Goal: Task Accomplishment & Management: Complete application form

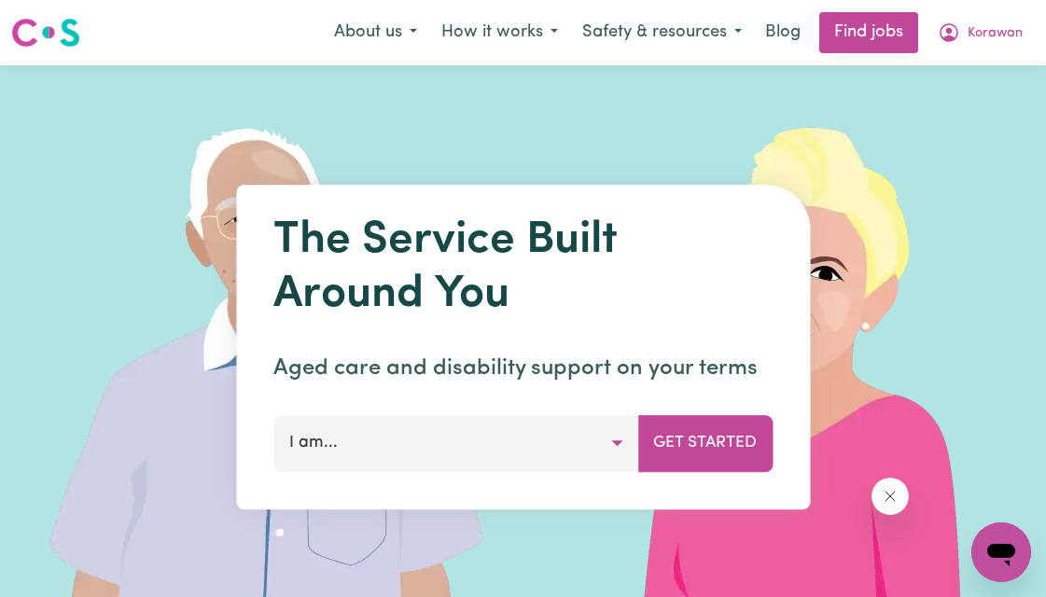
click at [611, 442] on button "I am..." at bounding box center [456, 443] width 365 height 56
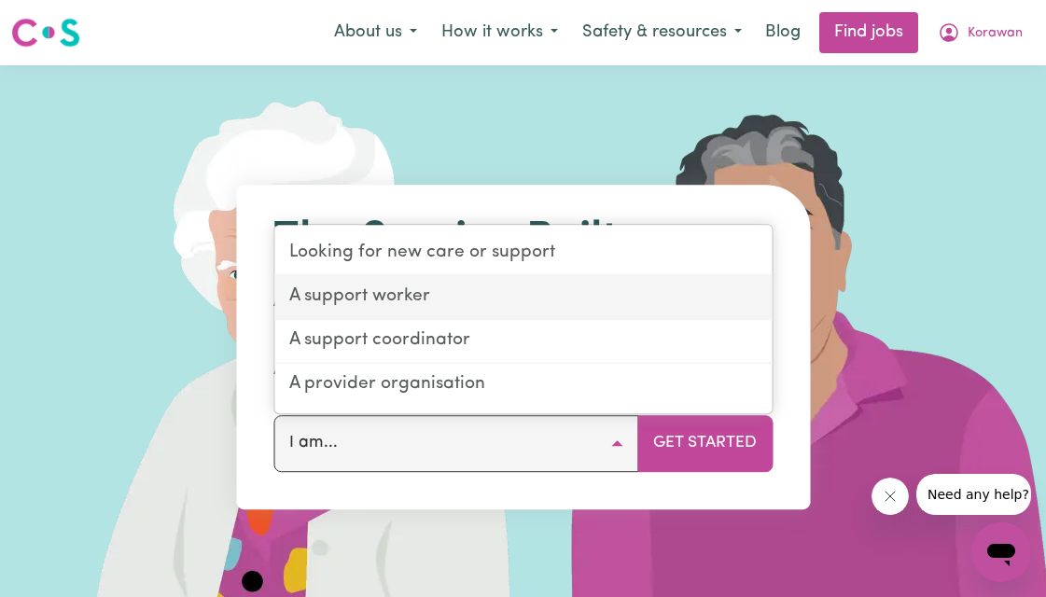
click at [567, 293] on link "A support worker" at bounding box center [523, 298] width 498 height 44
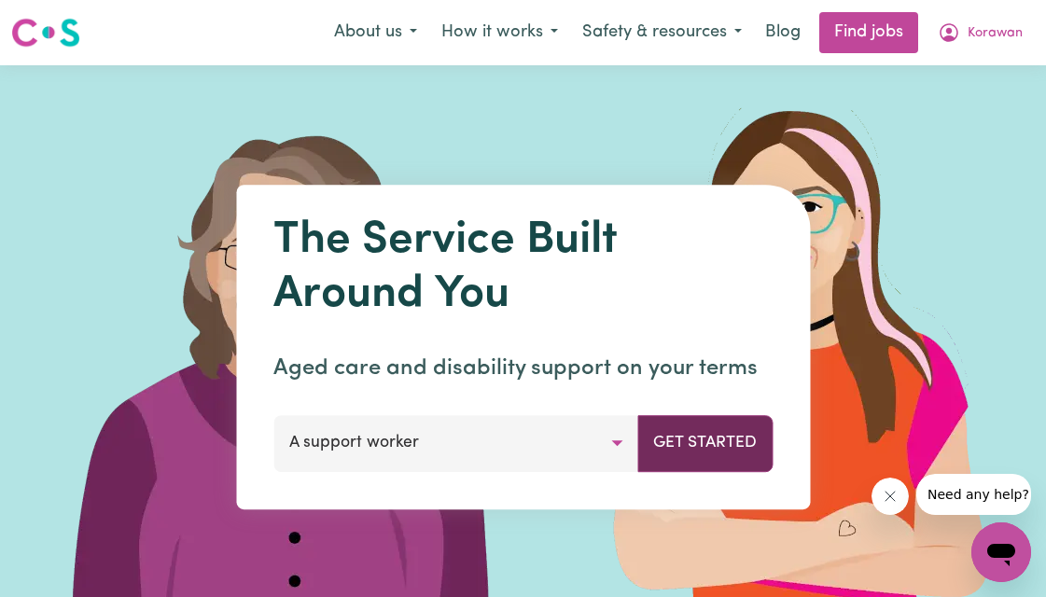
click at [699, 441] on button "Get Started" at bounding box center [705, 443] width 135 height 56
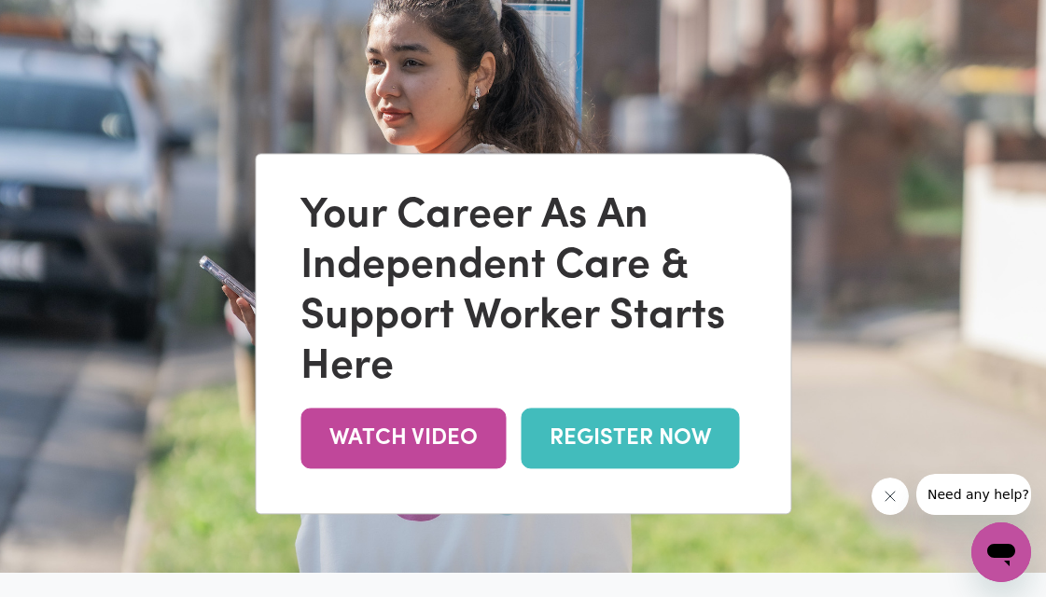
scroll to position [95, 0]
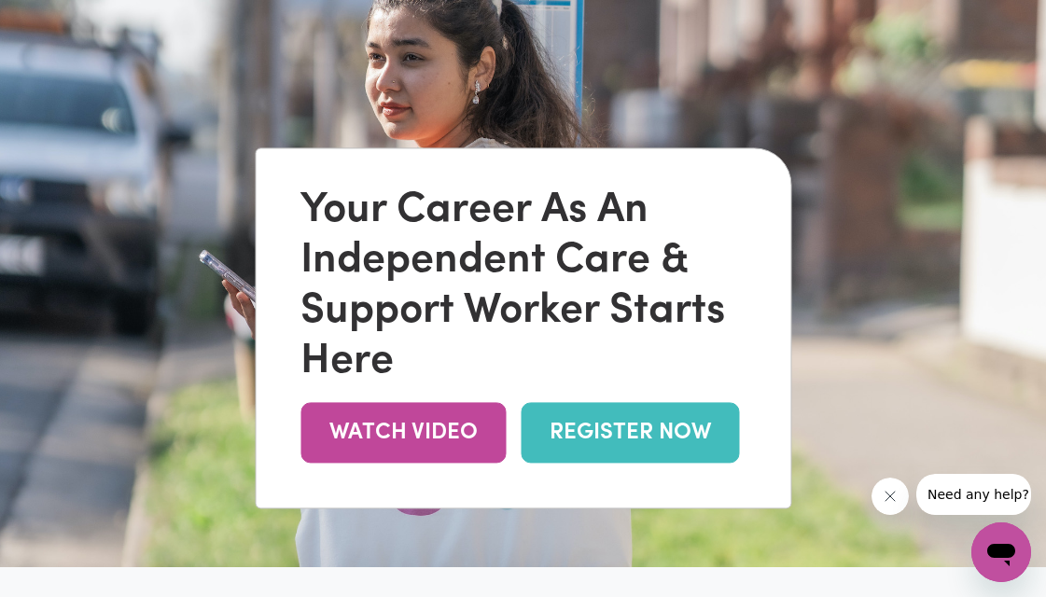
click at [672, 428] on link "REGISTER NOW" at bounding box center [630, 432] width 218 height 61
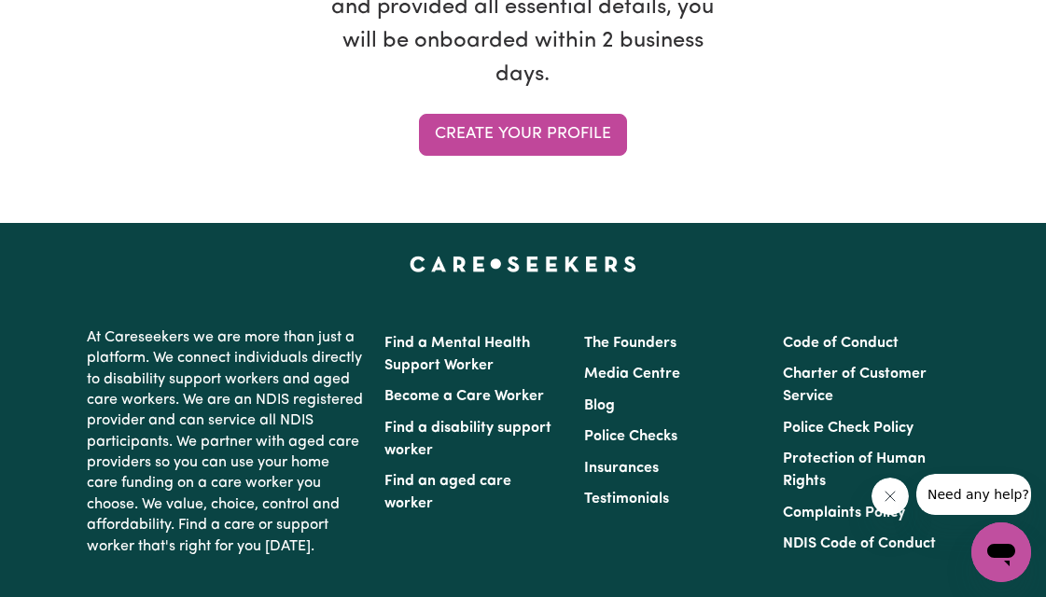
scroll to position [2080, 0]
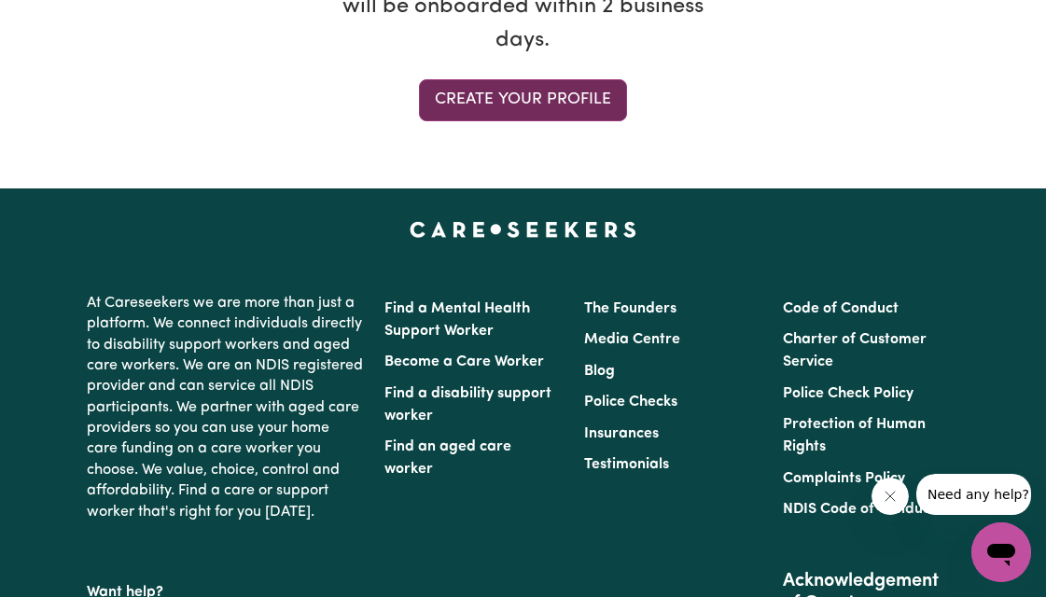
click at [498, 102] on link "Create your profile" at bounding box center [523, 99] width 208 height 41
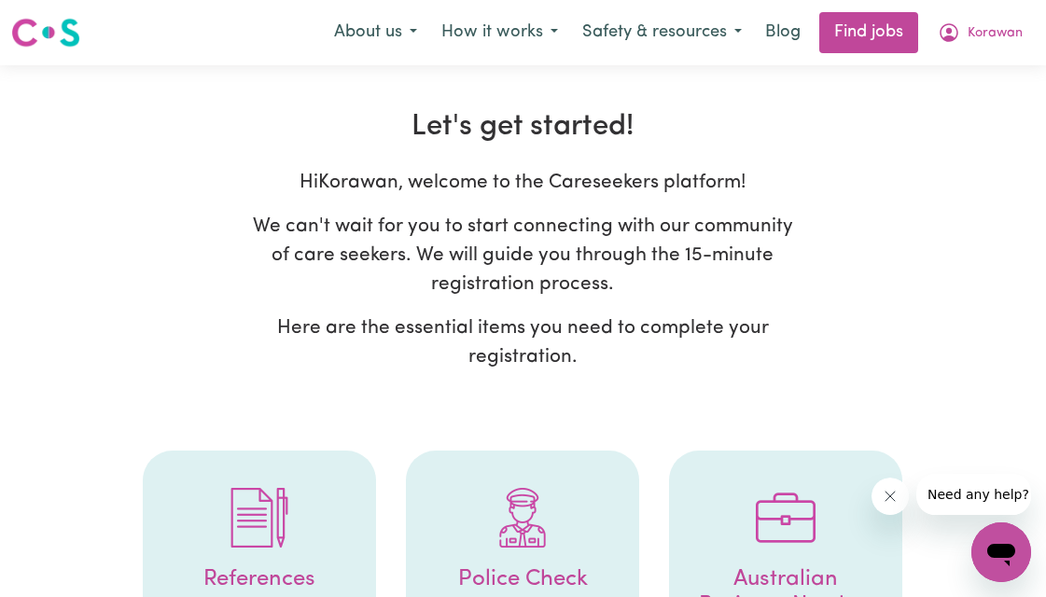
select select "female"
select select "Student Visa"
select select "Studying a healthcare related degree or qualification"
select select "35"
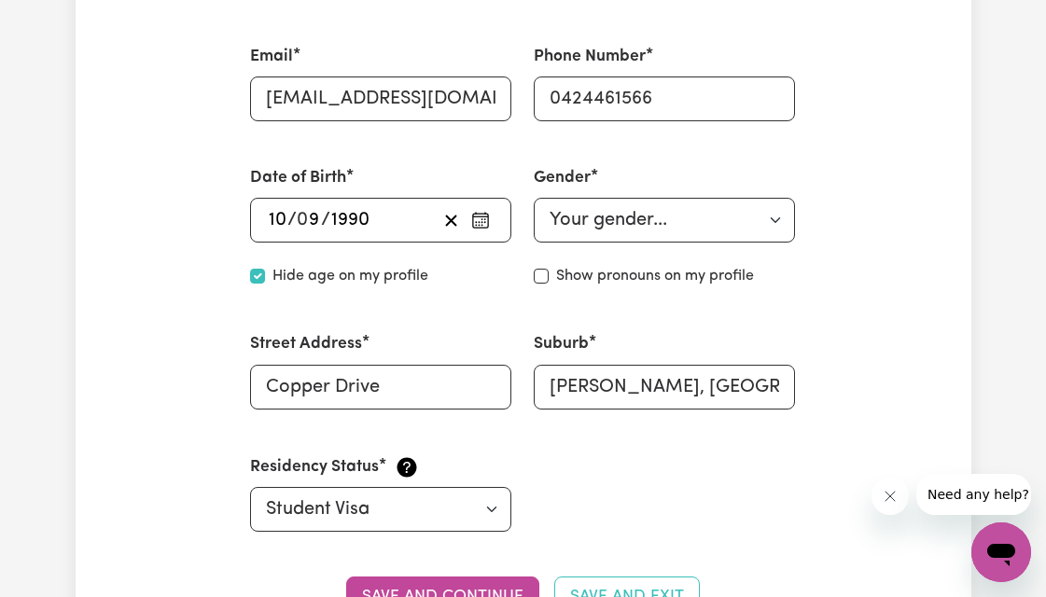
scroll to position [741, 0]
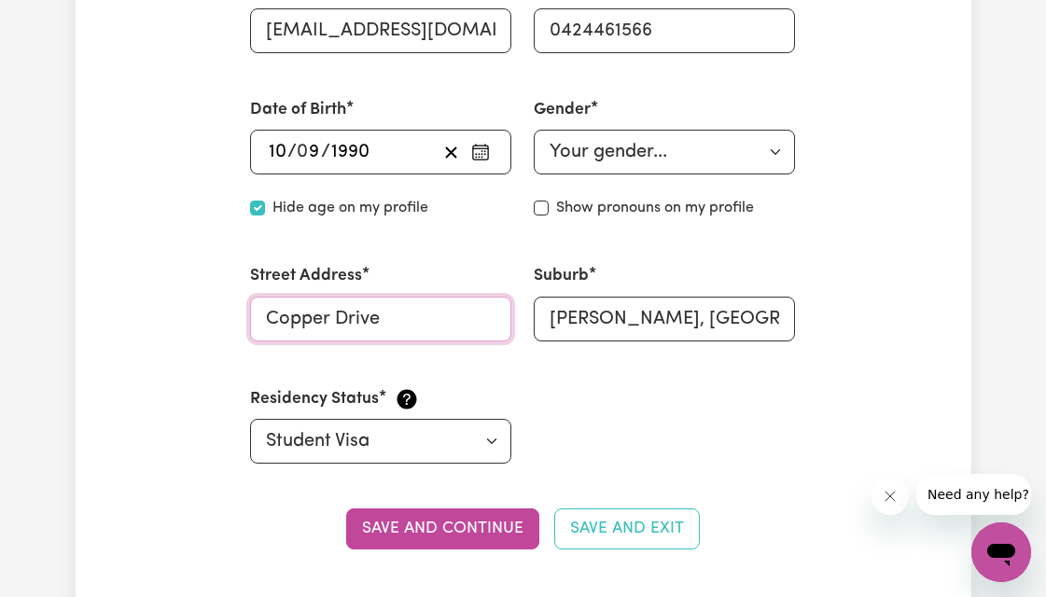
click at [447, 315] on input "Copper Drive" at bounding box center [380, 319] width 261 height 45
type input "C"
type input "Lavinia"
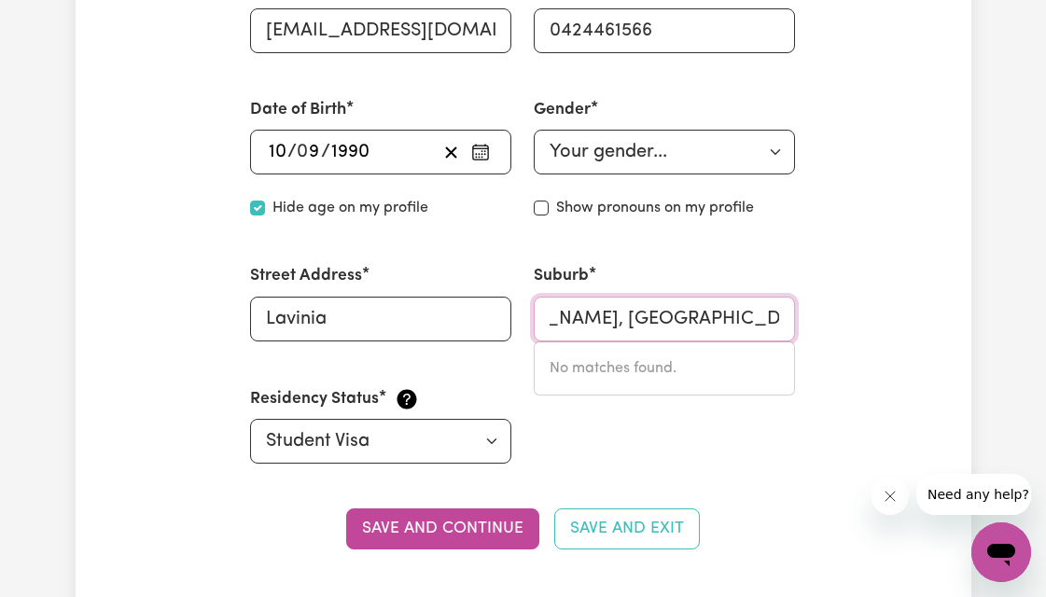
scroll to position [0, 128]
drag, startPoint x: 547, startPoint y: 314, endPoint x: 802, endPoint y: 319, distance: 254.9
click at [803, 322] on div "Suburb CATHERINE FIELD, New South Wales, 2557 No matches found." at bounding box center [665, 302] width 284 height 121
type input "Amb"
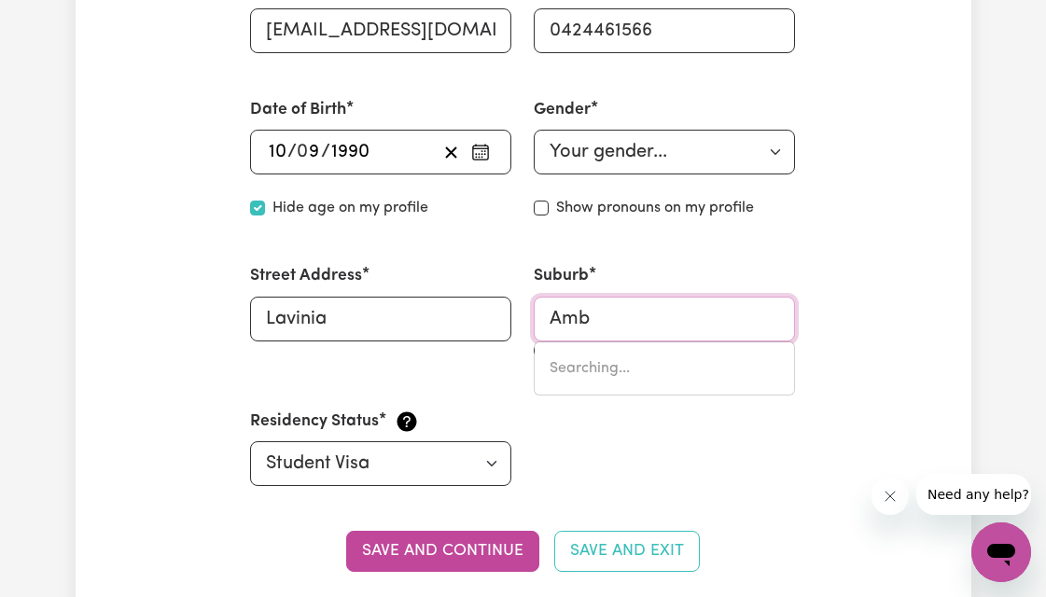
type input "AmbANIA, Western Australia, 6632"
type input "Ambr"
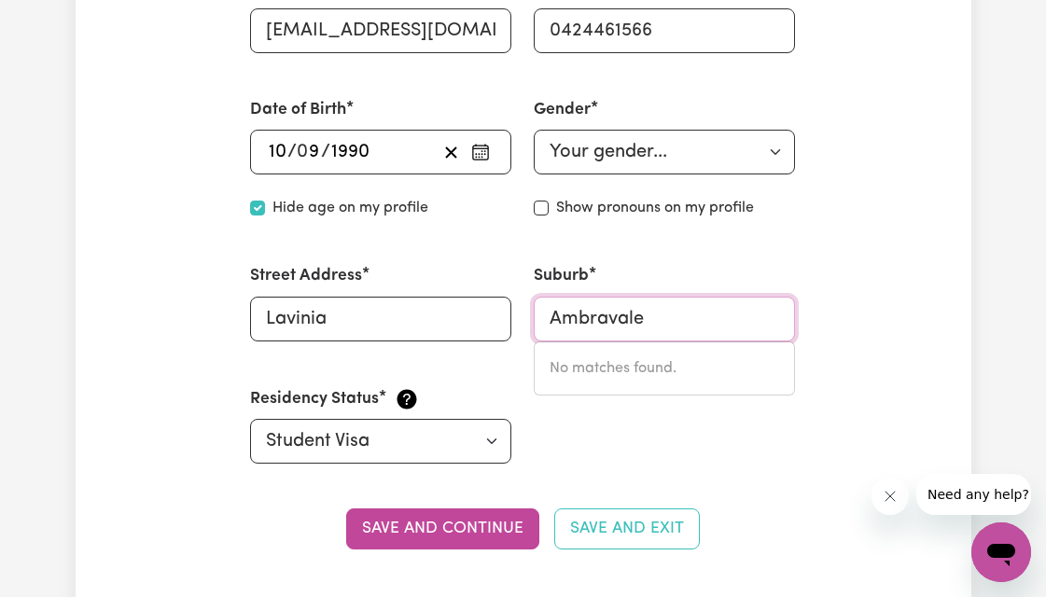
click at [597, 319] on input "Ambravale" at bounding box center [664, 319] width 261 height 45
click at [633, 378] on div "No matches found." at bounding box center [664, 369] width 261 height 54
click at [668, 315] on input "Ambravale" at bounding box center [664, 319] width 261 height 45
type input "Ambravale"
click at [375, 322] on input "Lavinia" at bounding box center [380, 319] width 261 height 45
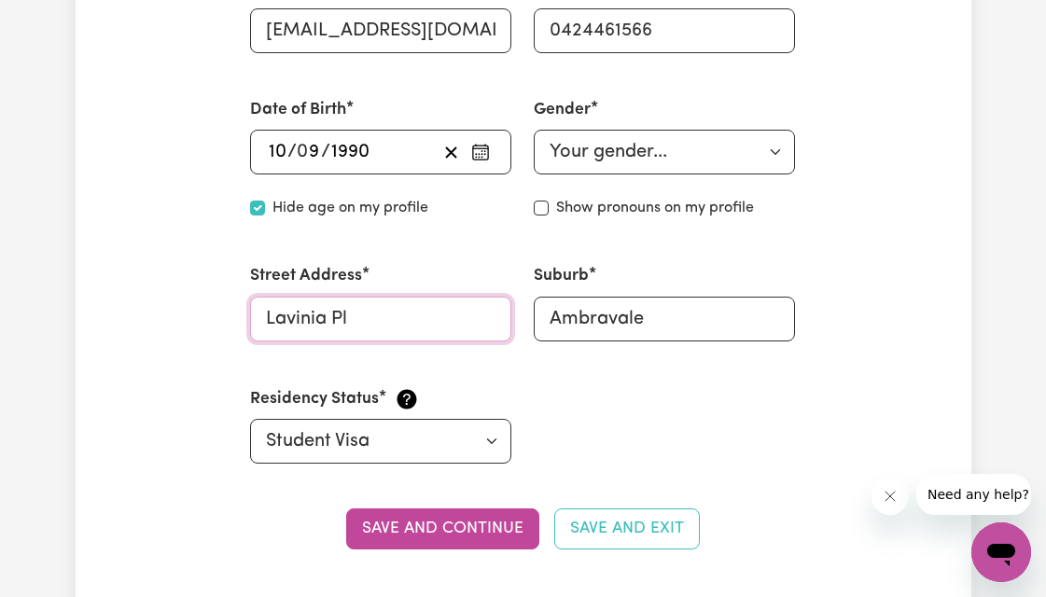
type input "Lavinia Pl"
click at [685, 340] on input "Ambravale" at bounding box center [664, 319] width 261 height 45
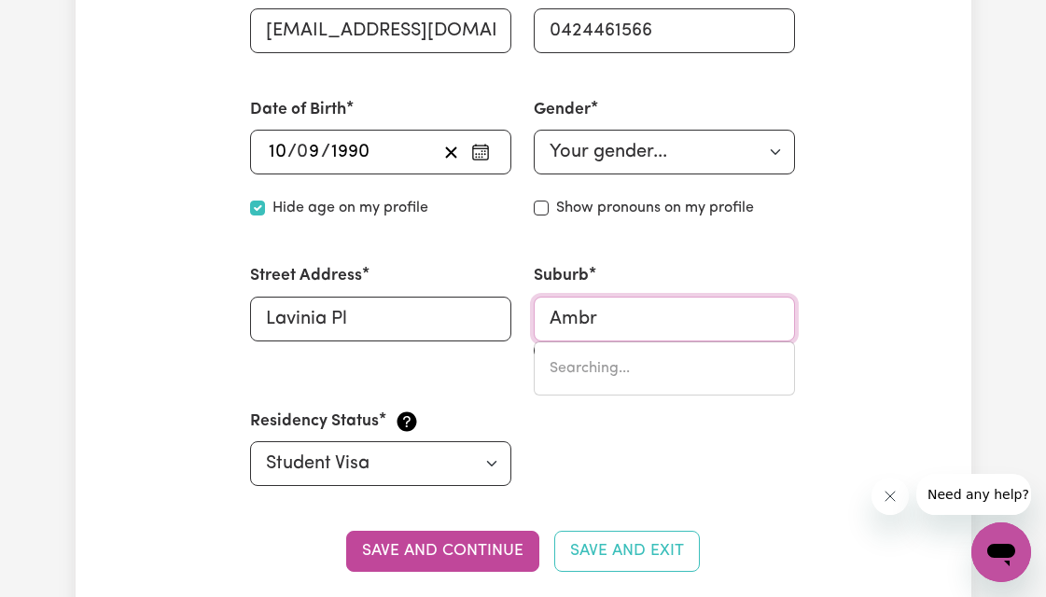
type input "Amb"
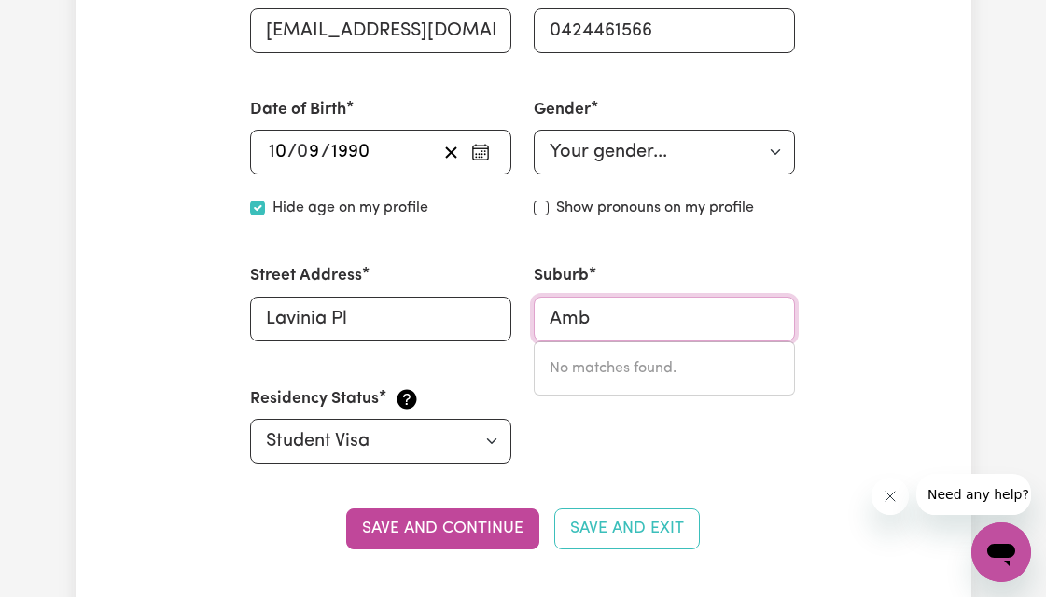
type input "AmbANIA, Western Australia, 6632"
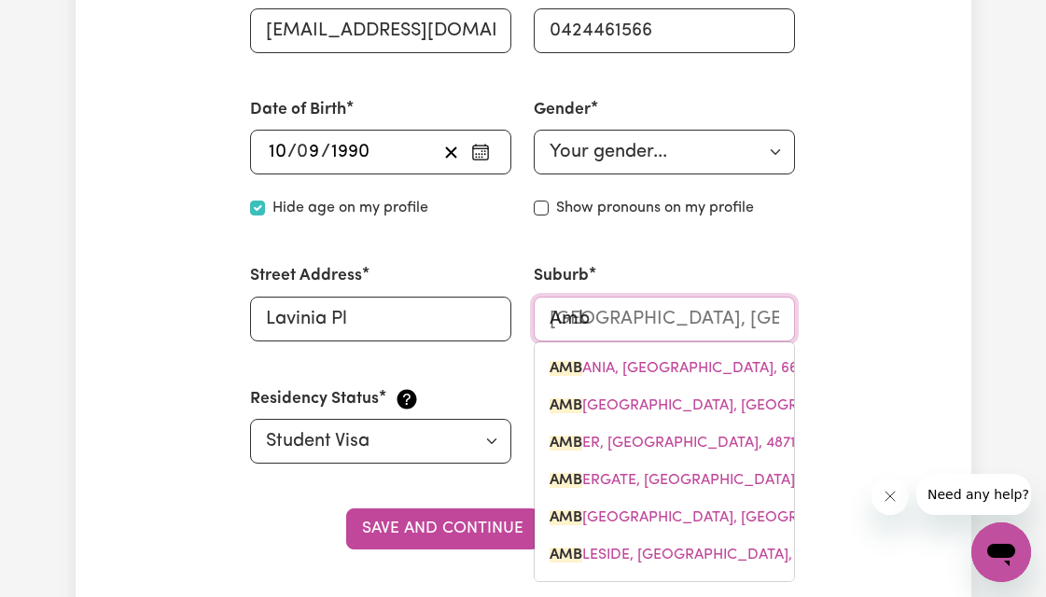
type input "Am"
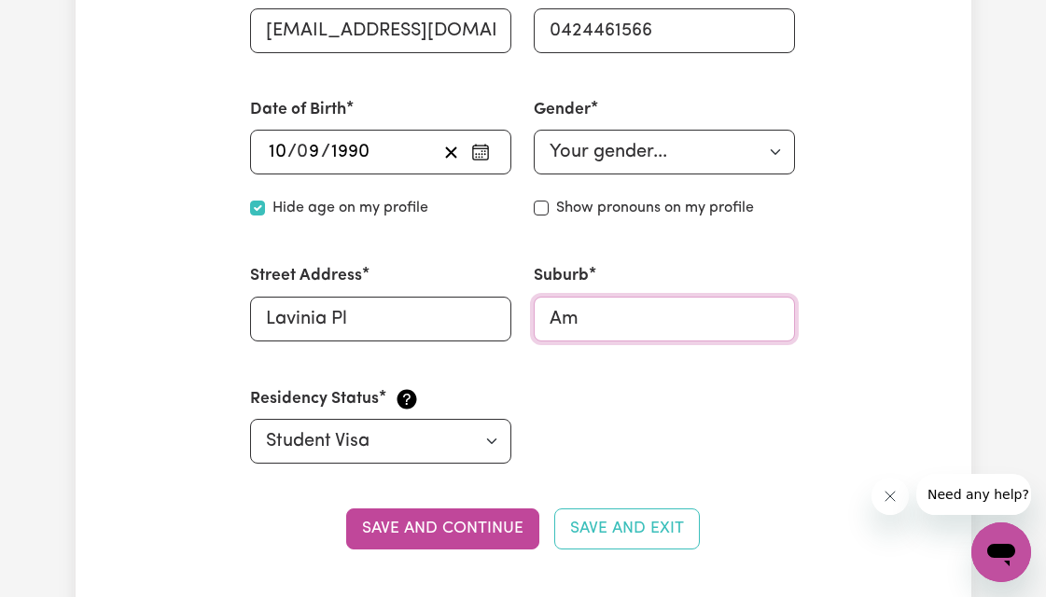
type input "Amb"
type input "AmbANIA, Western Australia, 6632"
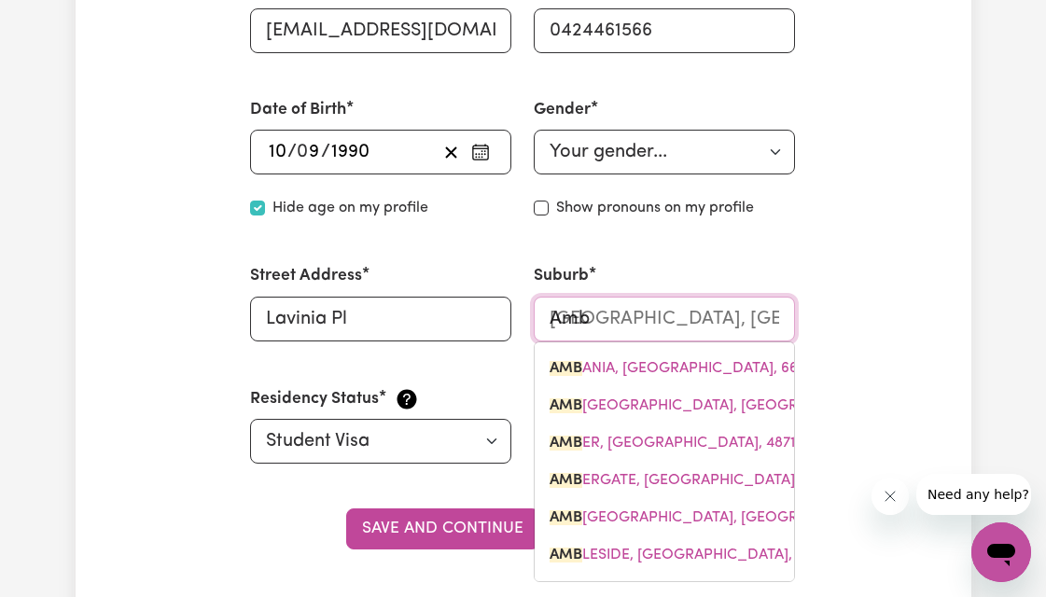
type input "Ambr"
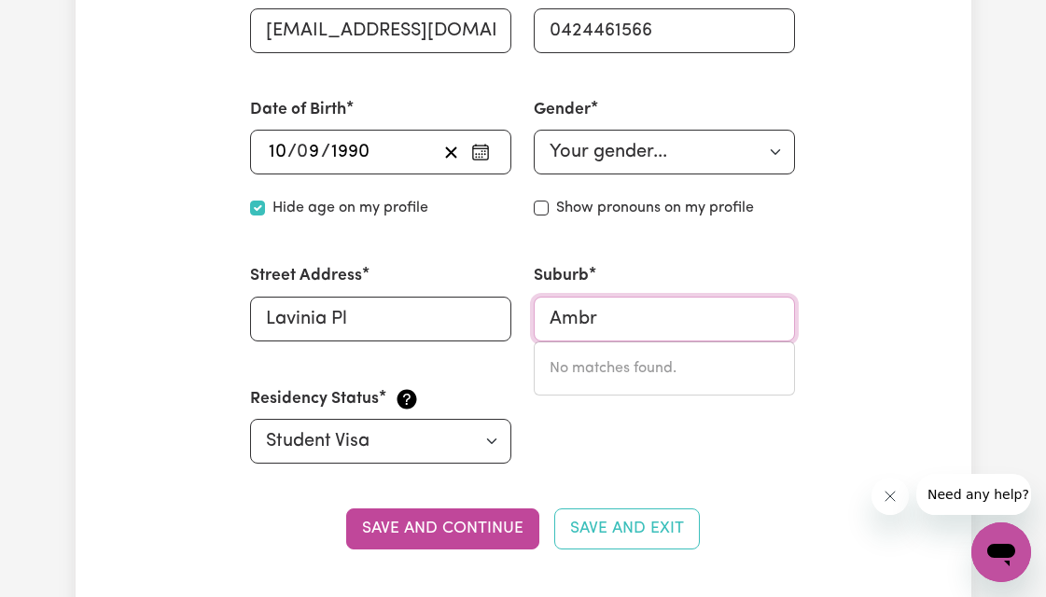
type input "Amb"
type input "AmbANIA, Western Australia, 6632"
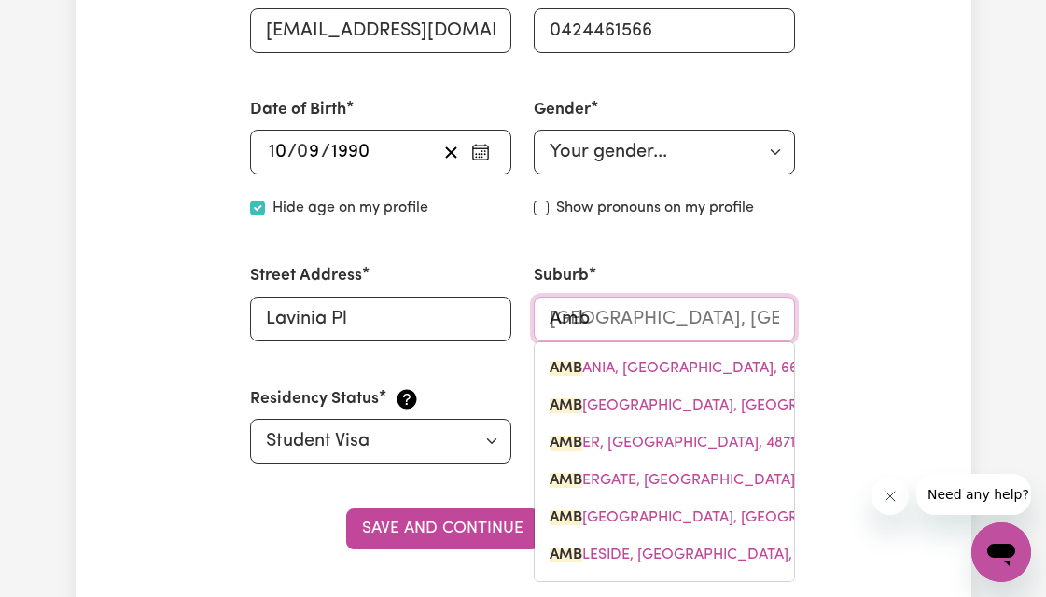
type input "Amba"
type input "AmbaNIA, Western Australia, 6632"
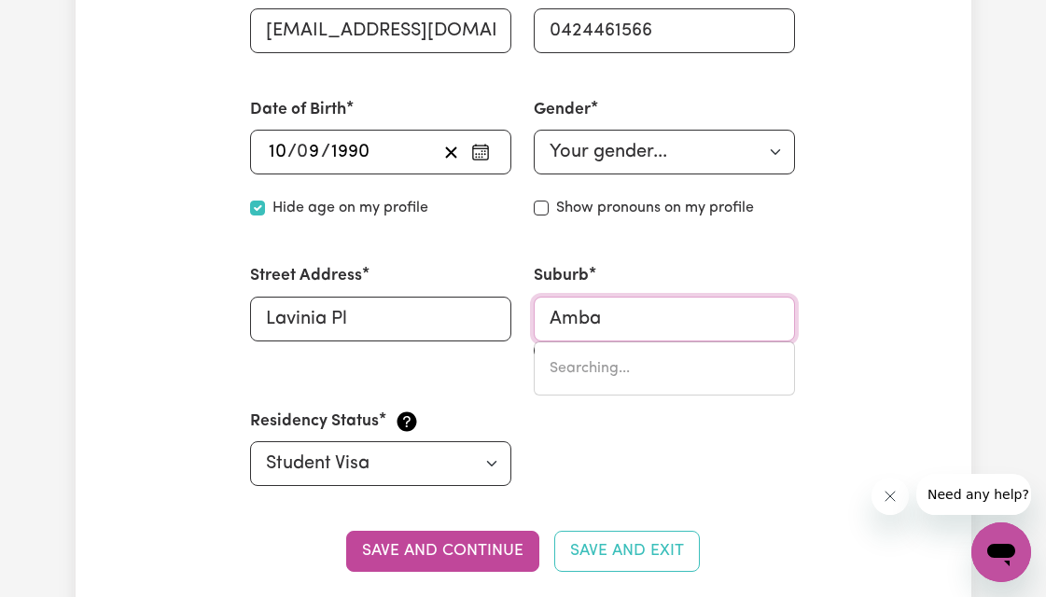
type input "AmbaNIA, Western Australia, 6632"
type input "Ambar"
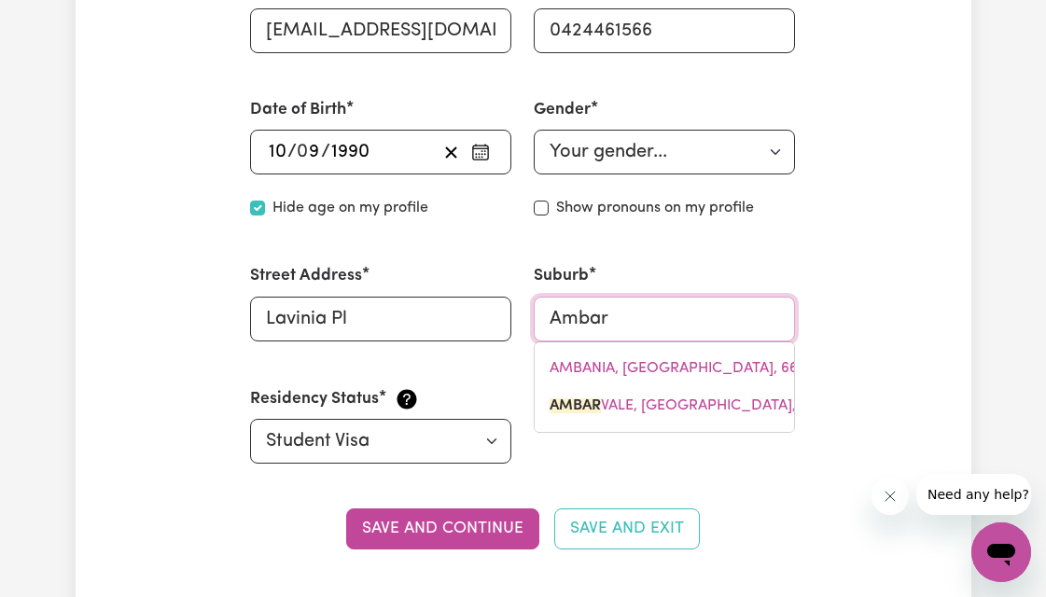
type input "AmbarVALE, New South Wales, 2560"
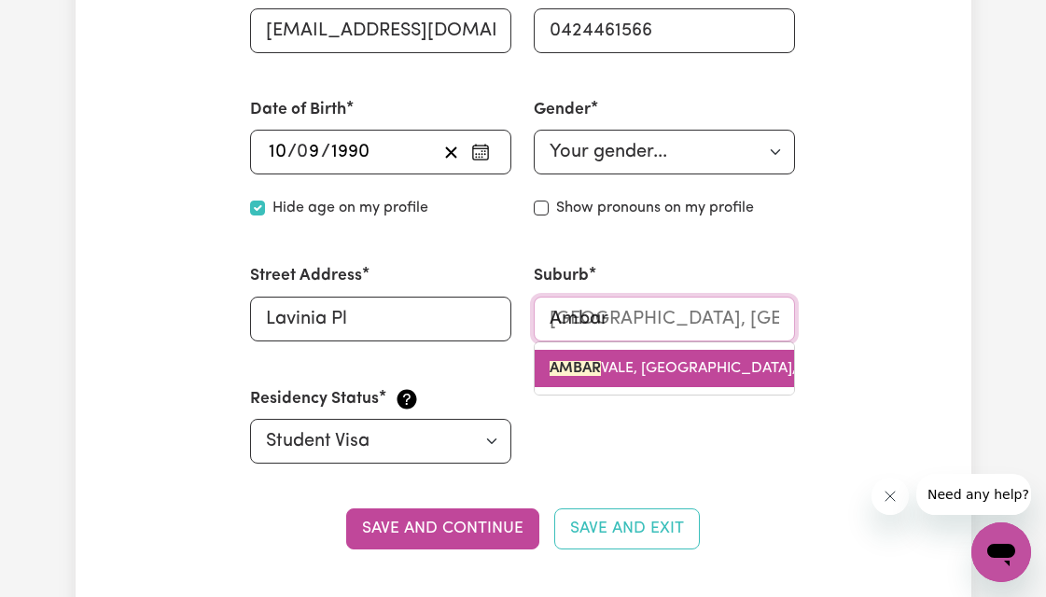
click at [726, 376] on link "AMBAR VALE, New South Wales, 2560" at bounding box center [665, 368] width 260 height 37
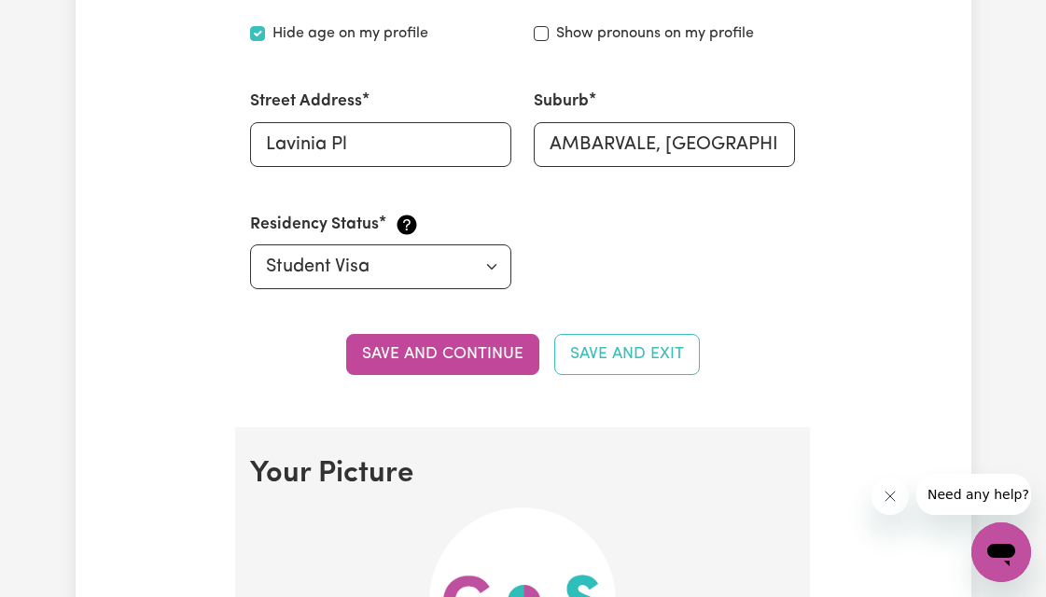
scroll to position [907, 0]
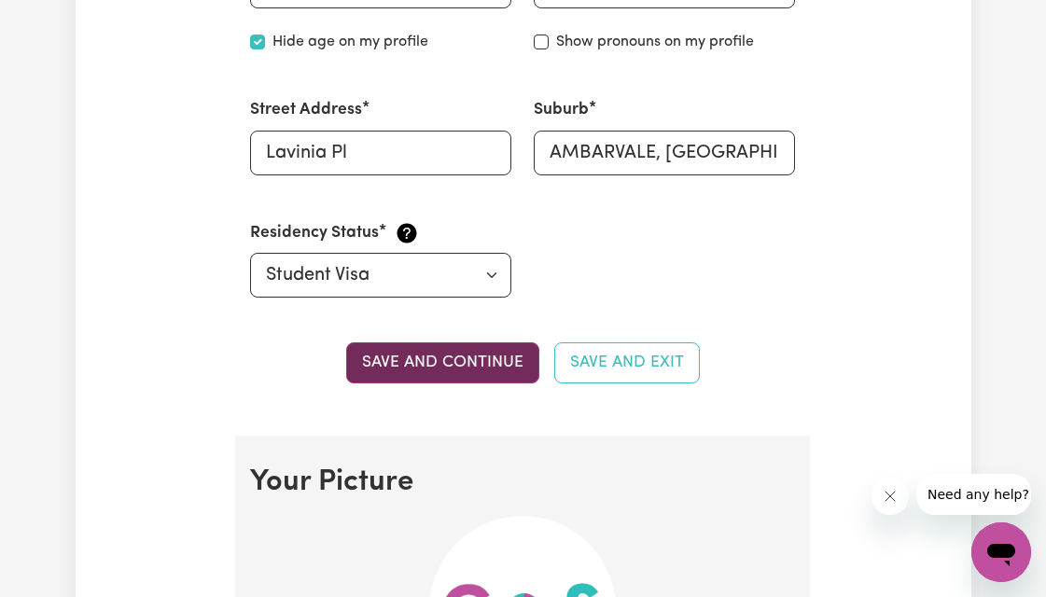
click at [498, 365] on button "Save and continue" at bounding box center [442, 363] width 193 height 41
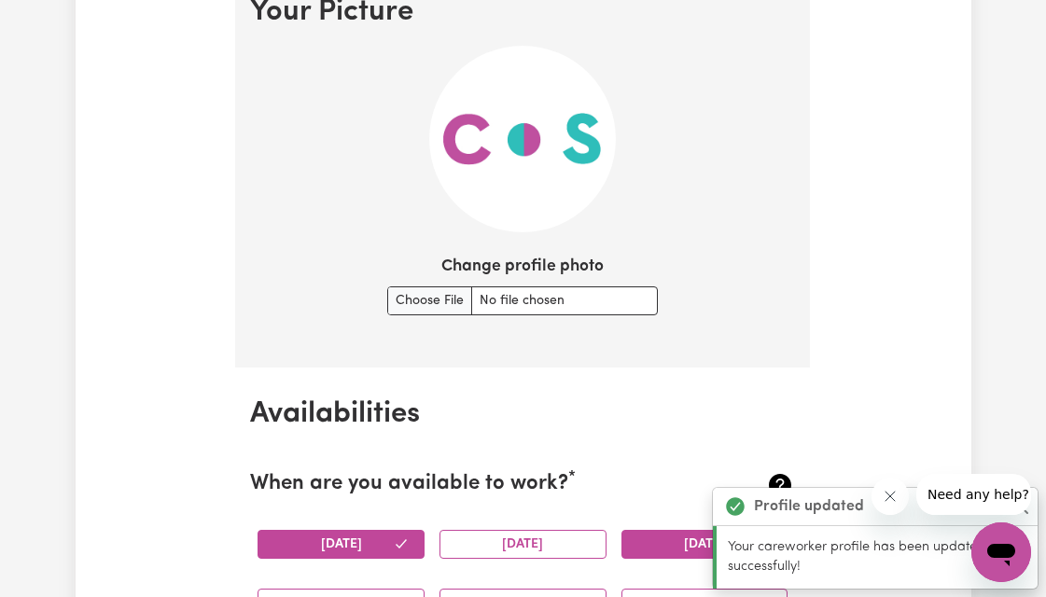
scroll to position [1395, 0]
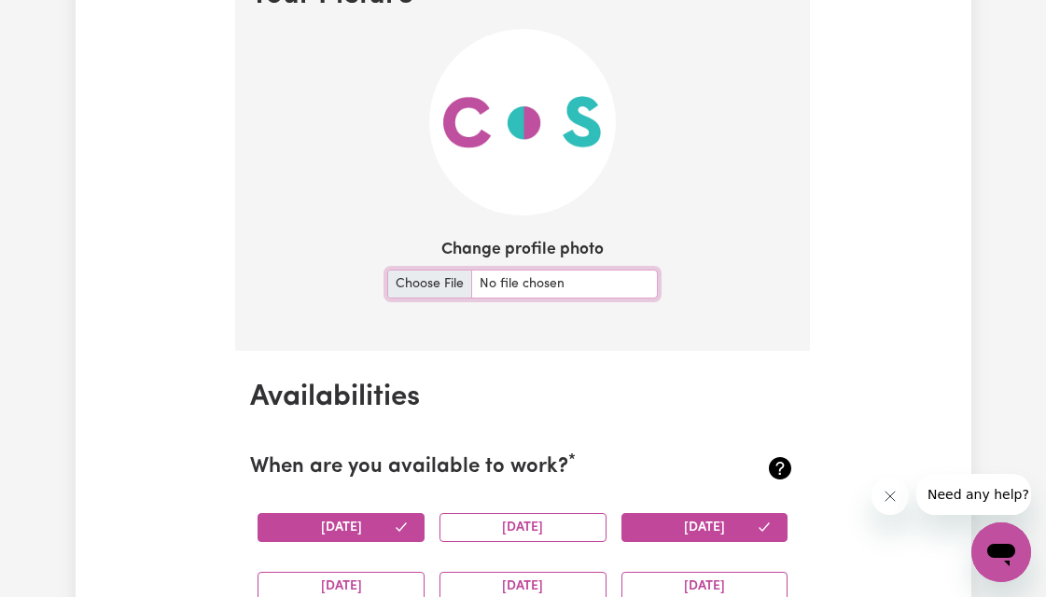
click at [442, 286] on input "Change profile photo" at bounding box center [522, 284] width 271 height 29
click at [437, 284] on input "Change profile photo" at bounding box center [522, 284] width 271 height 29
type input "C:\fakepath\Photo.jpeg"
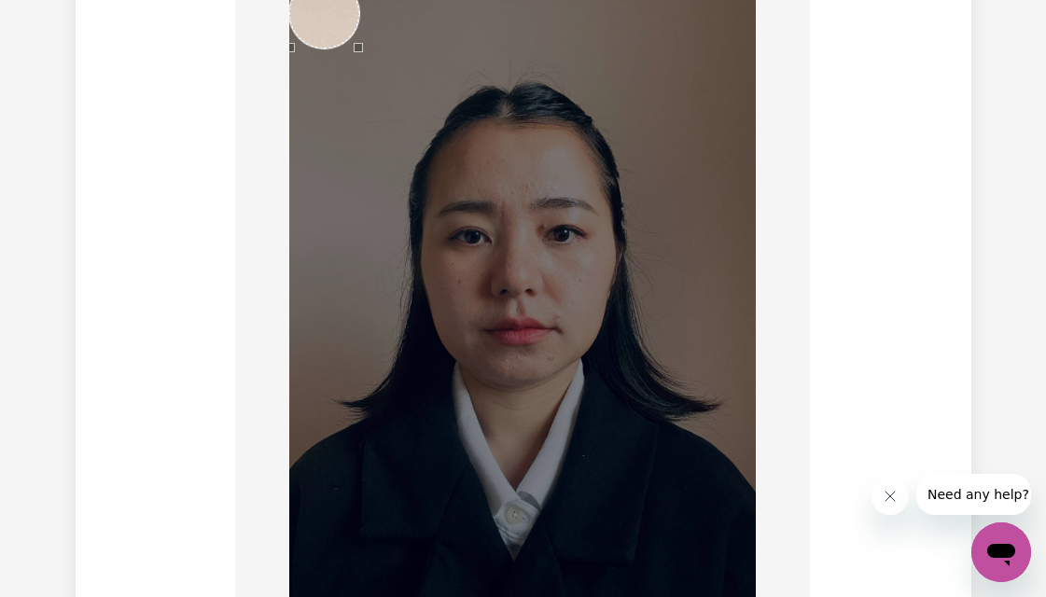
scroll to position [1439, 0]
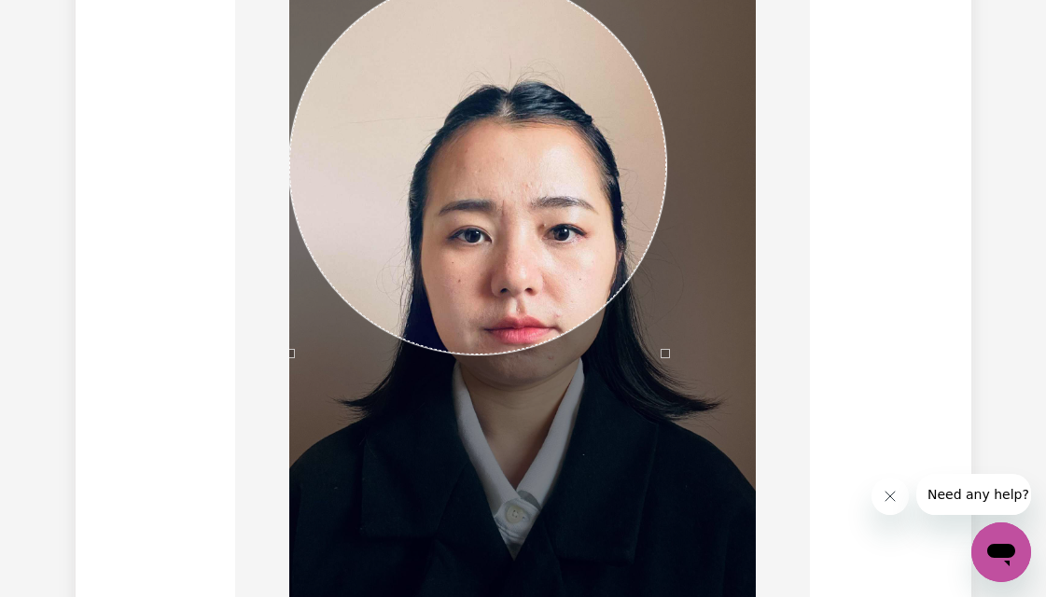
click at [669, 382] on div at bounding box center [522, 289] width 467 height 623
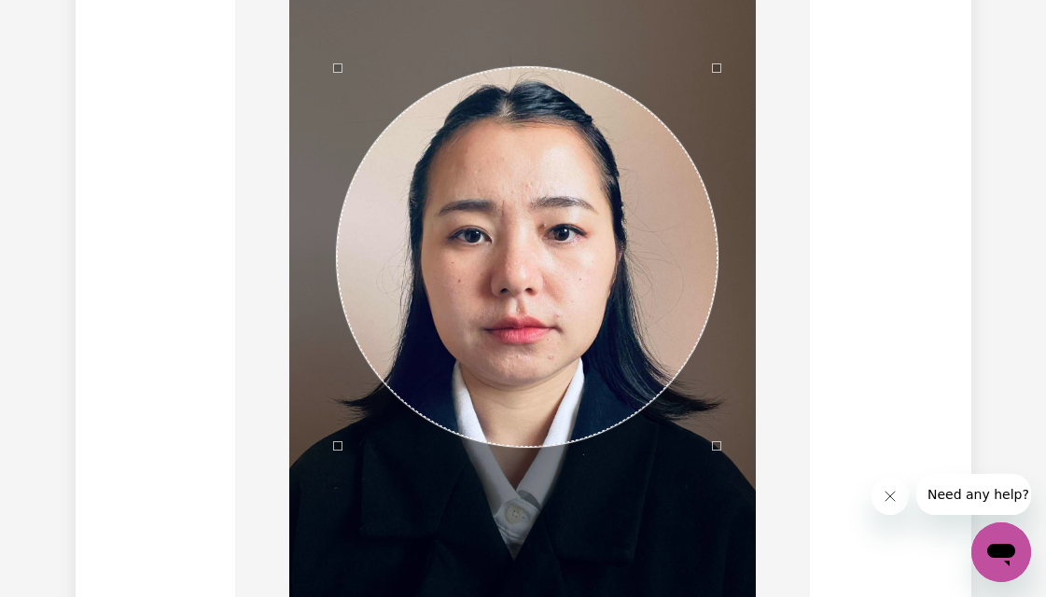
click at [476, 287] on div "Use the arrow keys to move the crop selection area" at bounding box center [527, 257] width 381 height 381
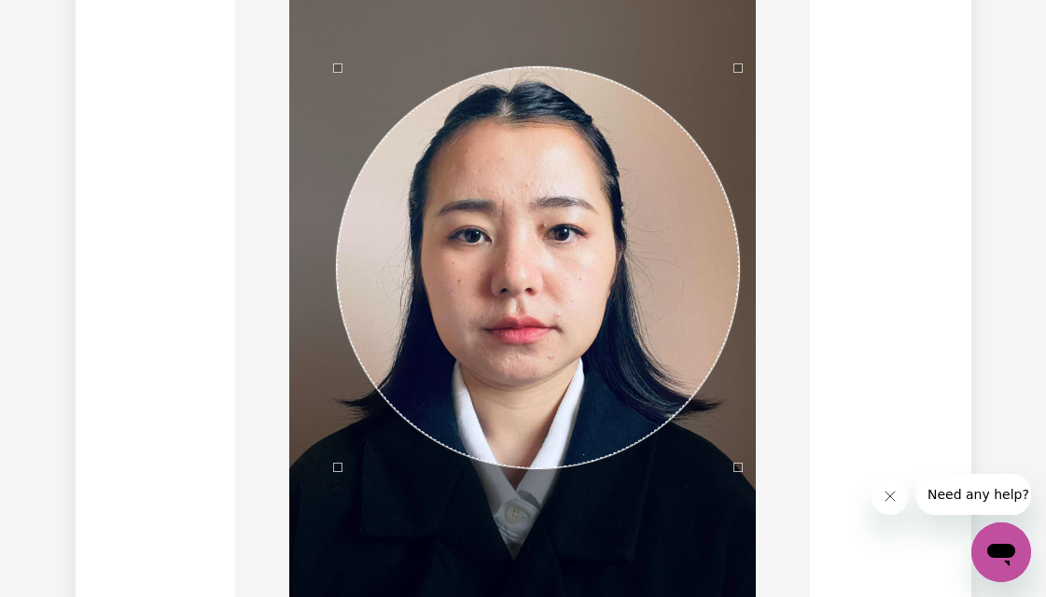
click at [739, 508] on div at bounding box center [522, 289] width 467 height 623
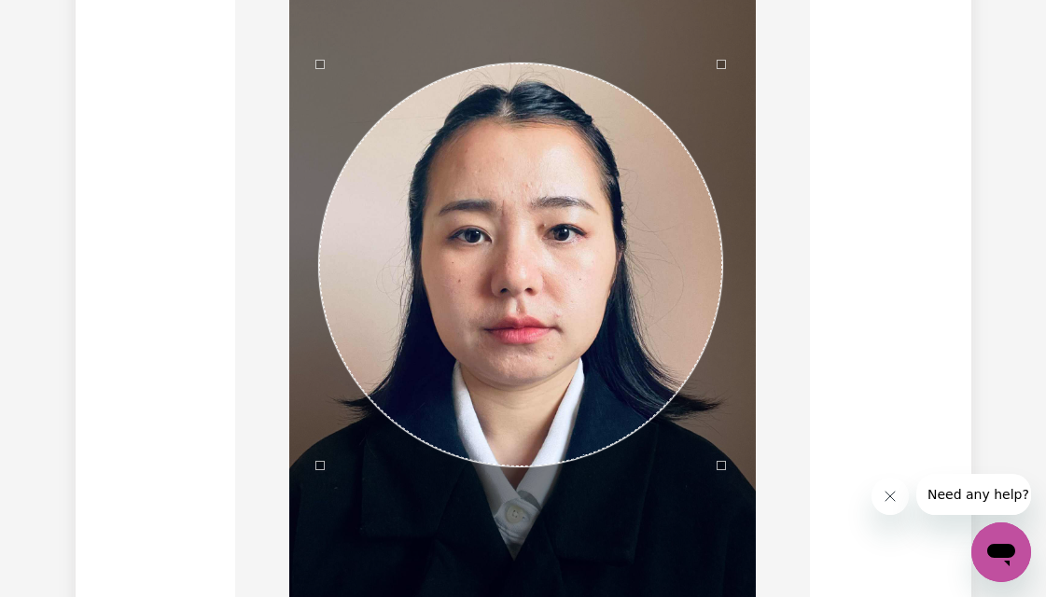
click at [571, 378] on div "Use the arrow keys to move the crop selection area" at bounding box center [521, 265] width 404 height 404
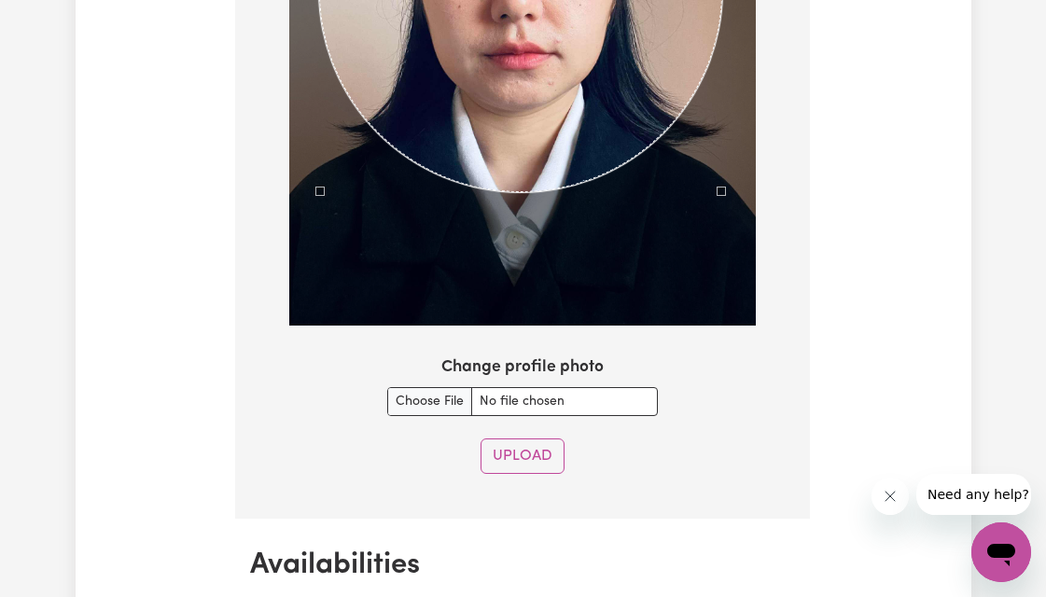
scroll to position [1723, 0]
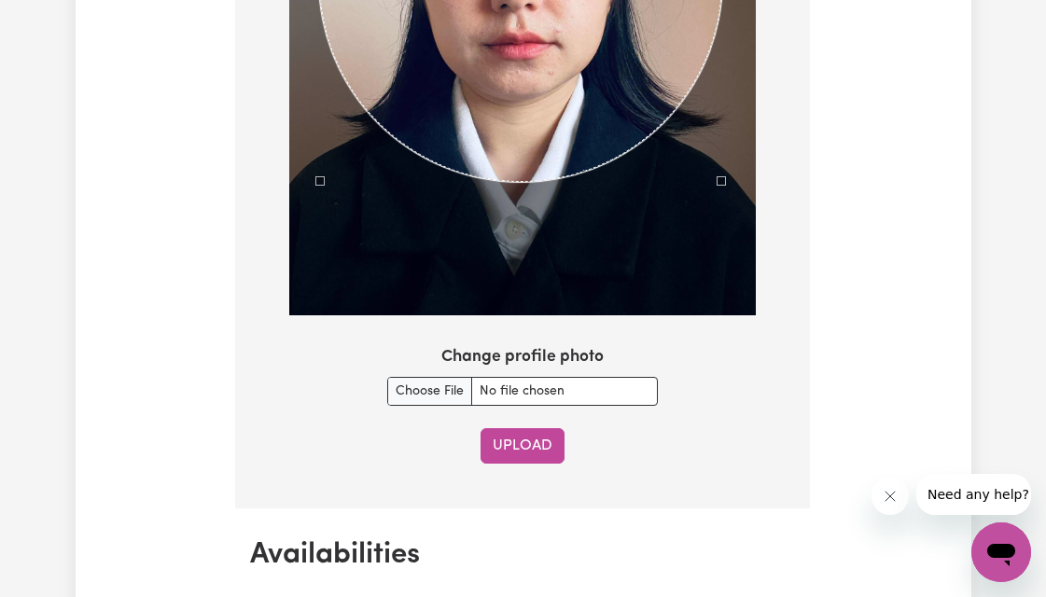
click at [523, 445] on button "Upload" at bounding box center [523, 445] width 84 height 35
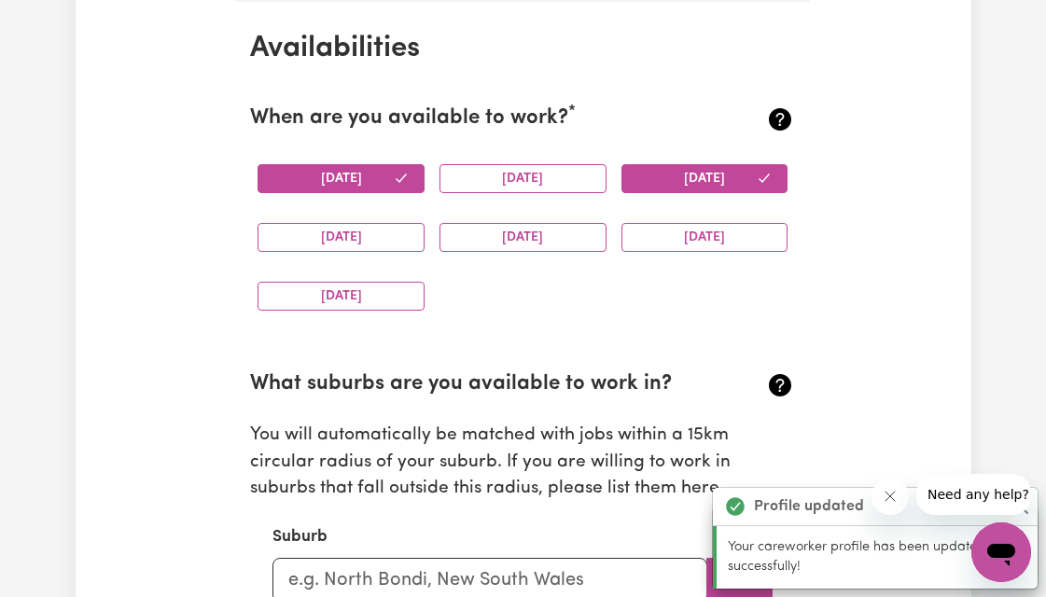
scroll to position [1746, 0]
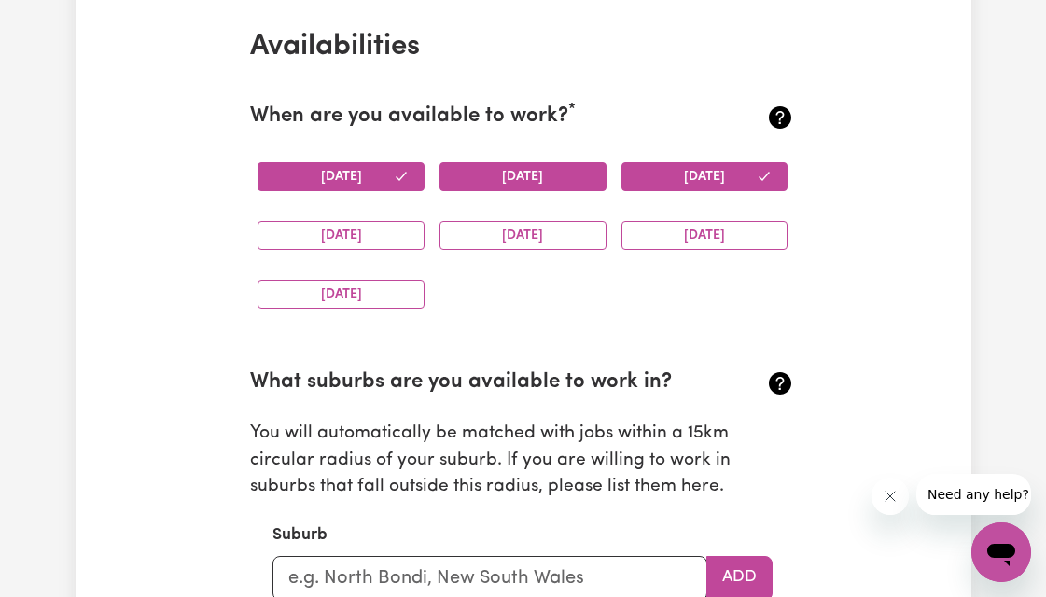
click at [542, 171] on button "Tuesday" at bounding box center [523, 176] width 167 height 29
click at [724, 181] on button "Wednesday" at bounding box center [705, 176] width 167 height 29
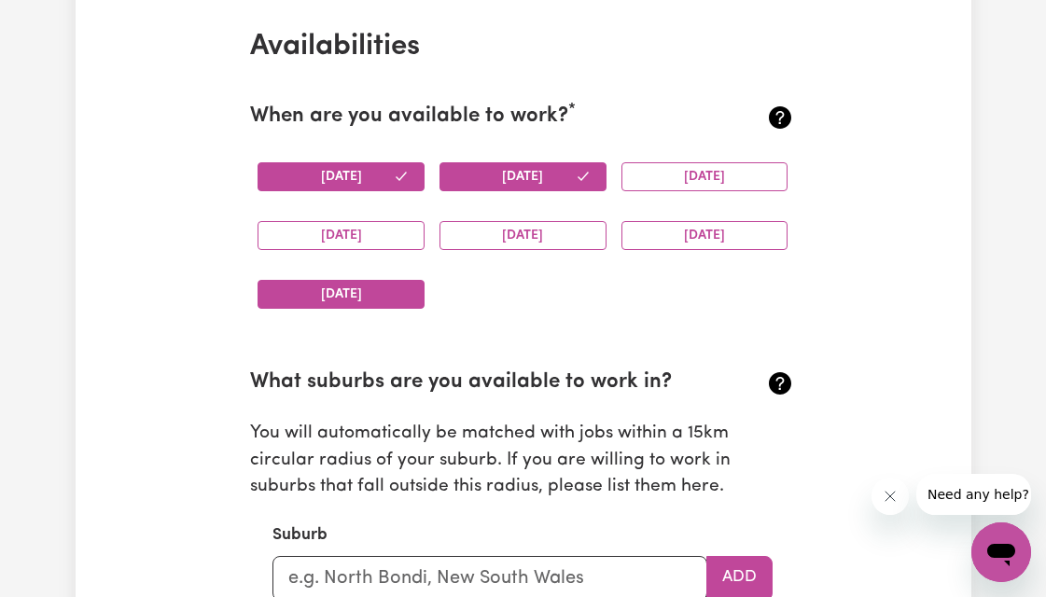
click at [381, 288] on button "Sunday" at bounding box center [341, 294] width 167 height 29
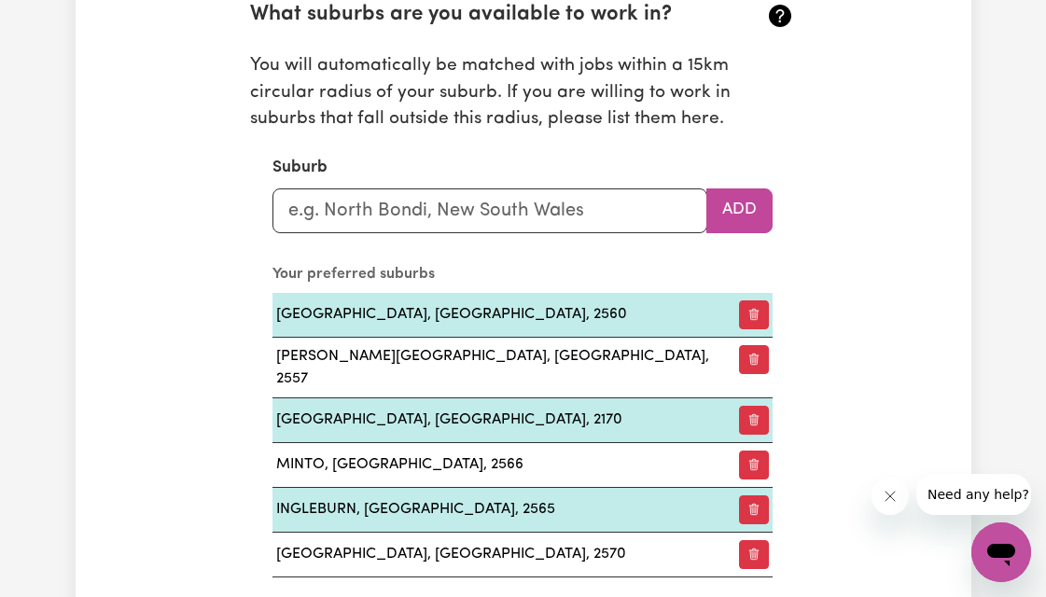
scroll to position [2106, 0]
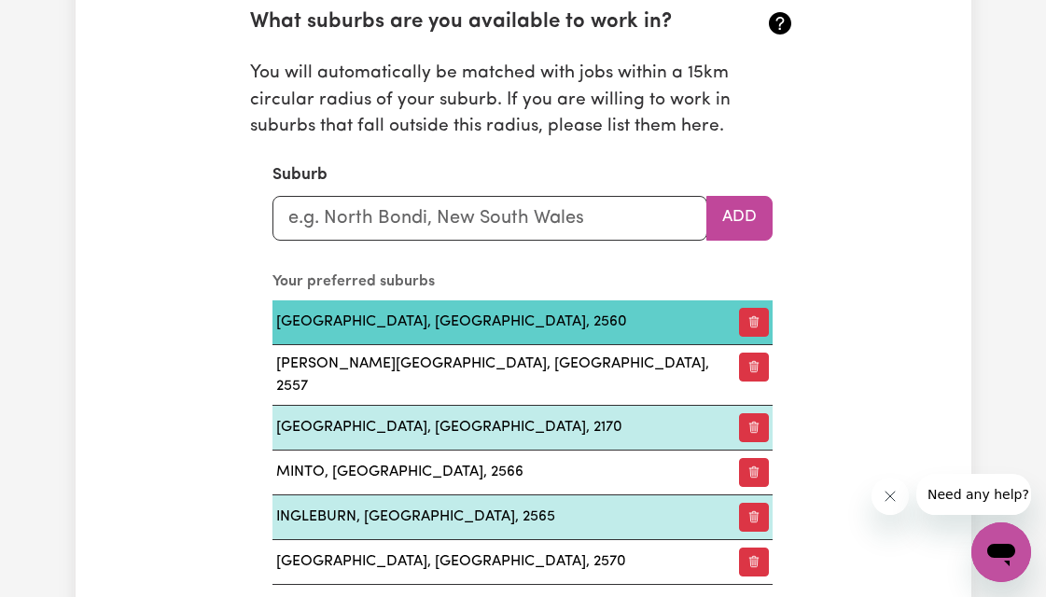
click at [465, 313] on td "CAMPBELLTOWN, New South Wales, 2560" at bounding box center [504, 323] width 463 height 45
click at [596, 328] on td "CAMPBELLTOWN, New South Wales, 2560" at bounding box center [504, 323] width 463 height 45
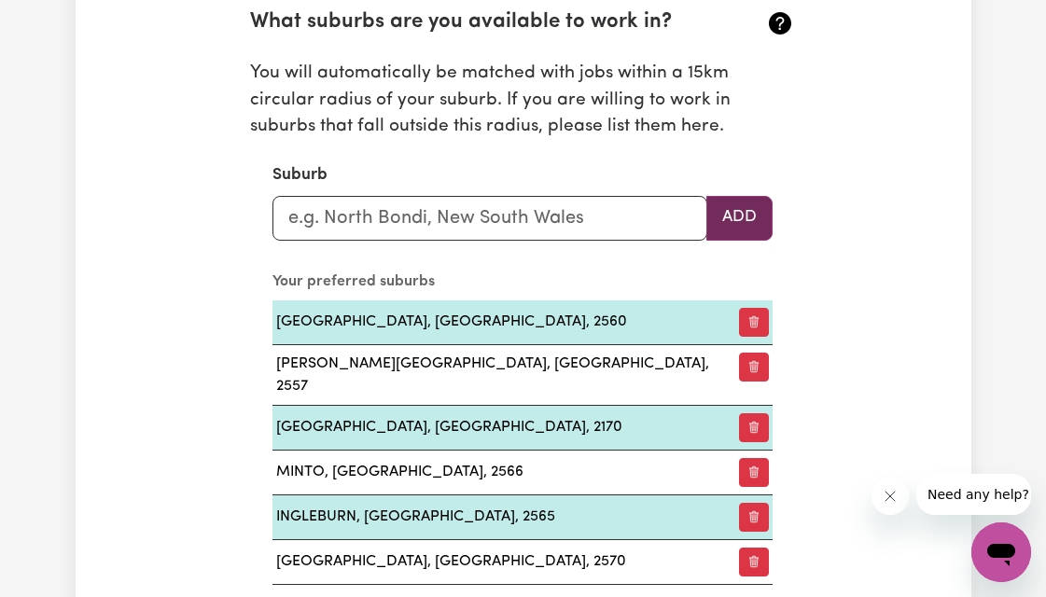
click at [743, 220] on button "Add" at bounding box center [740, 218] width 66 height 45
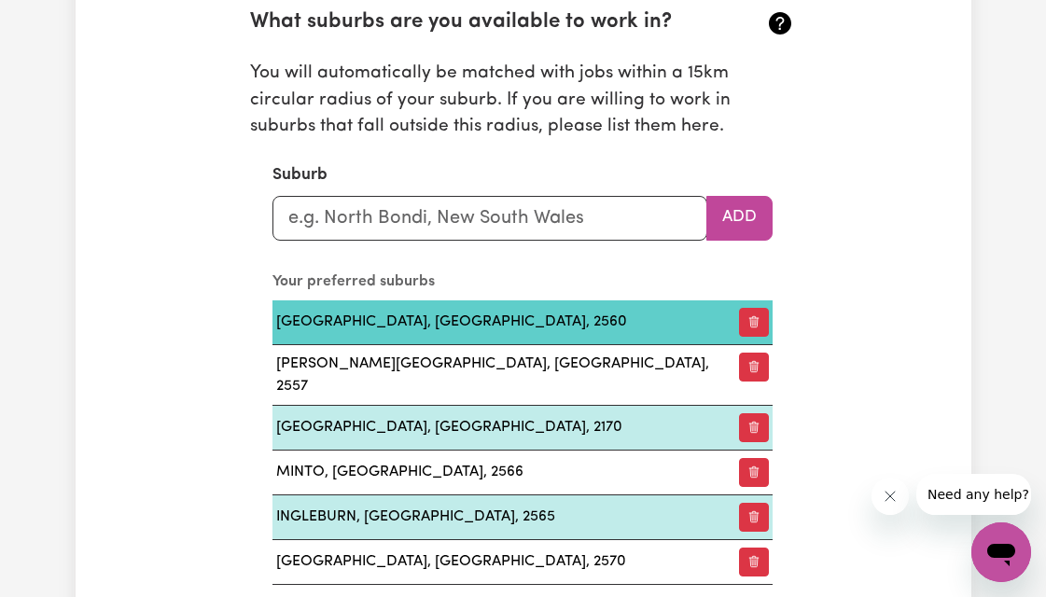
click at [638, 342] on td "CAMPBELLTOWN, New South Wales, 2560" at bounding box center [504, 323] width 463 height 45
click at [642, 322] on td "CAMPBELLTOWN, New South Wales, 2560" at bounding box center [504, 323] width 463 height 45
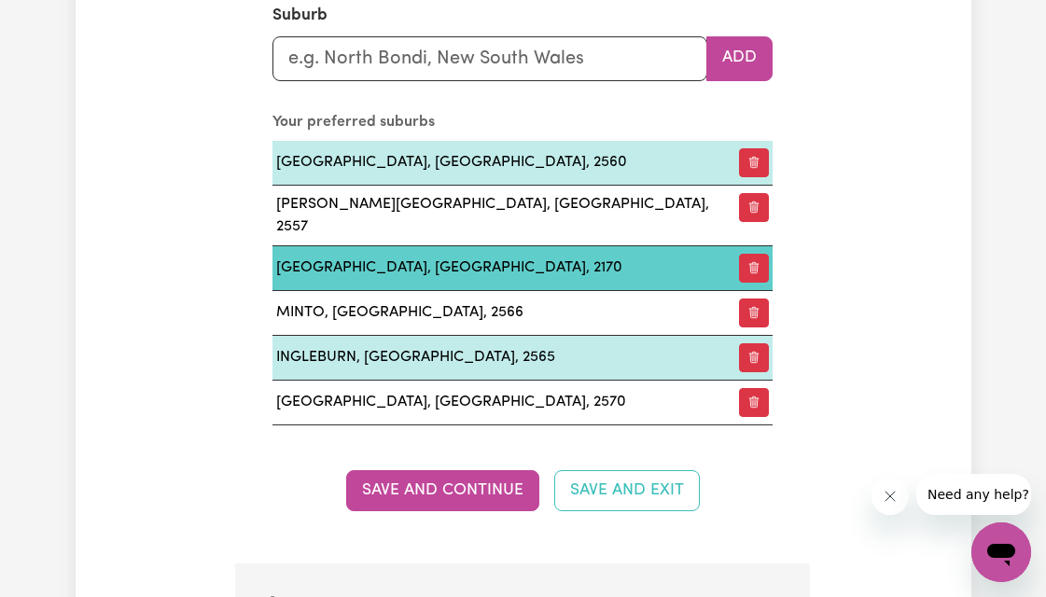
scroll to position [2323, 0]
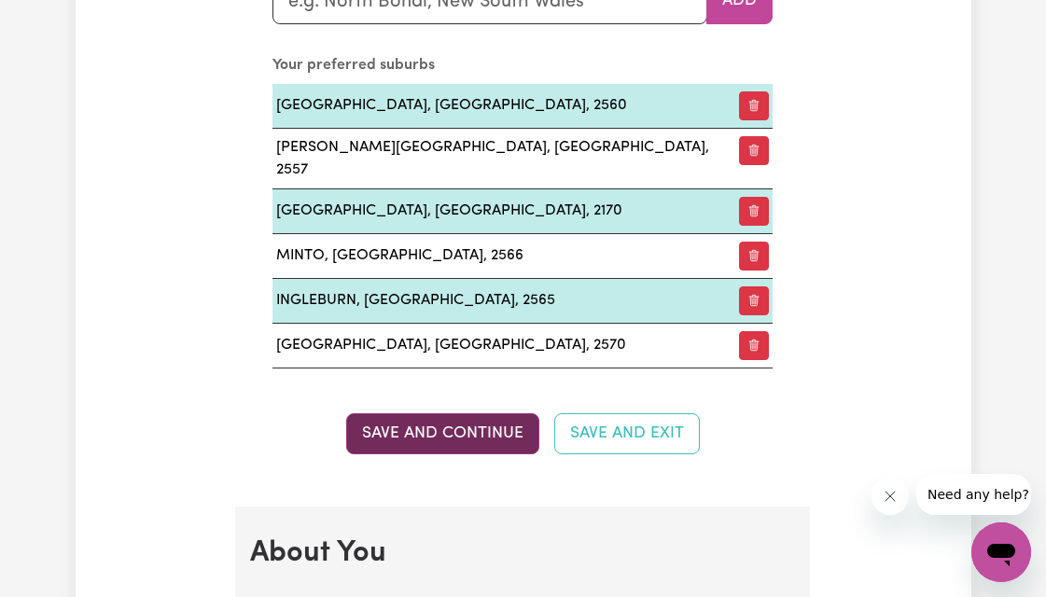
click at [458, 414] on button "Save and Continue" at bounding box center [442, 434] width 193 height 41
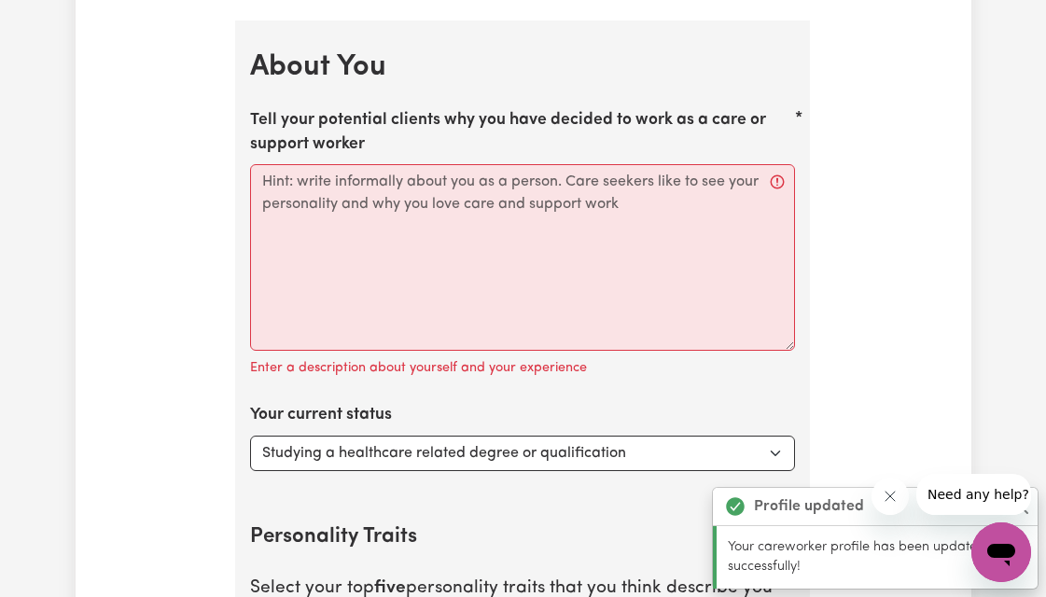
scroll to position [2814, 0]
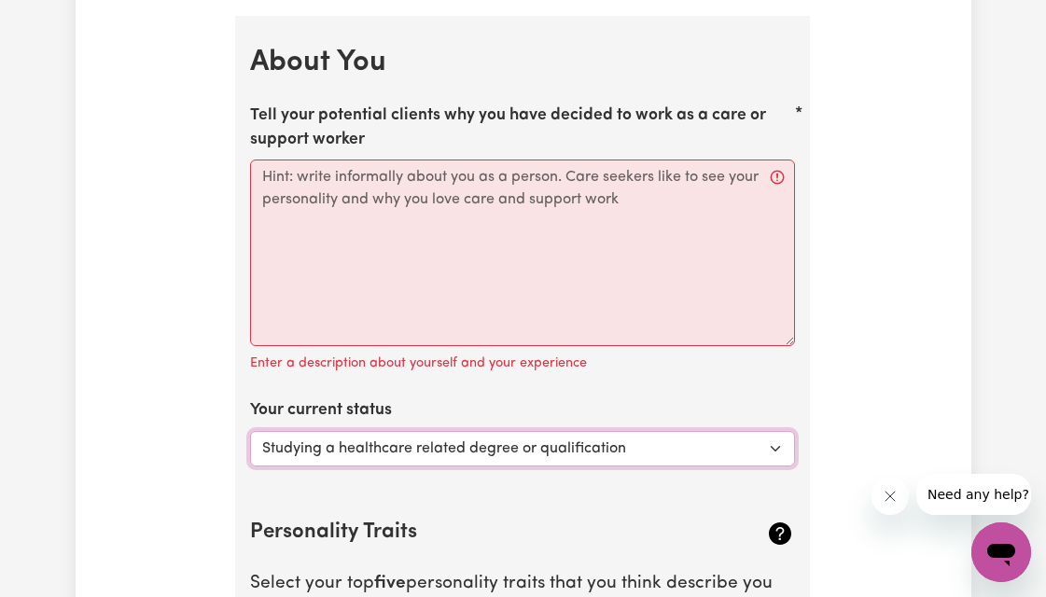
click at [777, 435] on select "Select... Studying a healthcare related degree or qualification Studying a non-…" at bounding box center [522, 448] width 545 height 35
select select "Looking for extra work to fill my week and/or weekends"
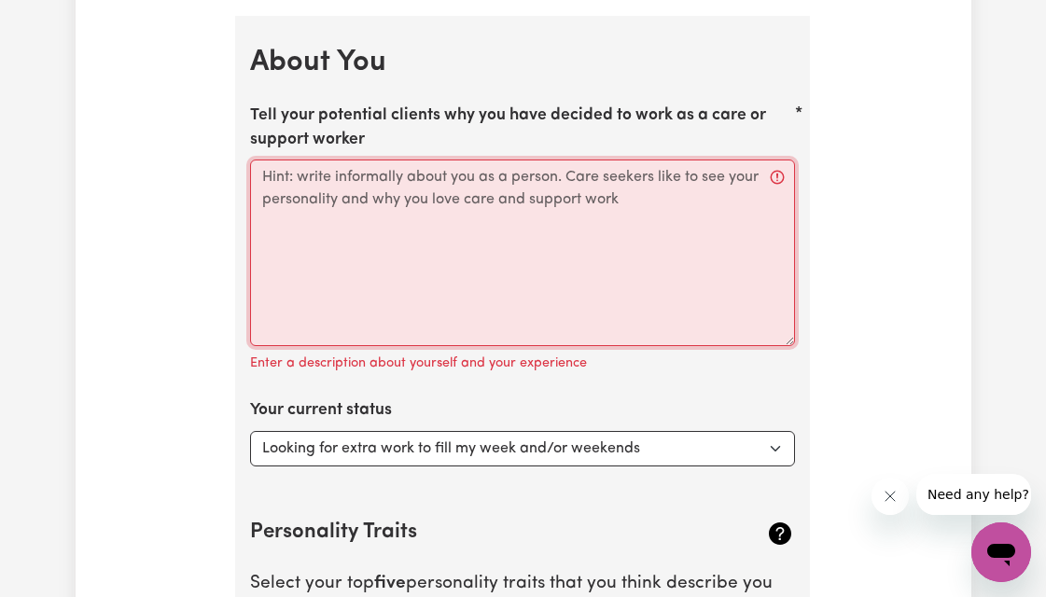
click at [781, 160] on textarea "Tell your potential clients why you have decided to work as a care or support w…" at bounding box center [522, 253] width 545 height 187
paste textarea "I’m a NDIS Support Worker with over one year of experience, I’ve great compassi…"
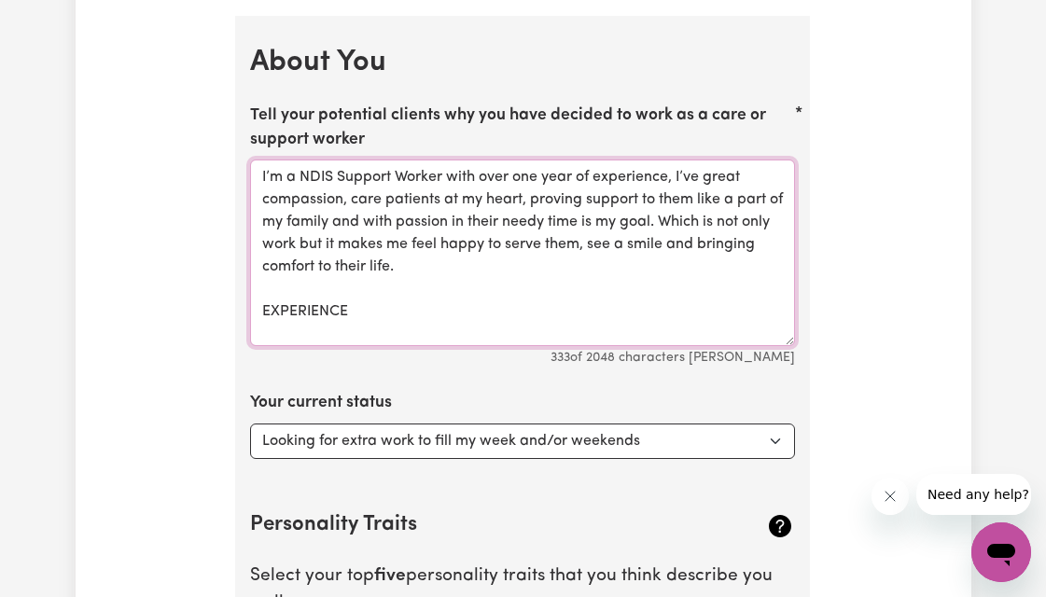
scroll to position [6, 0]
paste textarea "- Administered BiPAP therapy to patients with respiratory failure. - PEG-feedin…"
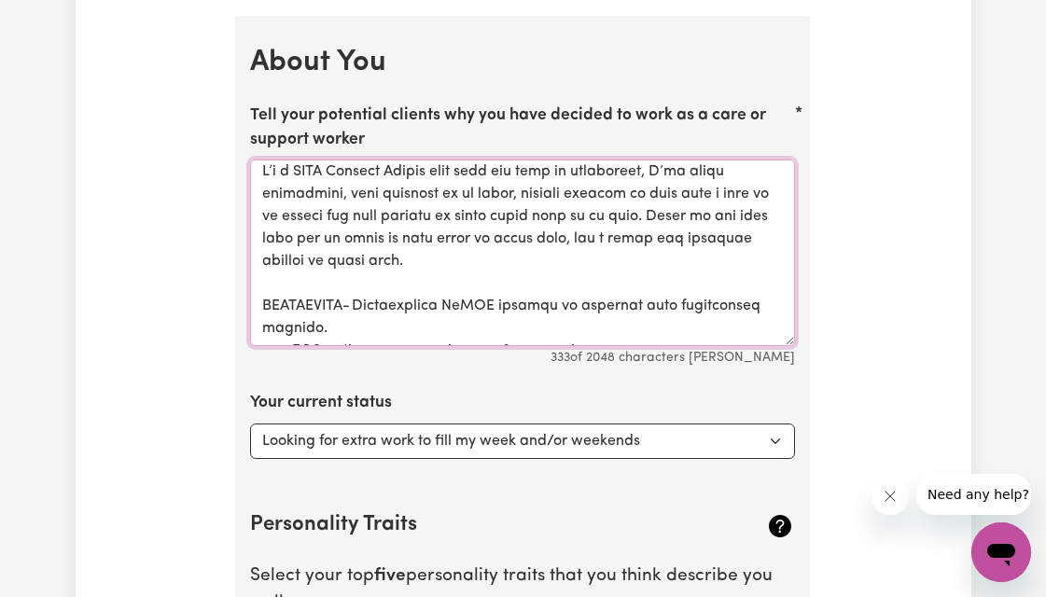
scroll to position [310, 0]
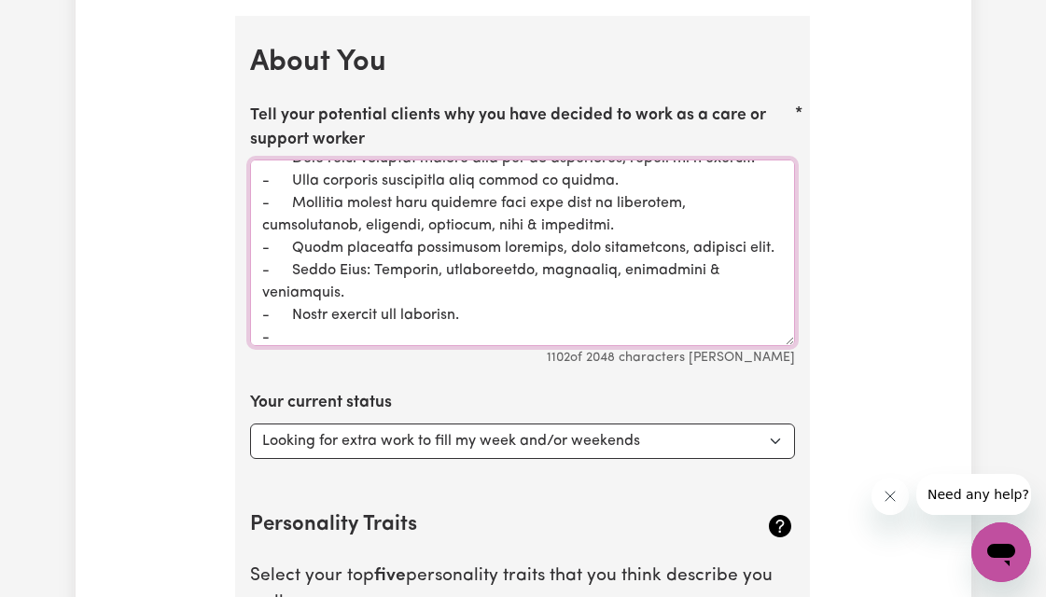
click at [304, 317] on textarea "Tell your potential clients why you have decided to work as a care or support w…" at bounding box center [522, 253] width 545 height 187
paste textarea "- Completed weekly grocery shopping. - Transportation support service with doct…"
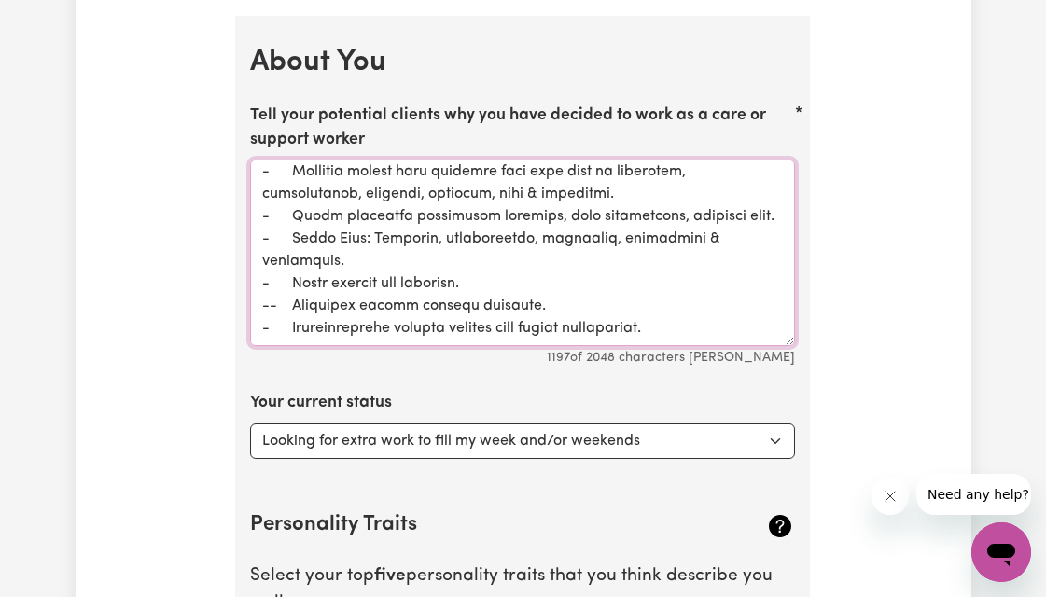
click at [280, 277] on textarea "Tell your potential clients why you have decided to work as a care or support w…" at bounding box center [522, 253] width 545 height 187
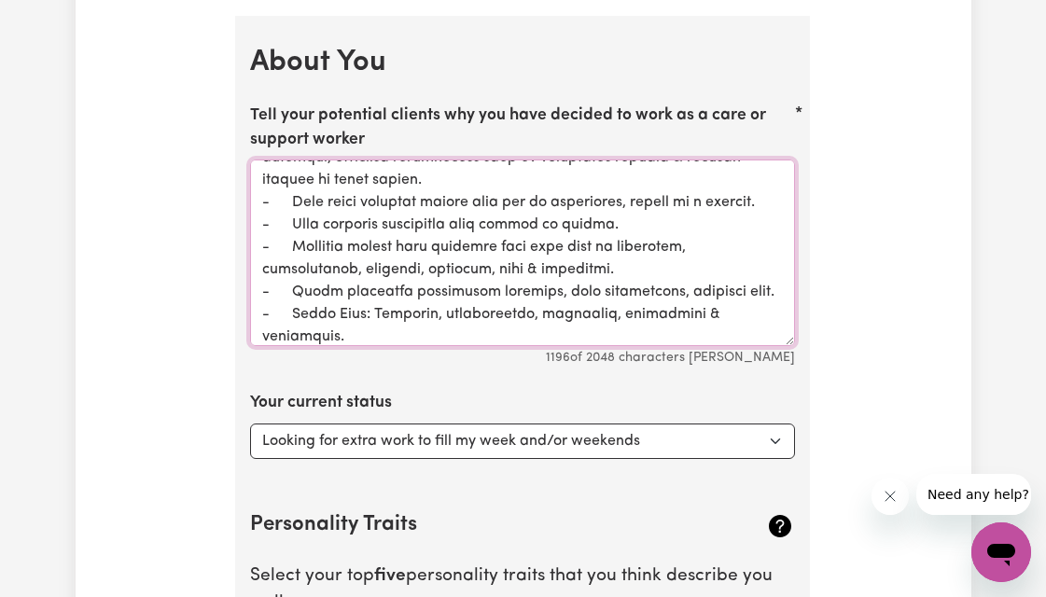
scroll to position [259, 0]
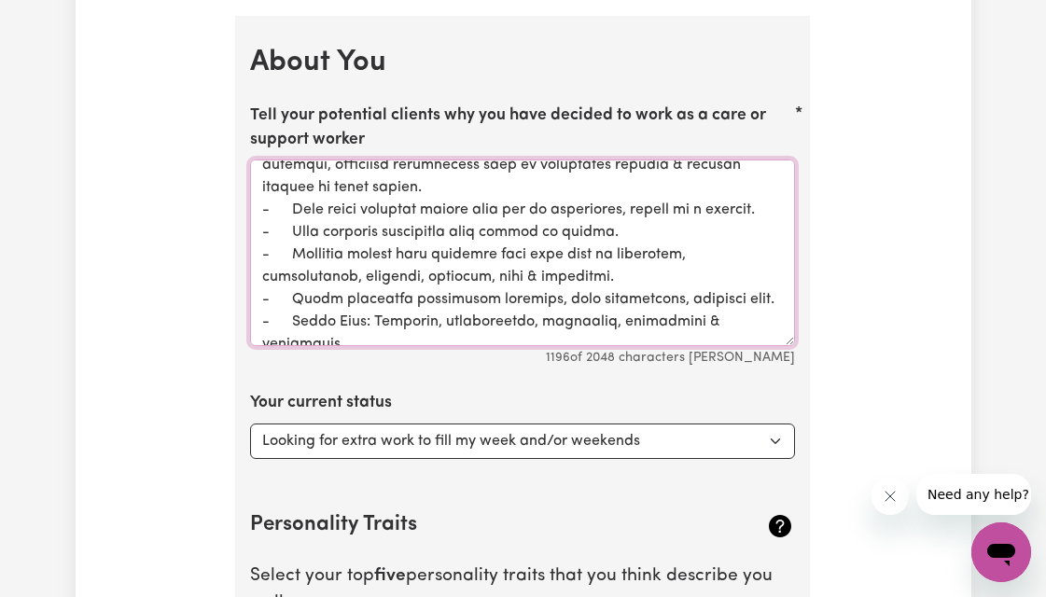
click at [741, 243] on textarea "Tell your potential clients why you have decided to work as a care or support w…" at bounding box center [522, 253] width 545 height 187
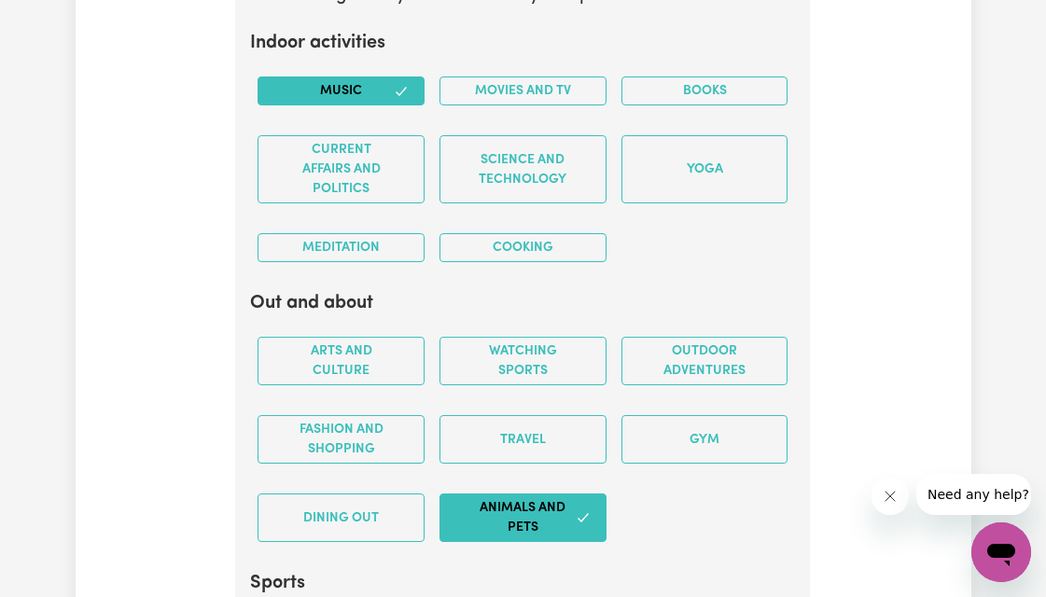
scroll to position [3954, 0]
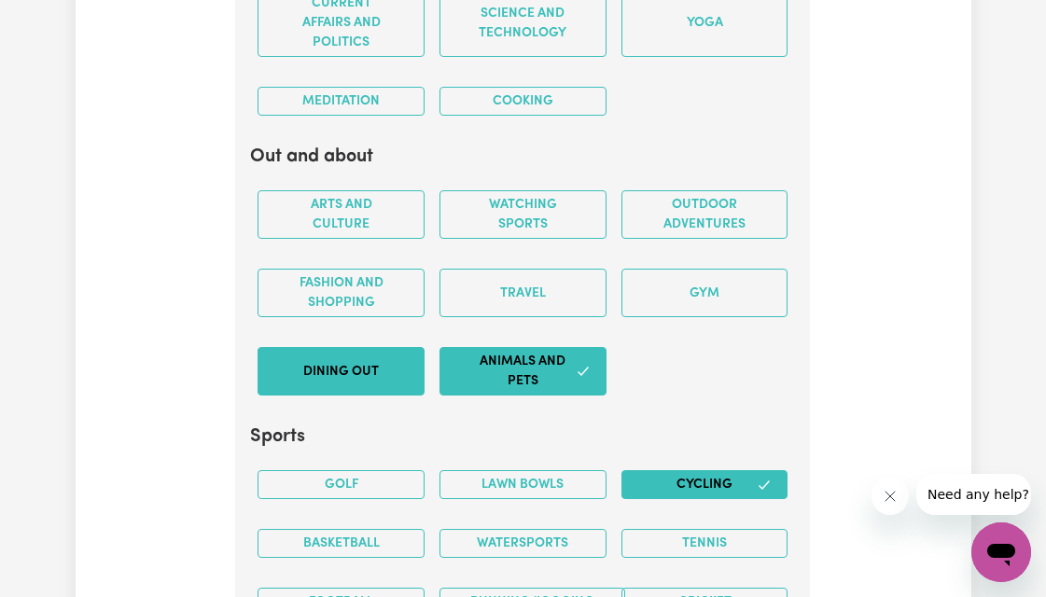
type textarea "I’m a NDIS Support Worker with over one year of experience, I’ve great compassi…"
click at [388, 356] on button "Dining out" at bounding box center [341, 371] width 167 height 49
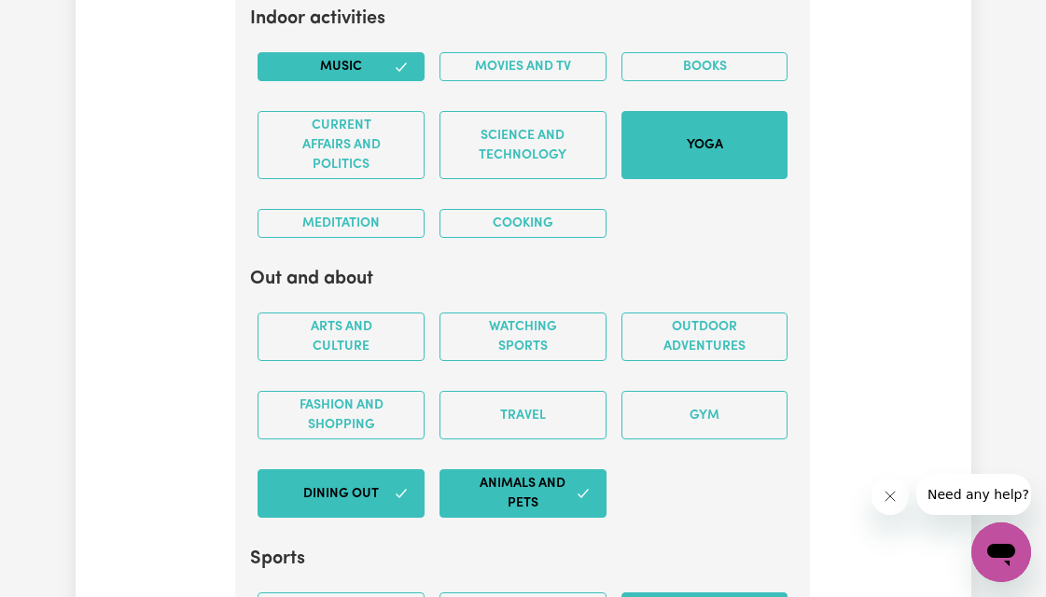
scroll to position [3830, 0]
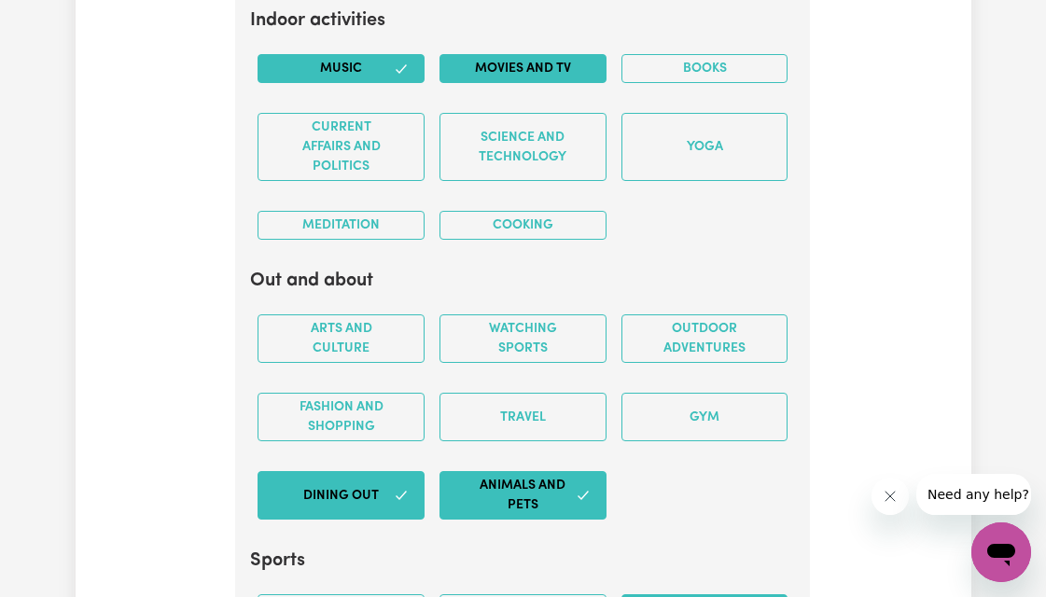
click at [554, 54] on button "Movies and TV" at bounding box center [523, 68] width 167 height 29
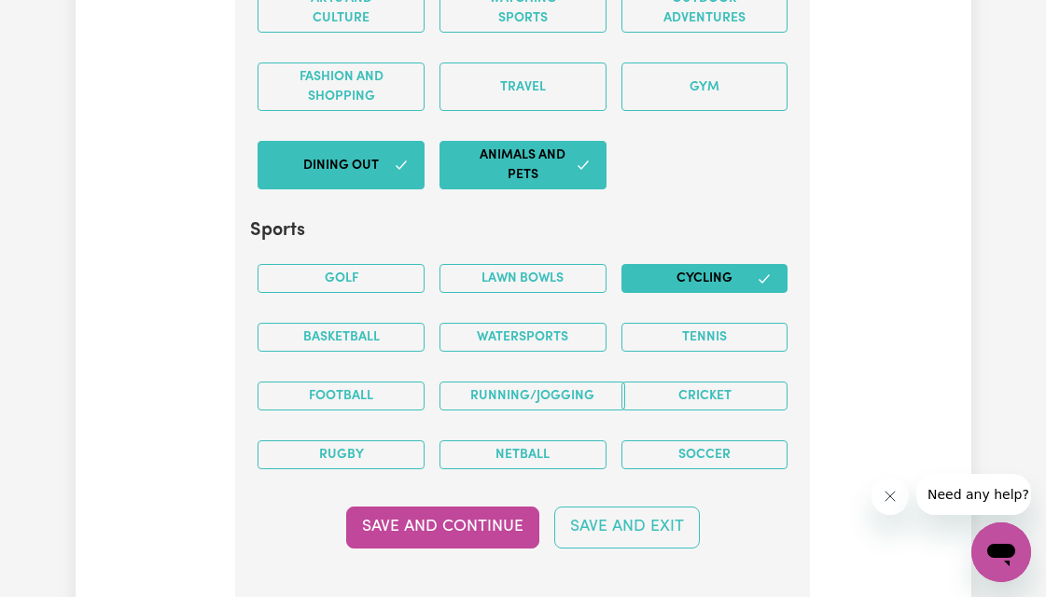
scroll to position [4229, 0]
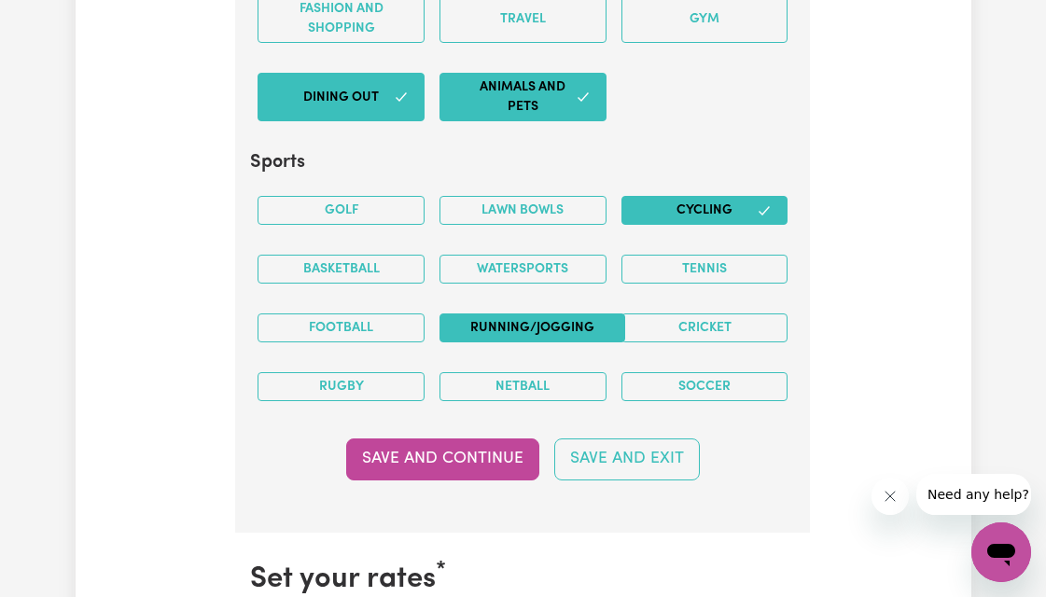
click at [551, 314] on button "Running/Jogging" at bounding box center [533, 328] width 186 height 29
click at [757, 204] on icon "button" at bounding box center [764, 211] width 15 height 15
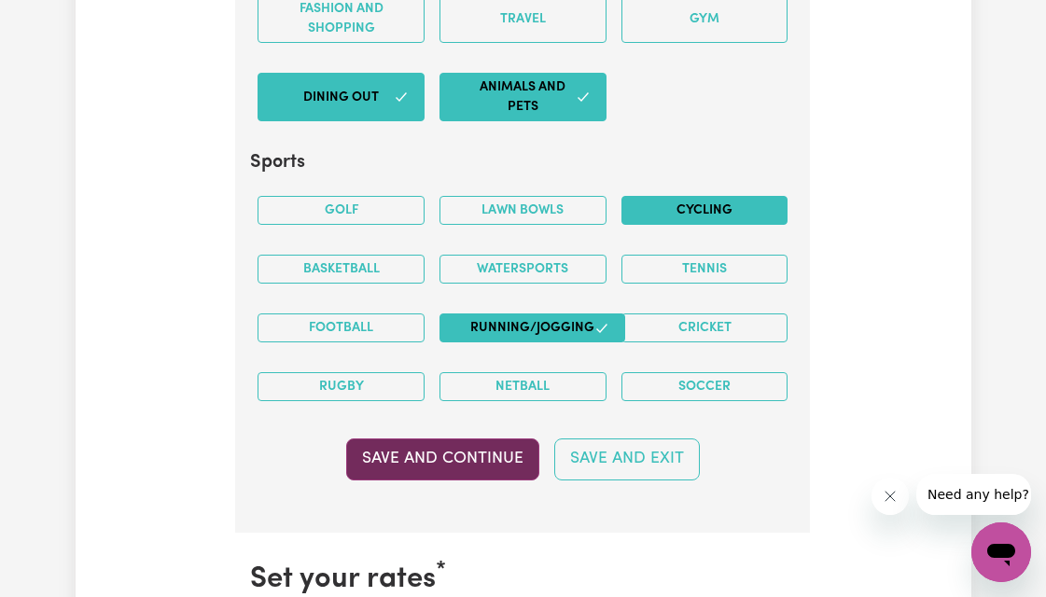
click at [499, 439] on button "Save and Continue" at bounding box center [442, 459] width 193 height 41
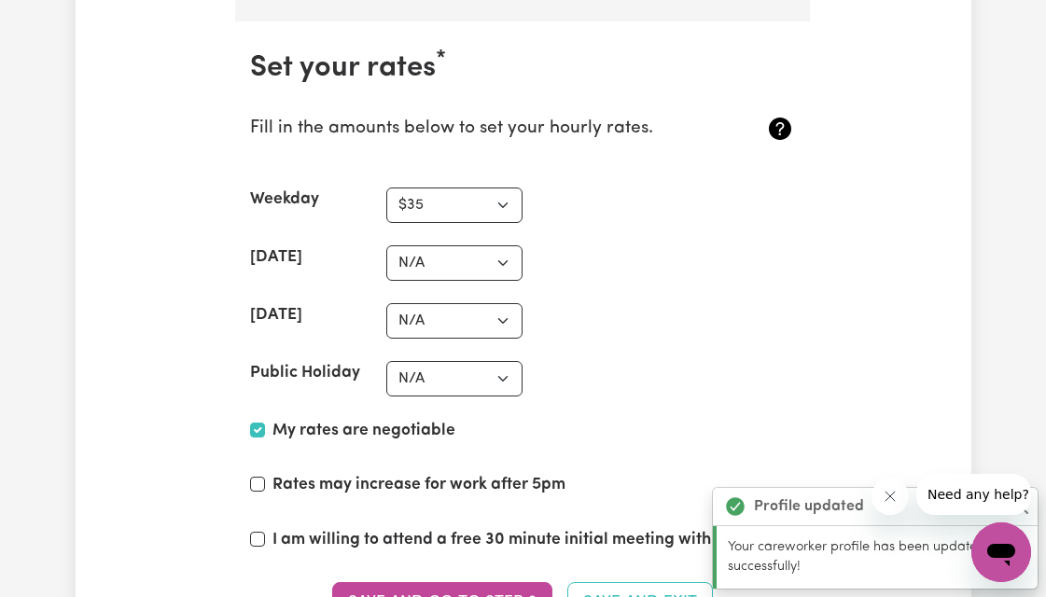
scroll to position [4745, 0]
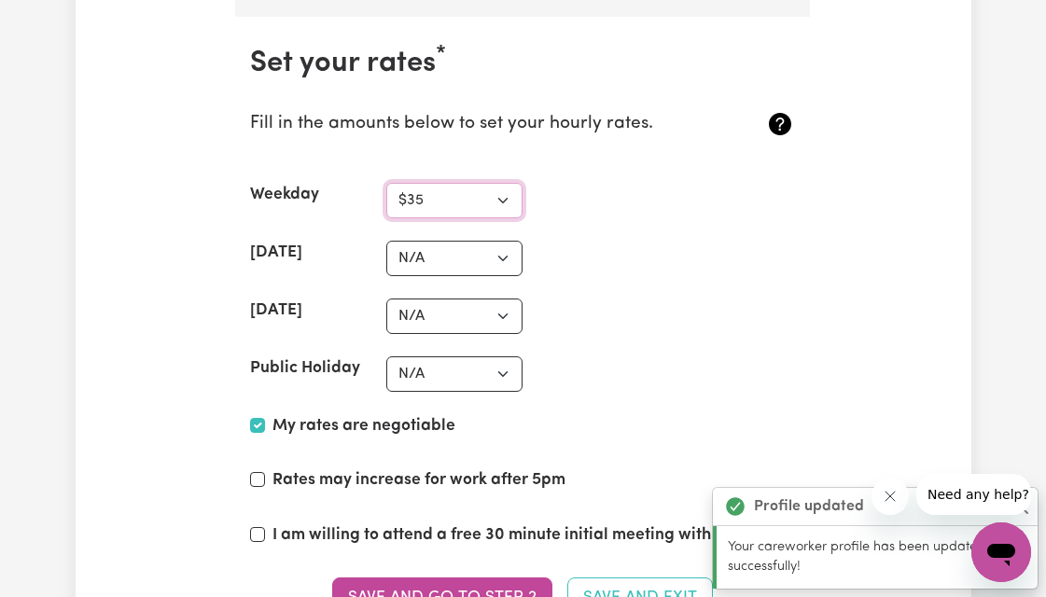
click at [506, 189] on select "N/A $35 $37 $38 $39 $40 $41 $42 $43 $44 $45 $46 $47 $48 $49 $50 $51 $52 $53 $54…" at bounding box center [454, 200] width 136 height 35
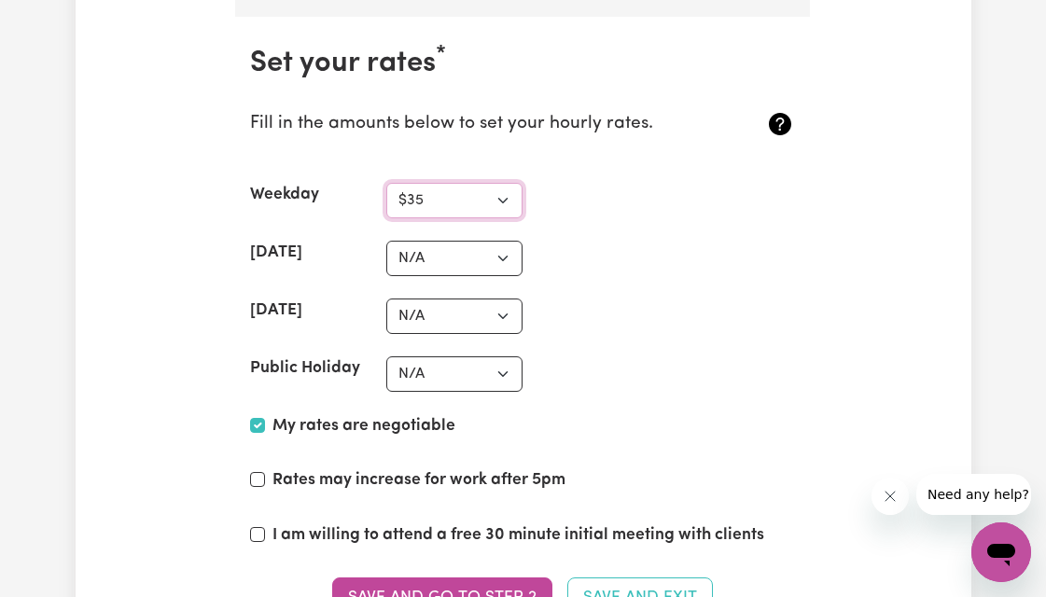
select select "40"
click at [504, 241] on select "N/A $37 $38 $39 $40 $41 $42 $43 $44 $45 $46 $47 $48 $49 $50 $51 $52 $53 $54 $55…" at bounding box center [454, 258] width 136 height 35
select select "60"
click at [503, 301] on select "N/A $37 $38 $39 $40 $41 $42 $43 $44 $45 $46 $47 $48 $49 $50 $51 $52 $53 $54 $55…" at bounding box center [454, 316] width 136 height 35
select select "80"
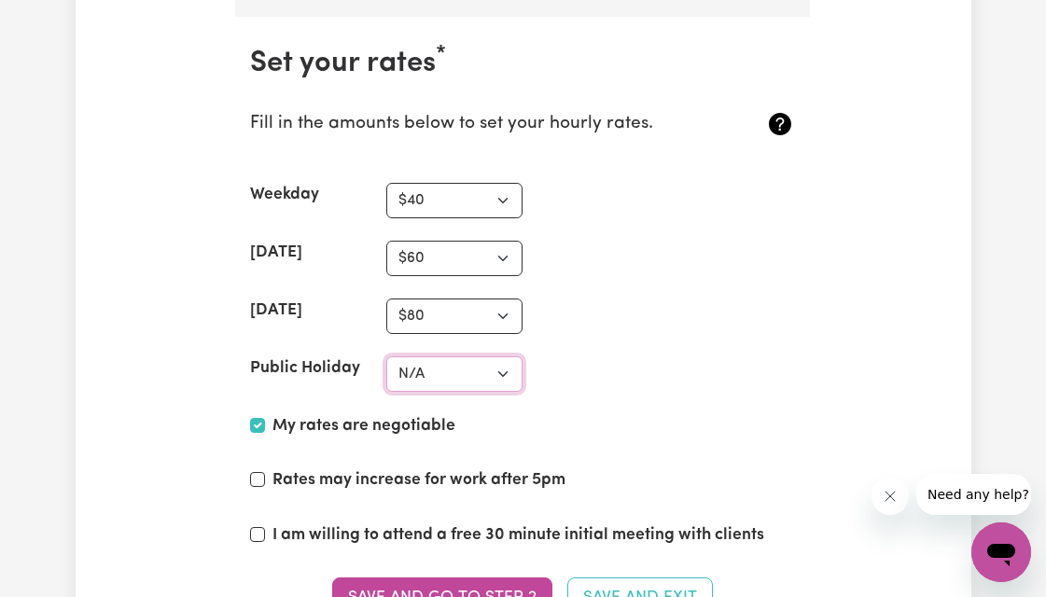
click at [497, 359] on select "N/A $37 $38 $39 $40 $41 $42 $43 $44 $45 $46 $47 $48 $49 $50 $51 $52 $53 $54 $55…" at bounding box center [454, 374] width 136 height 35
select select "95"
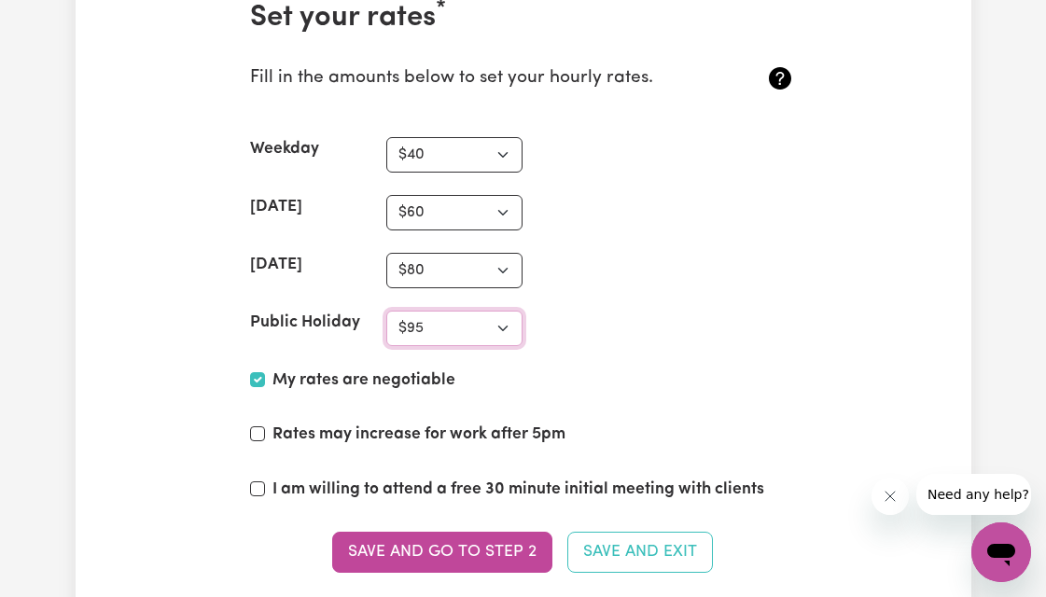
scroll to position [4794, 0]
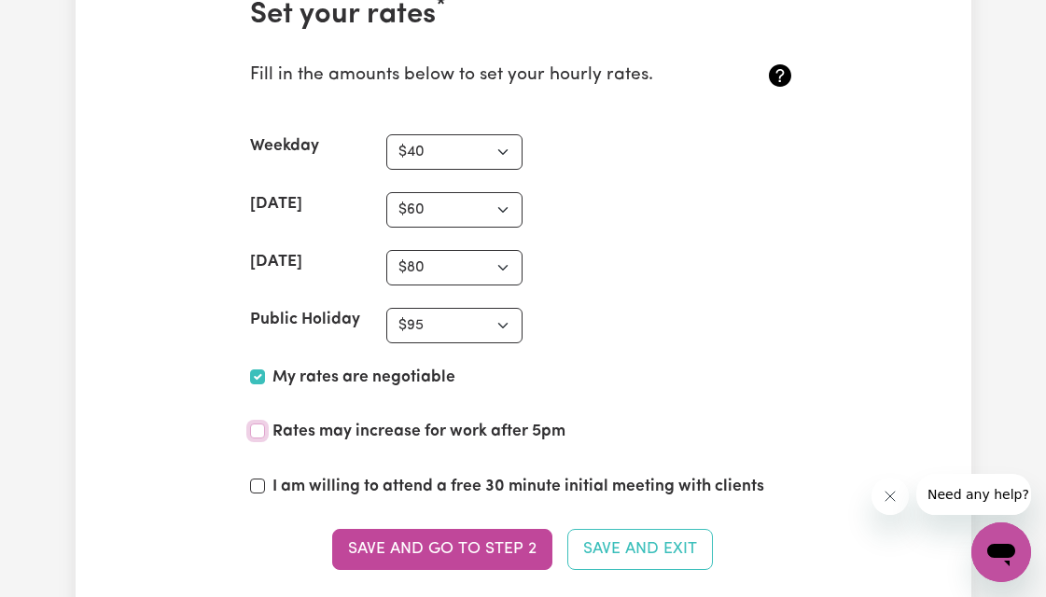
click at [260, 424] on input "Rates may increase for work after 5pm" at bounding box center [257, 431] width 15 height 15
checkbox input "true"
click at [260, 479] on input "I am willing to attend a free 30 minute initial meeting with clients" at bounding box center [257, 486] width 15 height 15
checkbox input "true"
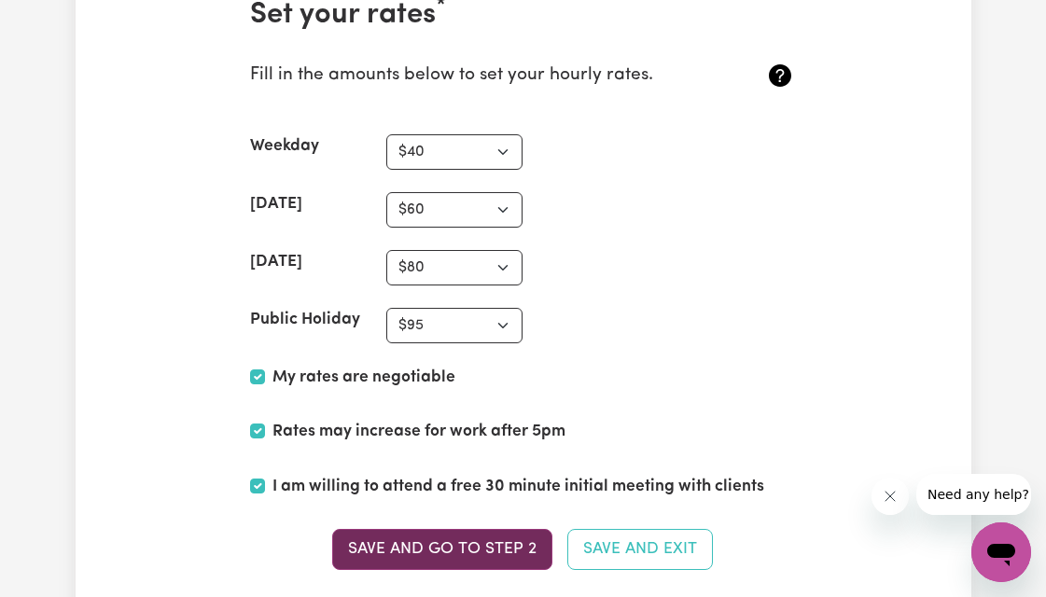
click at [463, 529] on button "Save and go to Step 2" at bounding box center [442, 549] width 220 height 41
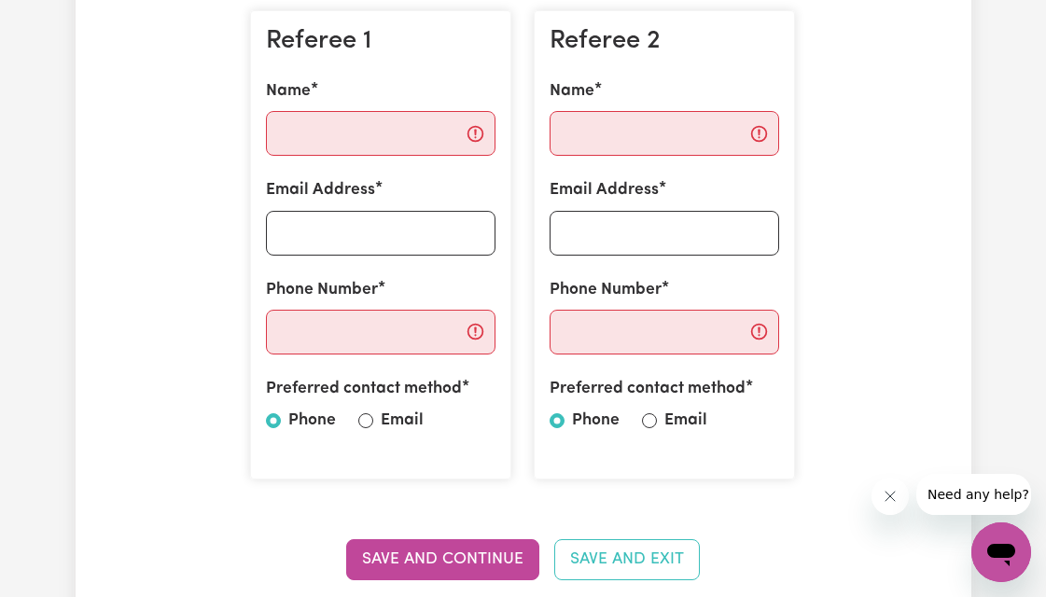
scroll to position [557, 0]
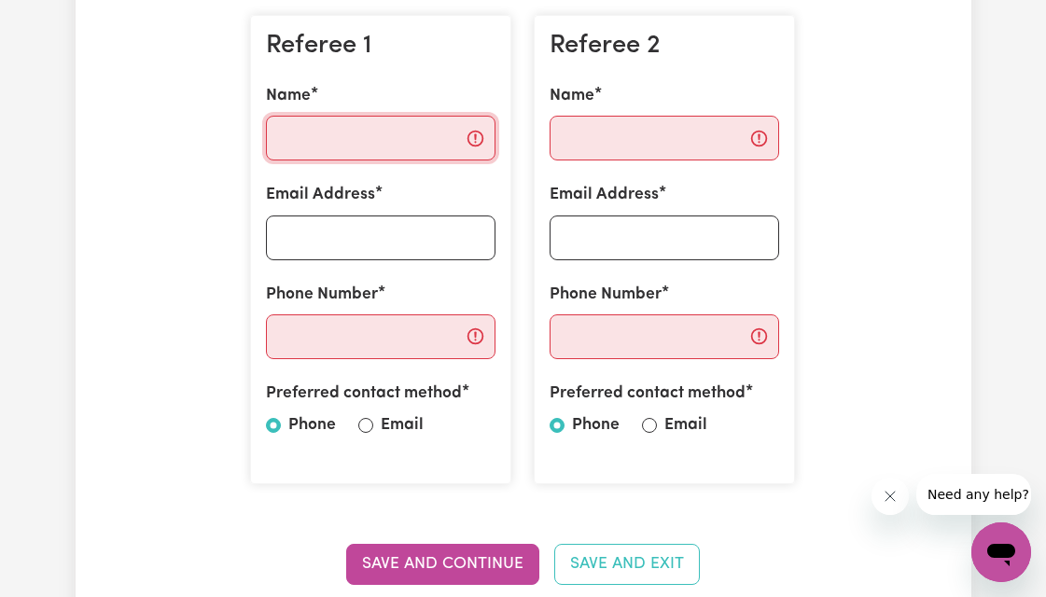
click at [367, 136] on input "Name" at bounding box center [381, 138] width 230 height 45
paste input "Nina Chen"
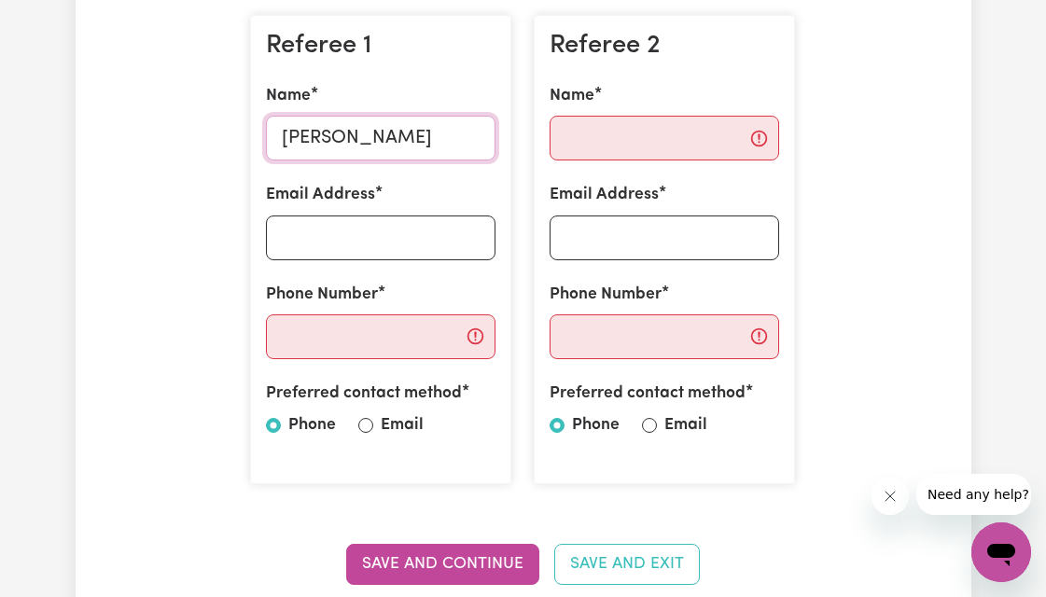
type input "Nina Chen"
click at [357, 239] on input "Email Address" at bounding box center [381, 238] width 230 height 45
paste input "Lheartshomecare@gmail.com"
type input "Lheartshomecare@gmail.com"
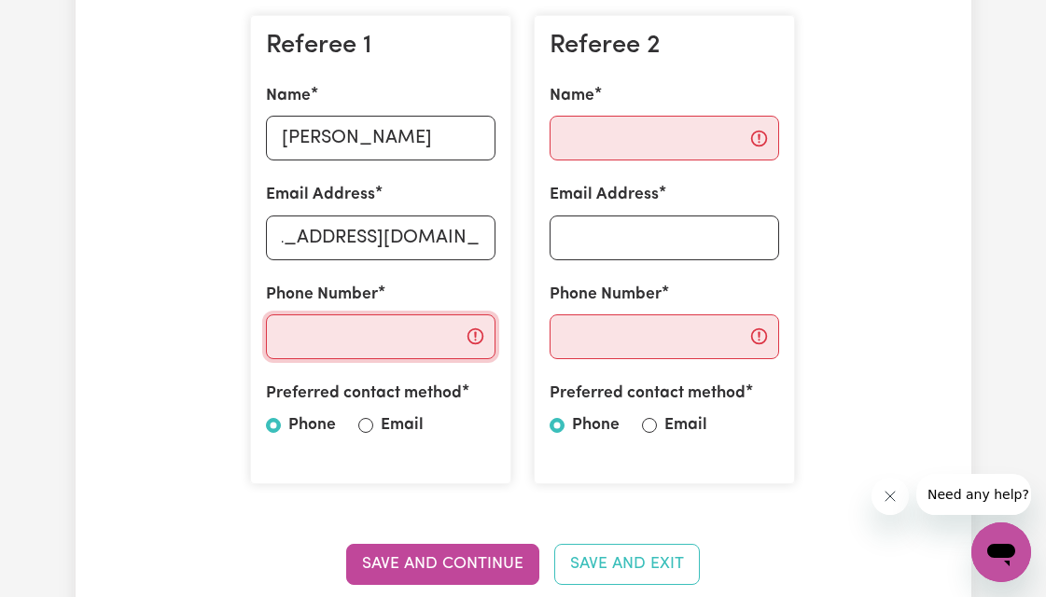
scroll to position [0, 0]
click at [376, 344] on input "Phone Number" at bounding box center [381, 337] width 230 height 45
click at [353, 338] on input "Phone Number" at bounding box center [381, 337] width 230 height 45
paste input "0478 698 639"
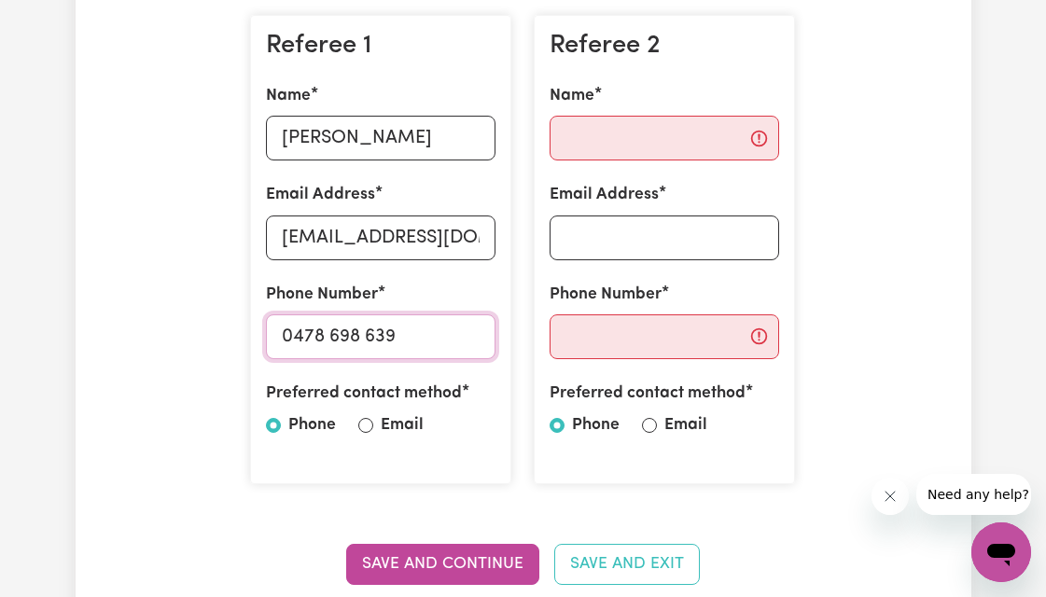
type input "0478 698 639"
click at [365, 428] on input "Email" at bounding box center [365, 425] width 15 height 15
radio input "true"
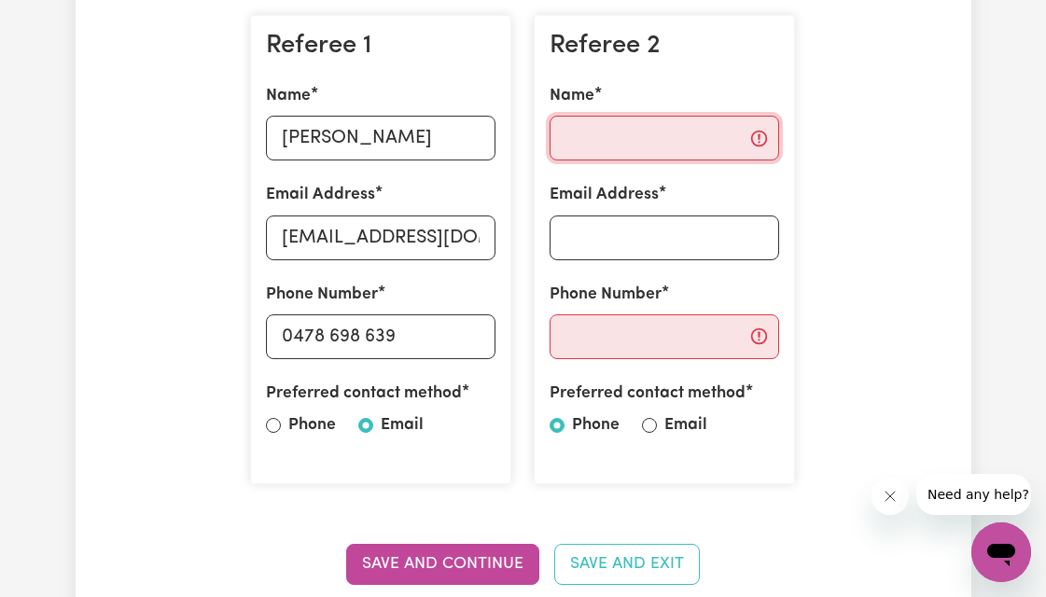
click at [650, 139] on input "Name" at bounding box center [665, 138] width 230 height 45
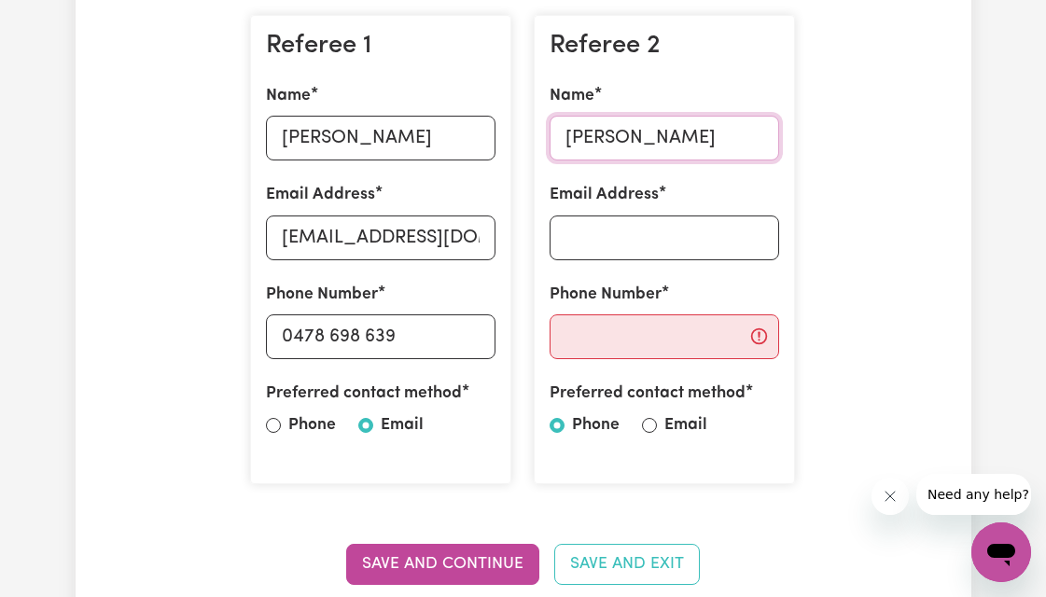
type input "Annie"
click at [646, 235] on input "Email Address" at bounding box center [665, 238] width 230 height 45
click at [605, 230] on input "Email Address" at bounding box center [665, 238] width 230 height 45
paste input "rapeepan3191@gmail.com"
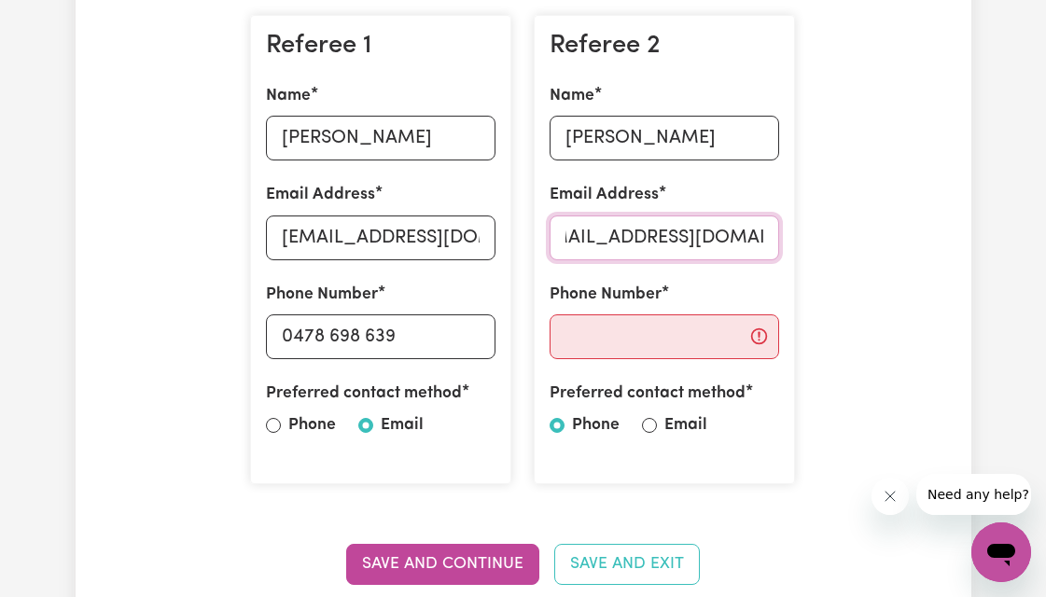
type input "rapeepan3191@gmail.com"
click at [598, 346] on input "Phone Number" at bounding box center [665, 337] width 230 height 45
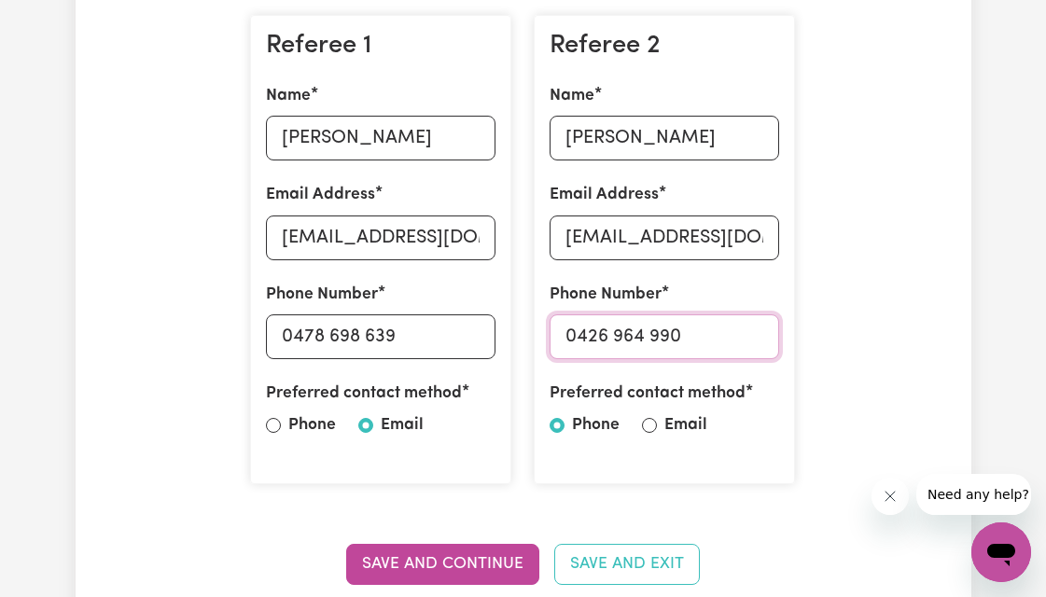
type input "0426 964 990"
click at [647, 425] on input "Email" at bounding box center [649, 425] width 15 height 15
radio input "true"
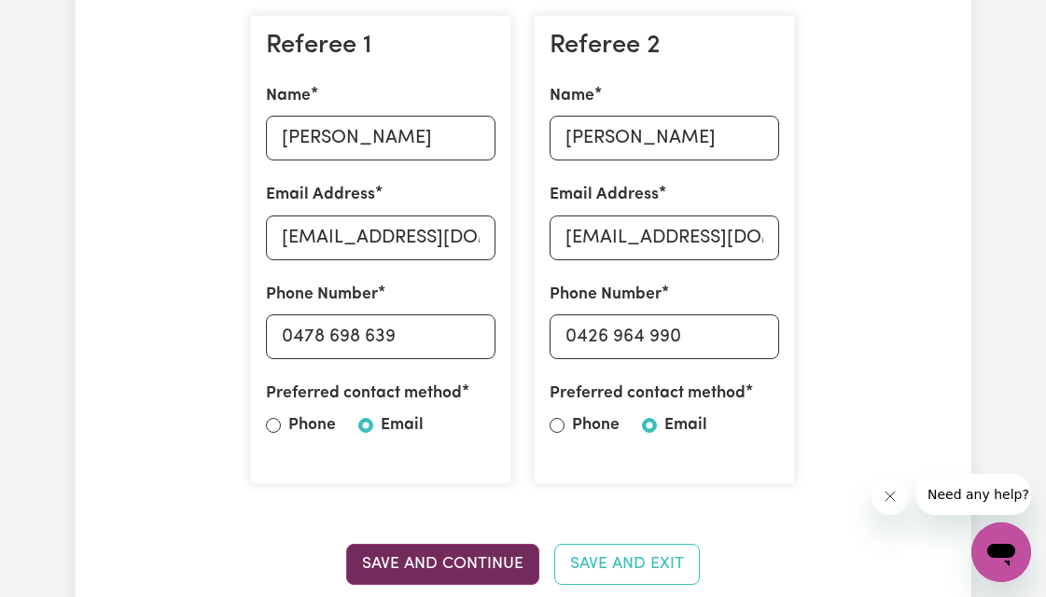
click at [470, 551] on button "Save and Continue" at bounding box center [442, 564] width 193 height 41
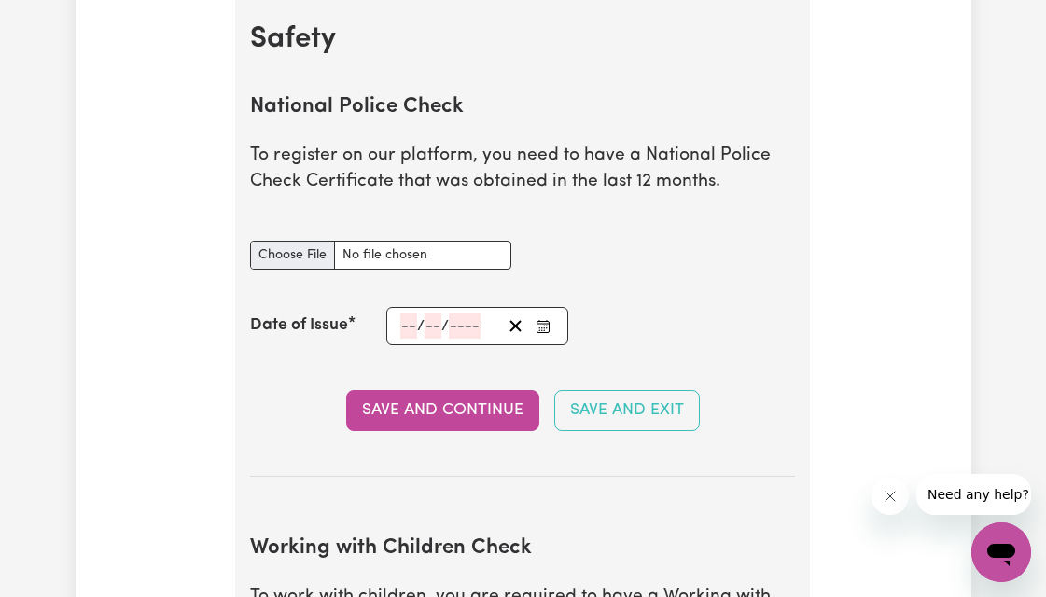
scroll to position [1204, 0]
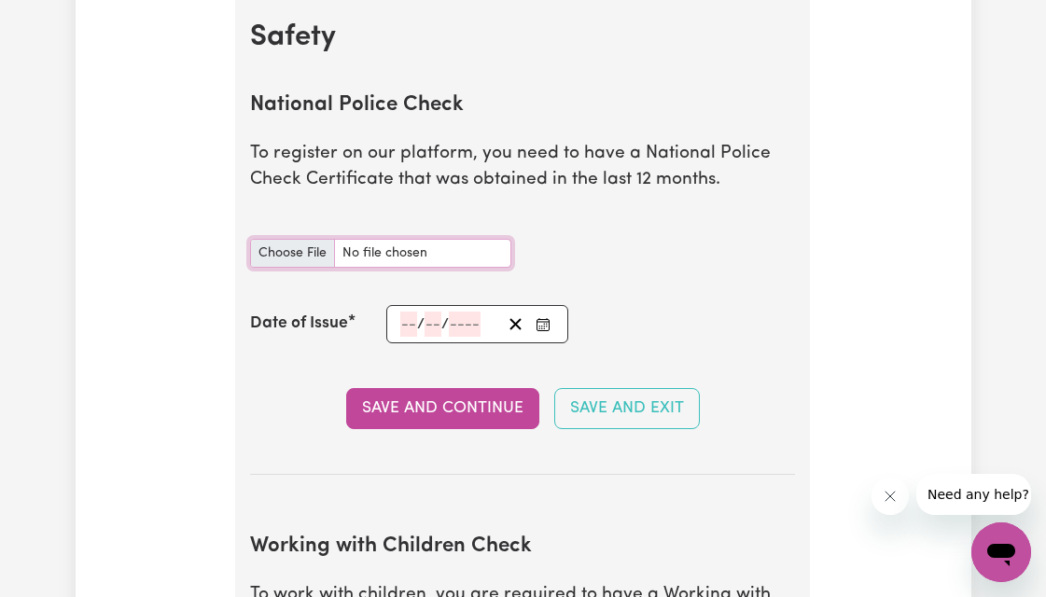
click at [302, 247] on input "National Police Check document" at bounding box center [380, 253] width 261 height 29
type input "C:\fakepath\Police Check_Korawan Saehan_12092023.pdf"
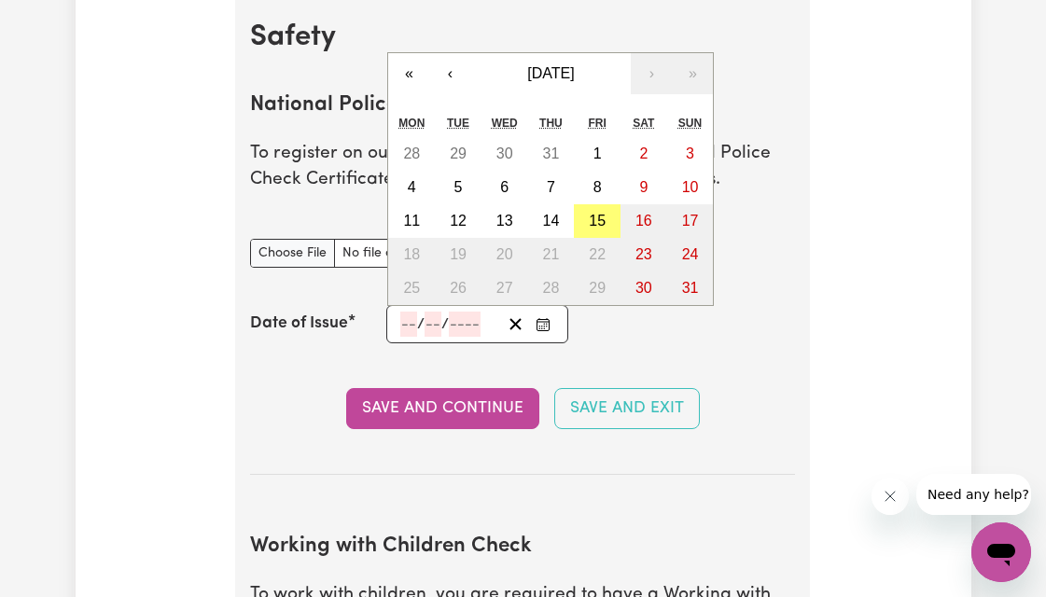
click at [407, 320] on input "number" at bounding box center [408, 324] width 17 height 25
type input "12"
type input "09"
type input "0002-09-12"
type input "9"
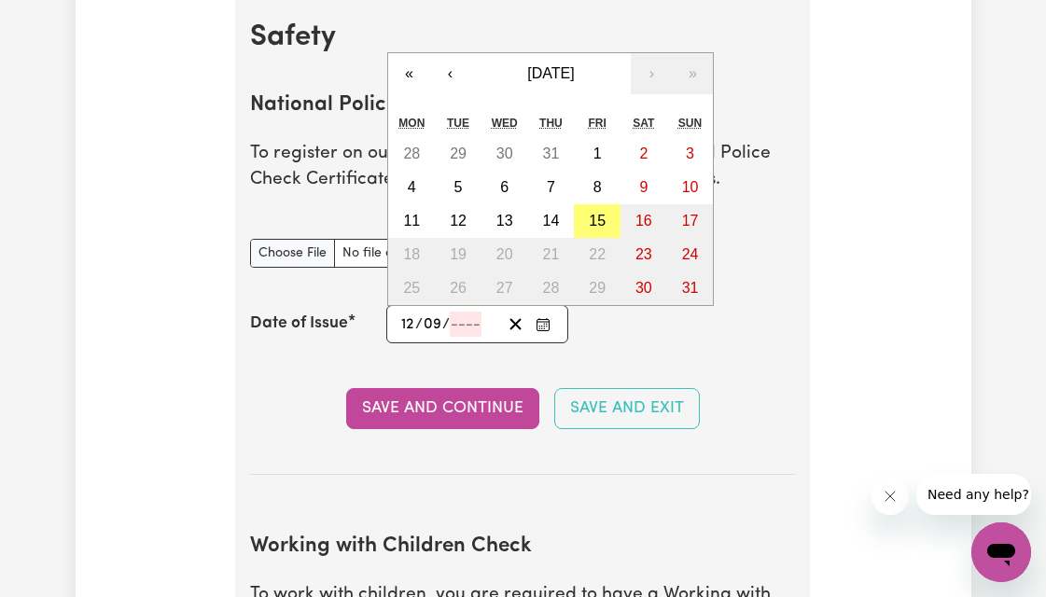
type input "2"
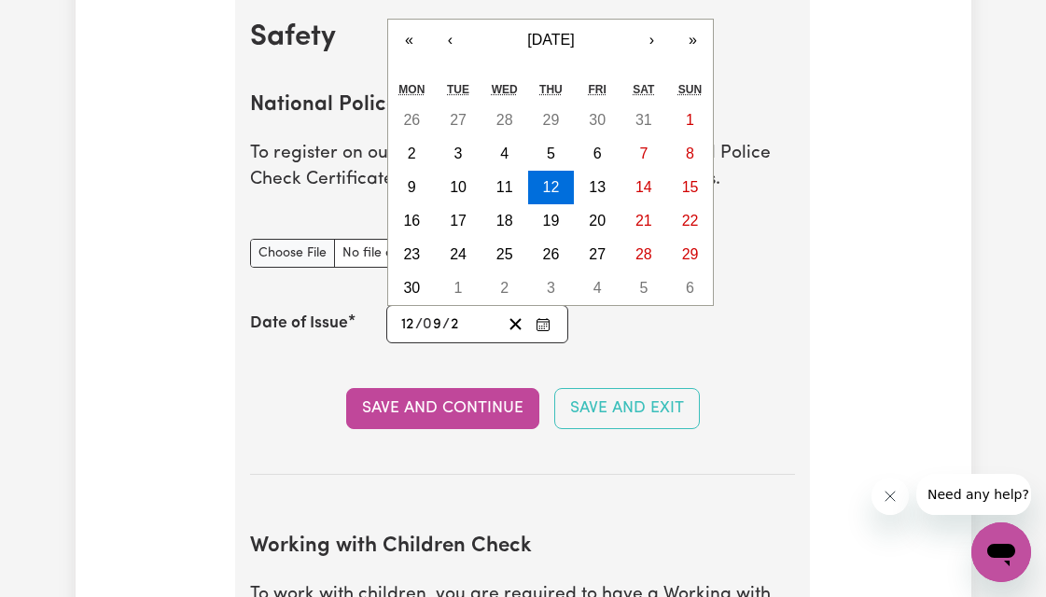
type input "0020-09-12"
type input "20"
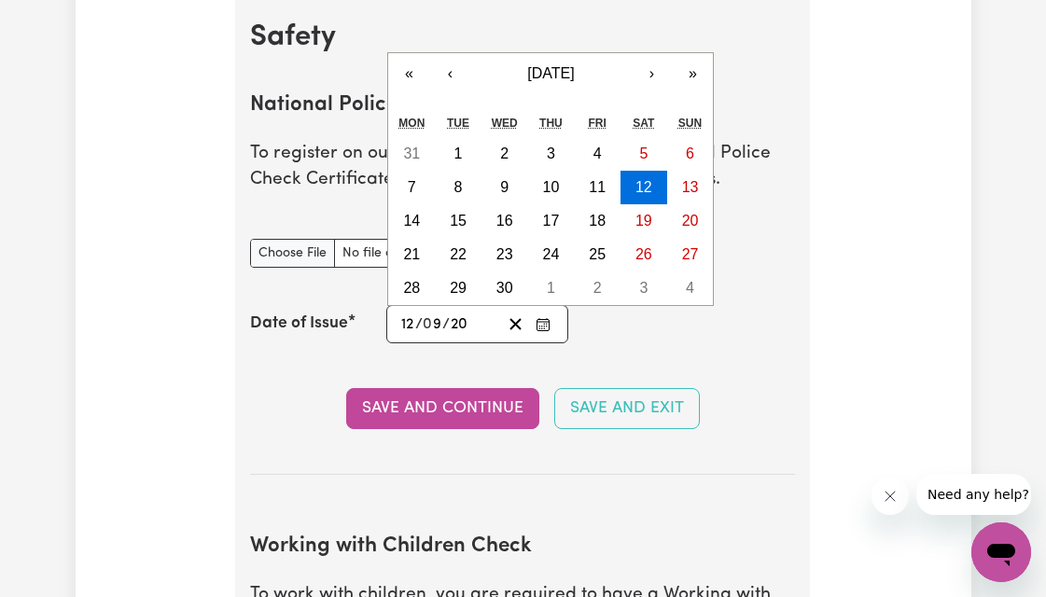
type input "0202-09-12"
type input "202"
type input "2023-09-12"
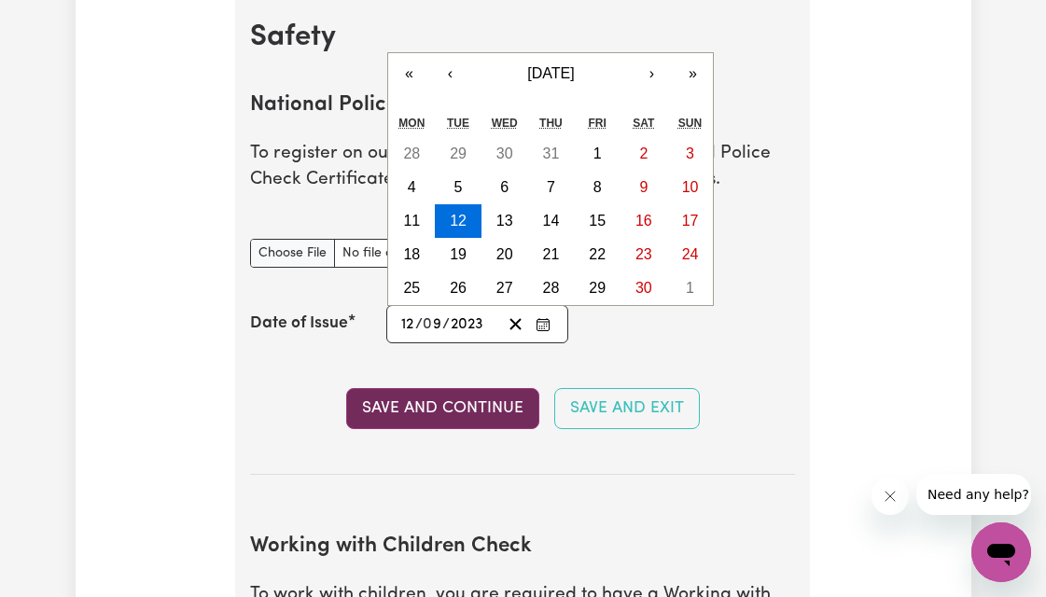
type input "2023"
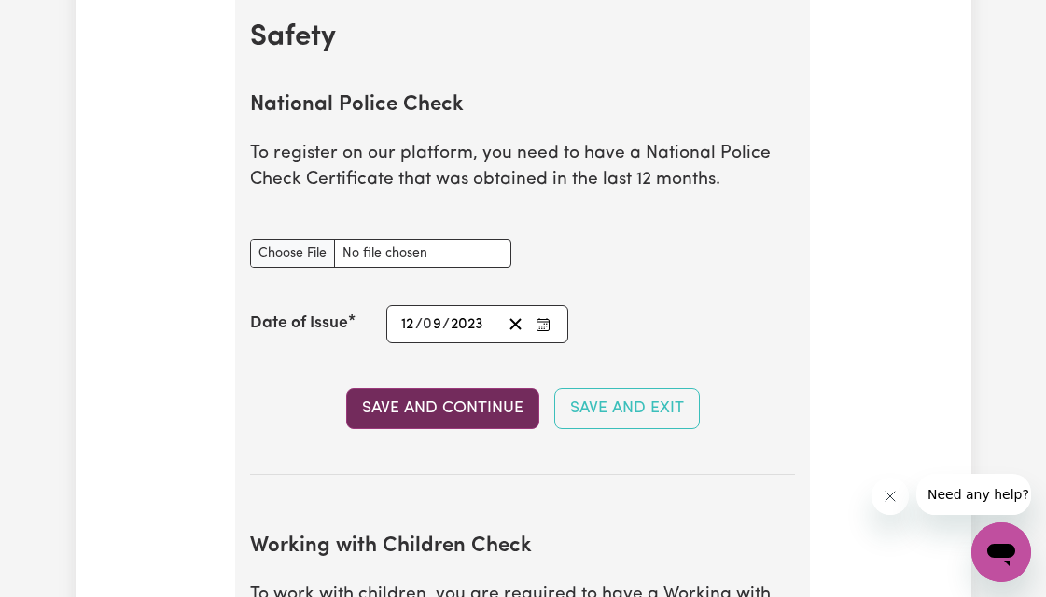
click at [493, 404] on button "Save and Continue" at bounding box center [442, 408] width 193 height 41
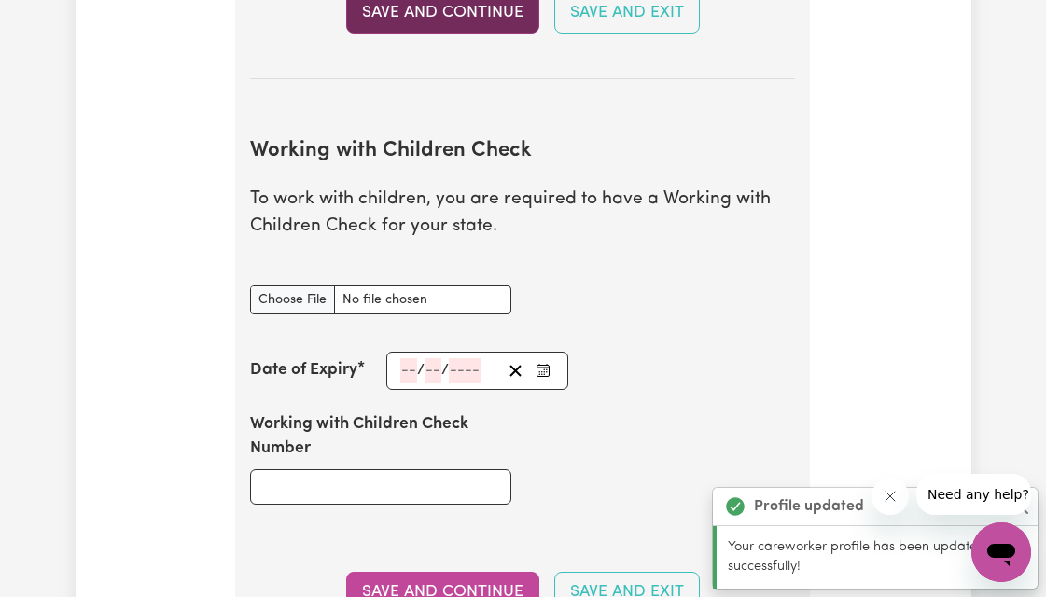
scroll to position [1709, 0]
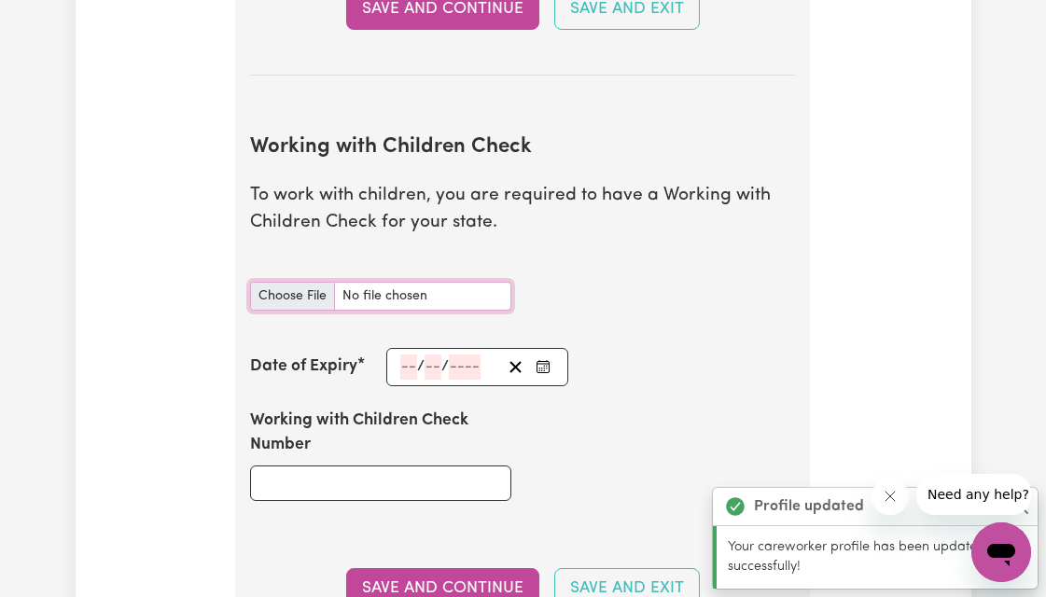
click at [303, 297] on input "Working with Children Check document" at bounding box center [380, 296] width 261 height 29
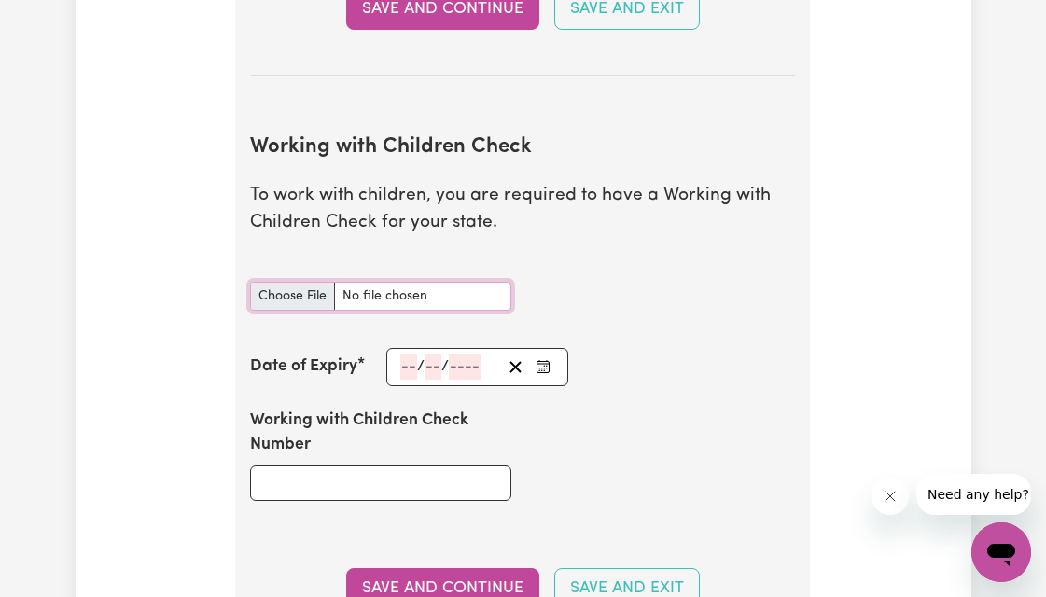
type input "C:\fakepath\WWCC Certificate_Korawan Saehan.pdf"
click at [415, 367] on input "number" at bounding box center [408, 367] width 17 height 25
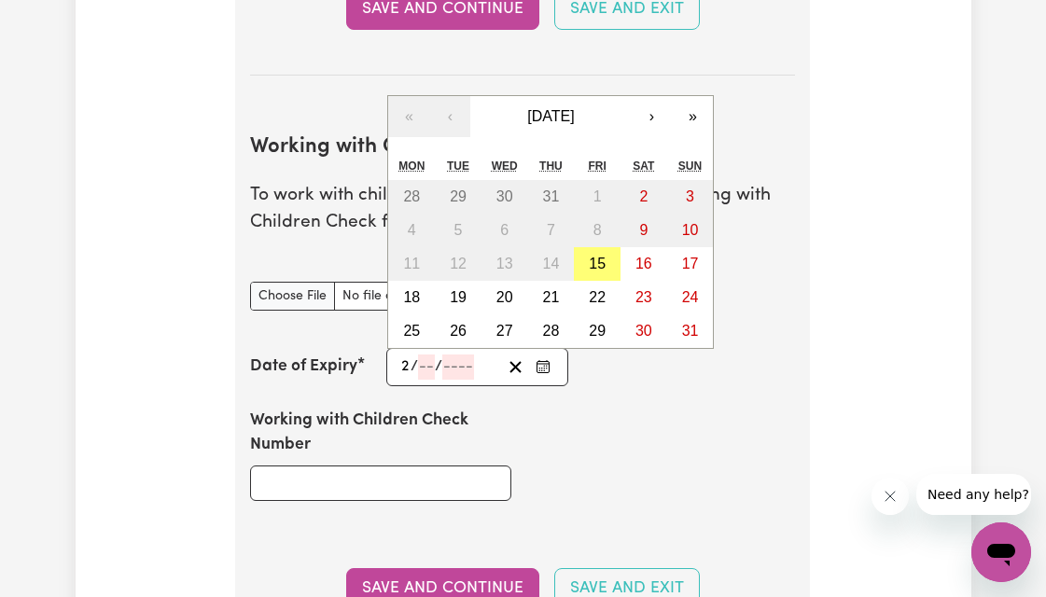
type input "23"
type input "09"
type input "202"
type input "2028-09-23"
type input "9"
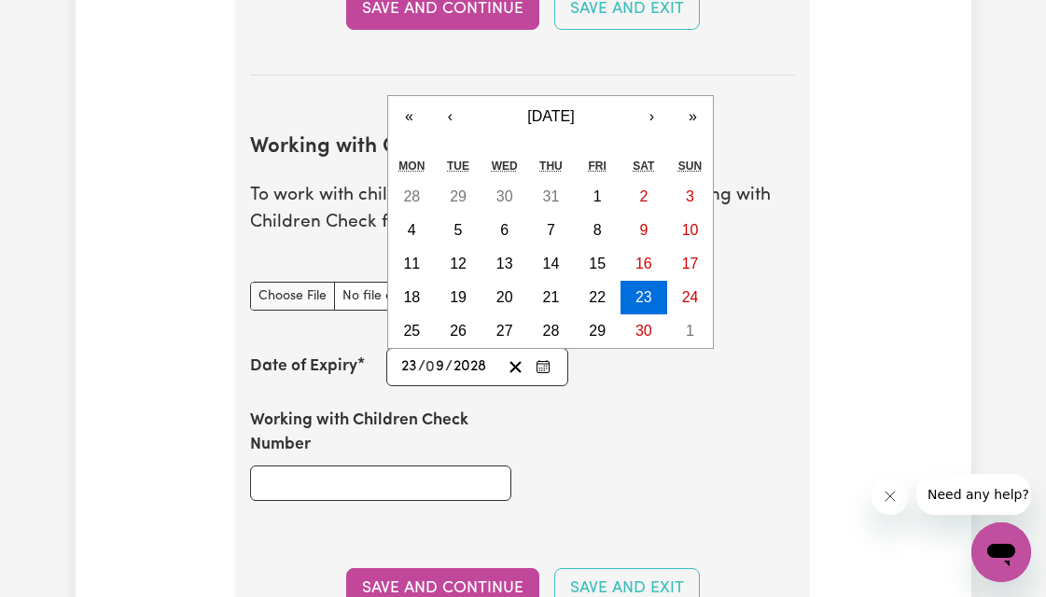
type input "2028"
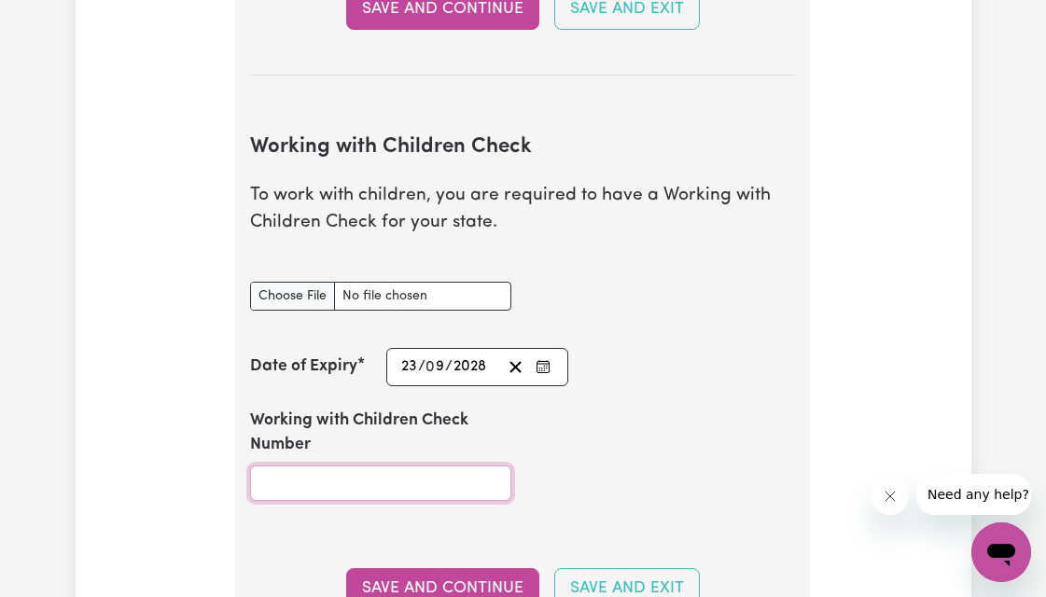
click at [396, 491] on input "Working with Children Check Number" at bounding box center [380, 483] width 261 height 35
type input "WWC2738010E"
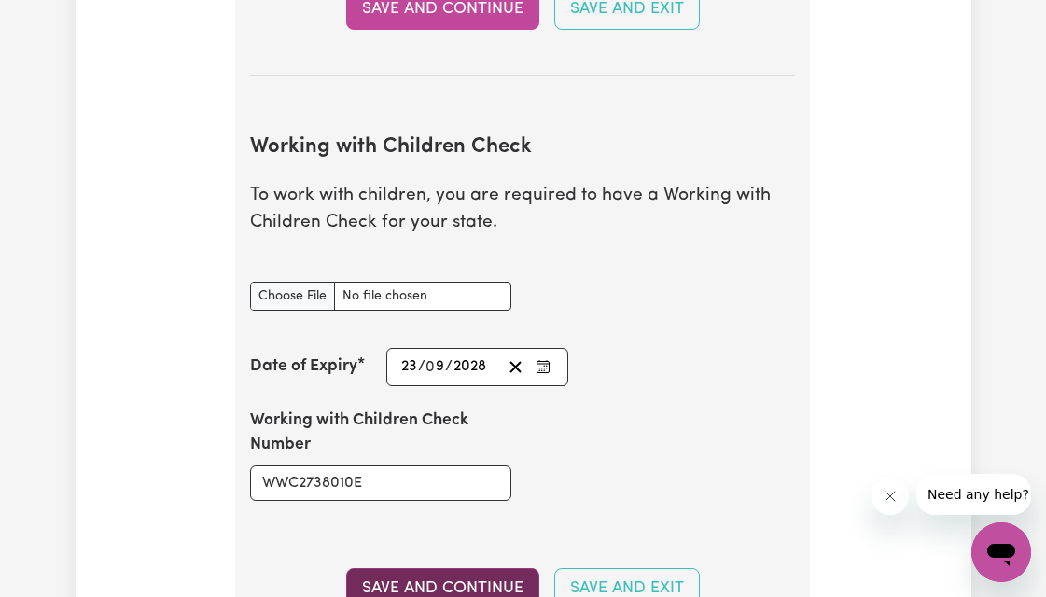
click at [491, 579] on button "Save and Continue" at bounding box center [442, 588] width 193 height 41
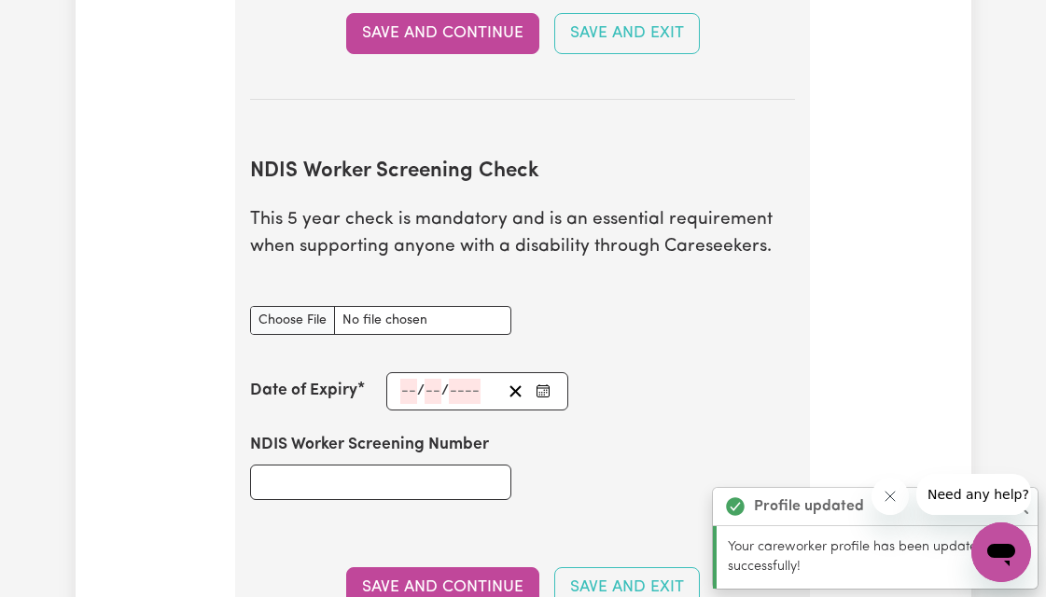
scroll to position [2394, 0]
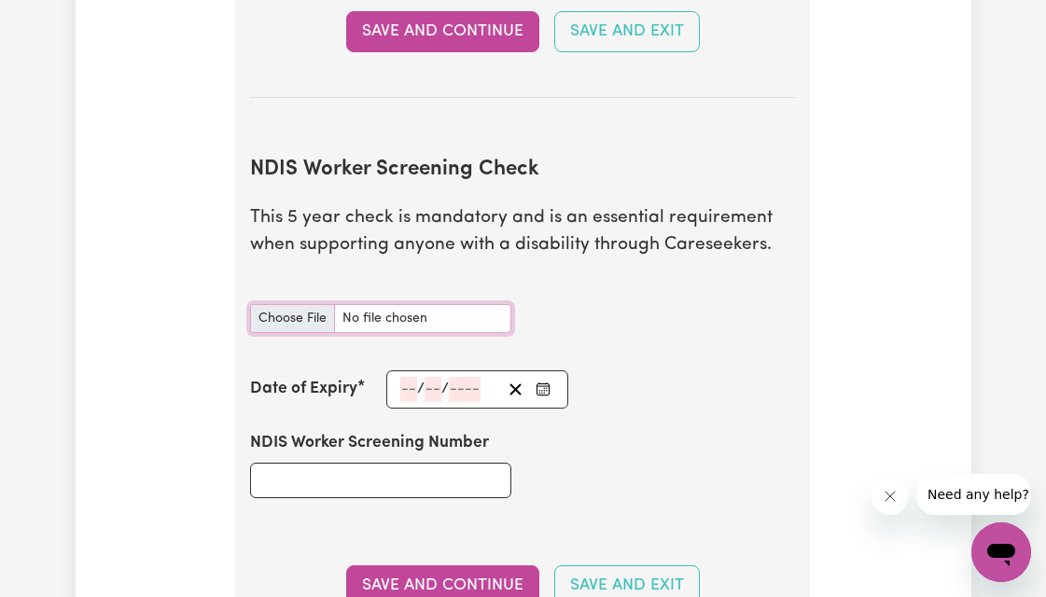
click at [310, 320] on input "NDIS Worker Screening Check document" at bounding box center [380, 318] width 261 height 29
type input "C:\fakepath\NDISWC-Clearance Certificate .pdf"
click at [330, 478] on input "NDIS Worker Screening Number" at bounding box center [380, 480] width 261 height 35
type input "31235679"
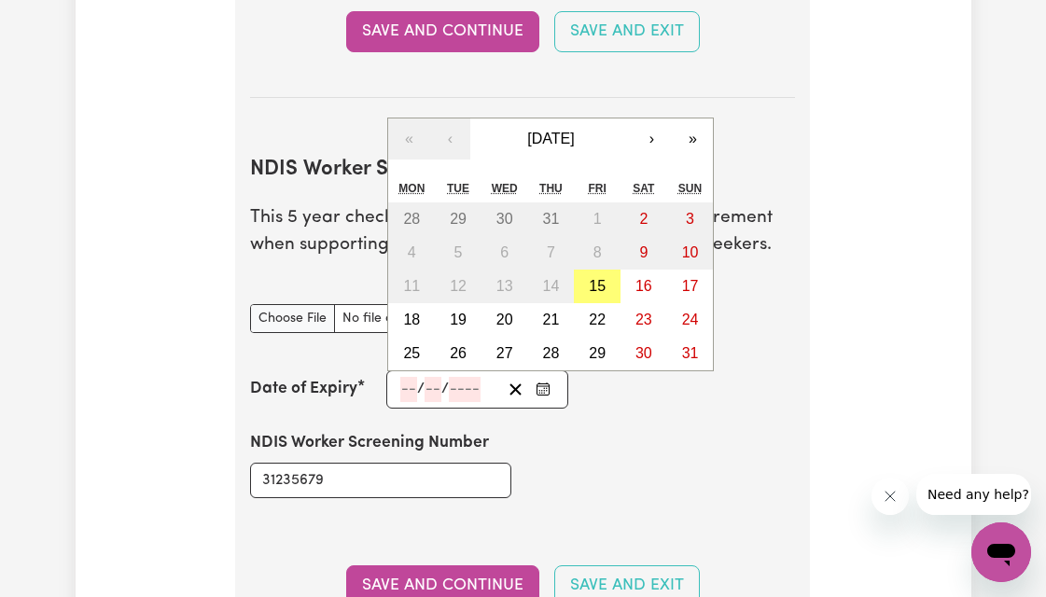
click at [416, 388] on input "number" at bounding box center [408, 389] width 17 height 25
click at [691, 142] on button "»" at bounding box center [692, 139] width 41 height 41
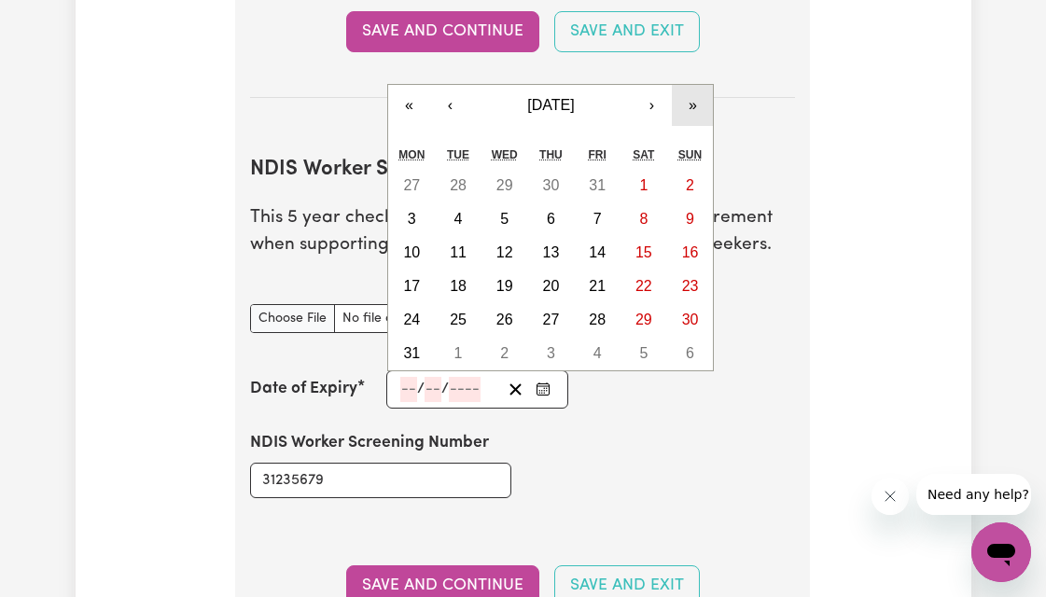
click at [696, 104] on button "»" at bounding box center [692, 105] width 41 height 41
click at [453, 110] on button "‹" at bounding box center [449, 105] width 41 height 41
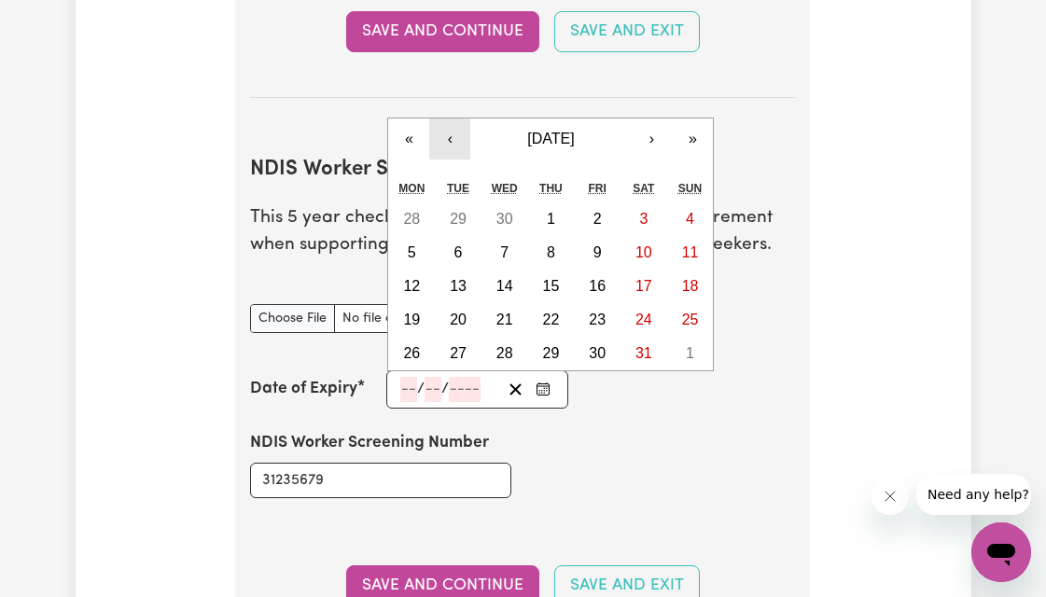
click at [452, 140] on button "‹" at bounding box center [449, 139] width 41 height 41
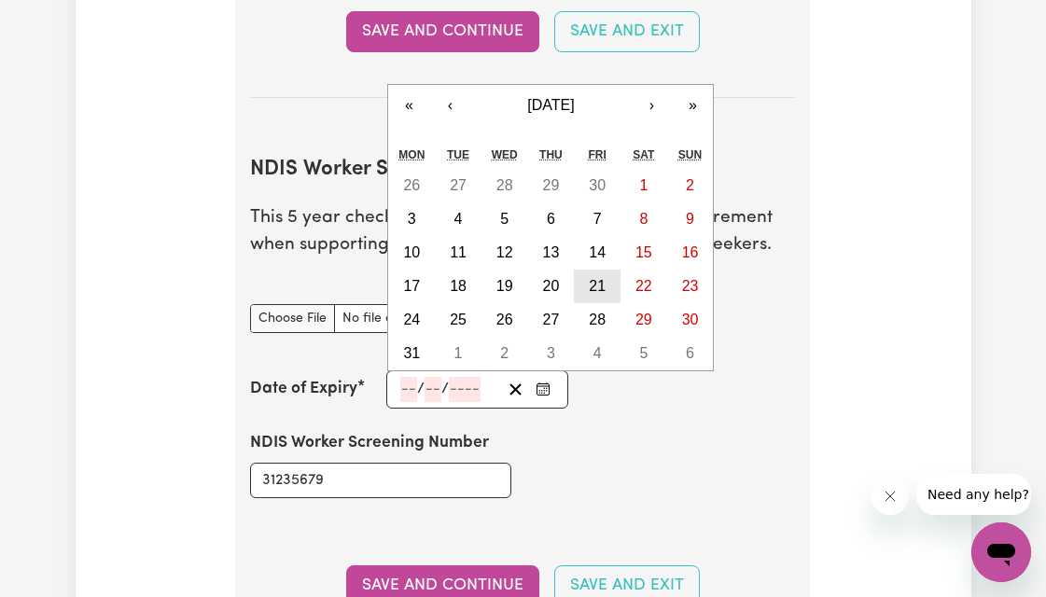
click at [603, 291] on abbr "21" at bounding box center [597, 286] width 17 height 16
type input "2027-05-21"
type input "21"
type input "5"
type input "2027"
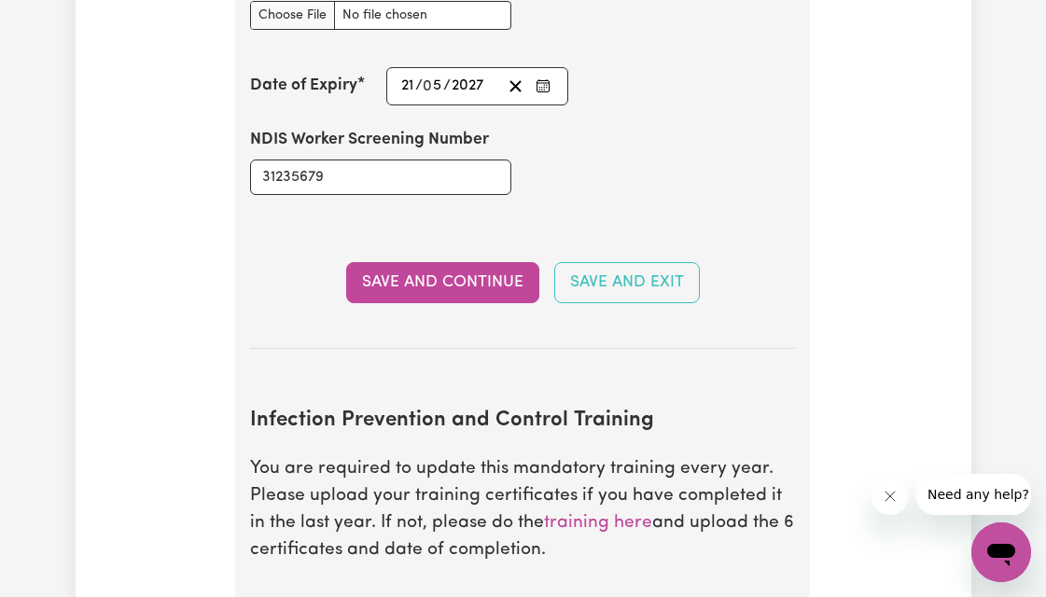
scroll to position [2708, 0]
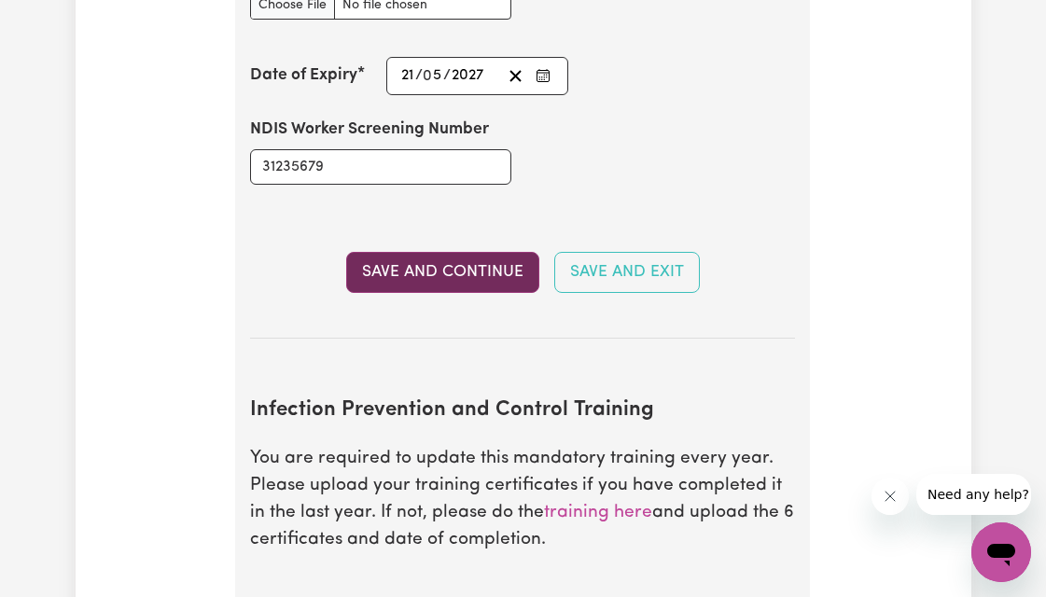
click at [513, 269] on button "Save and Continue" at bounding box center [442, 272] width 193 height 41
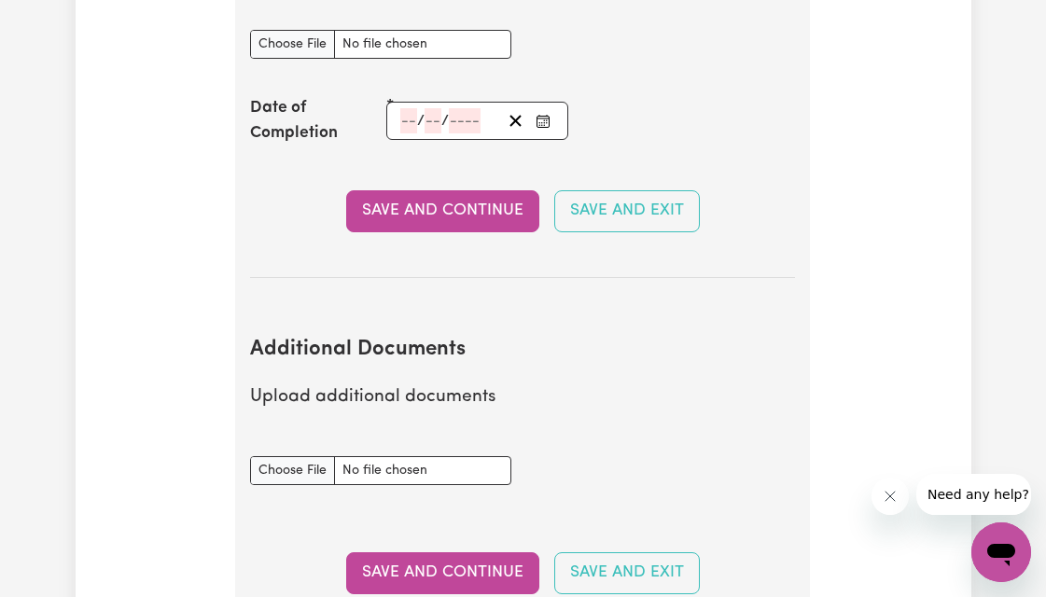
scroll to position [3391, 0]
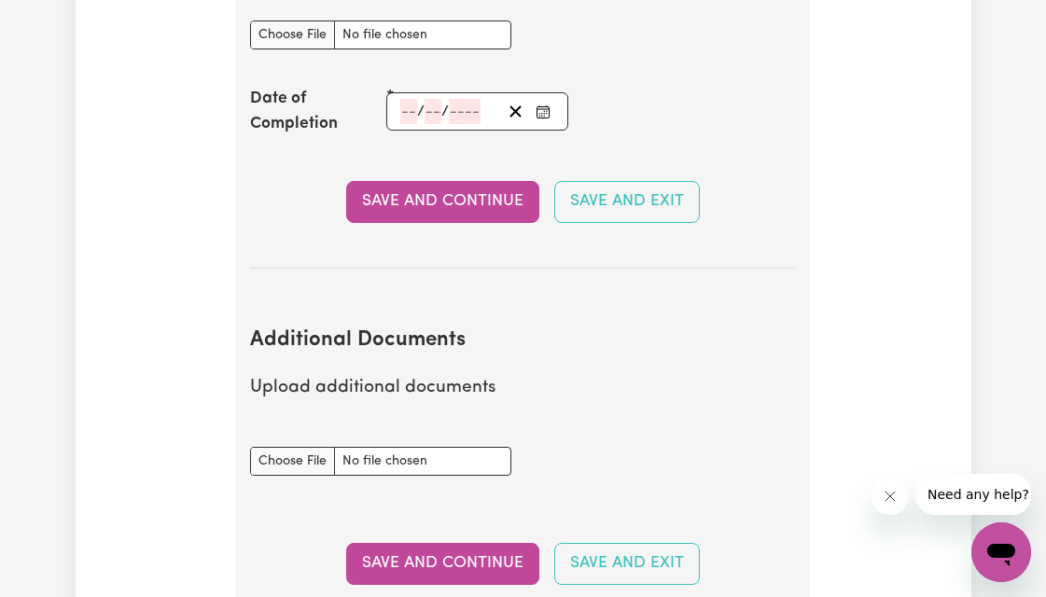
click at [415, 116] on div "/ /" at bounding box center [477, 111] width 182 height 38
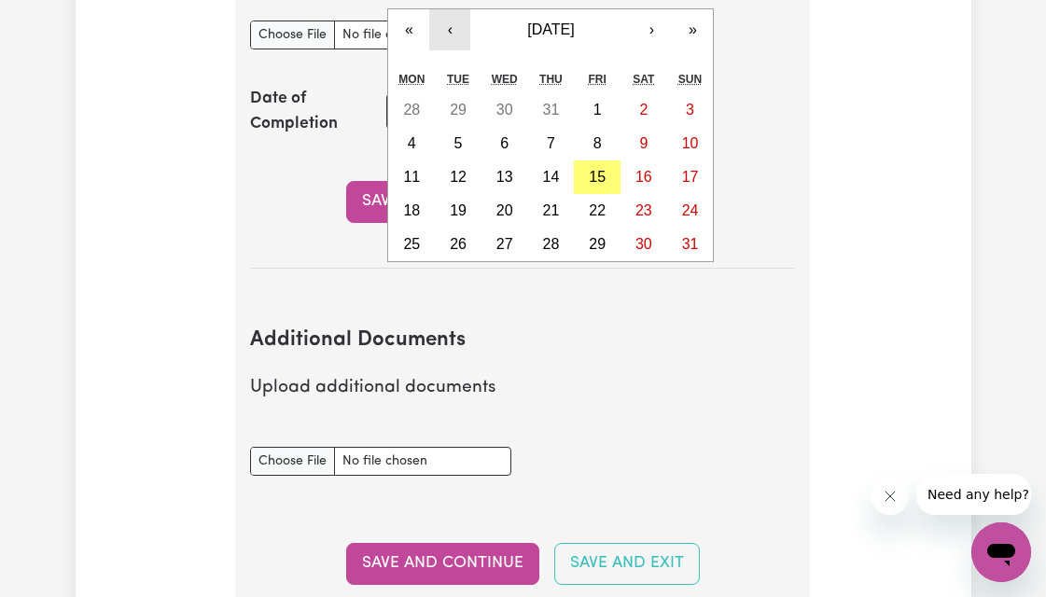
click at [457, 32] on button "‹" at bounding box center [449, 29] width 41 height 41
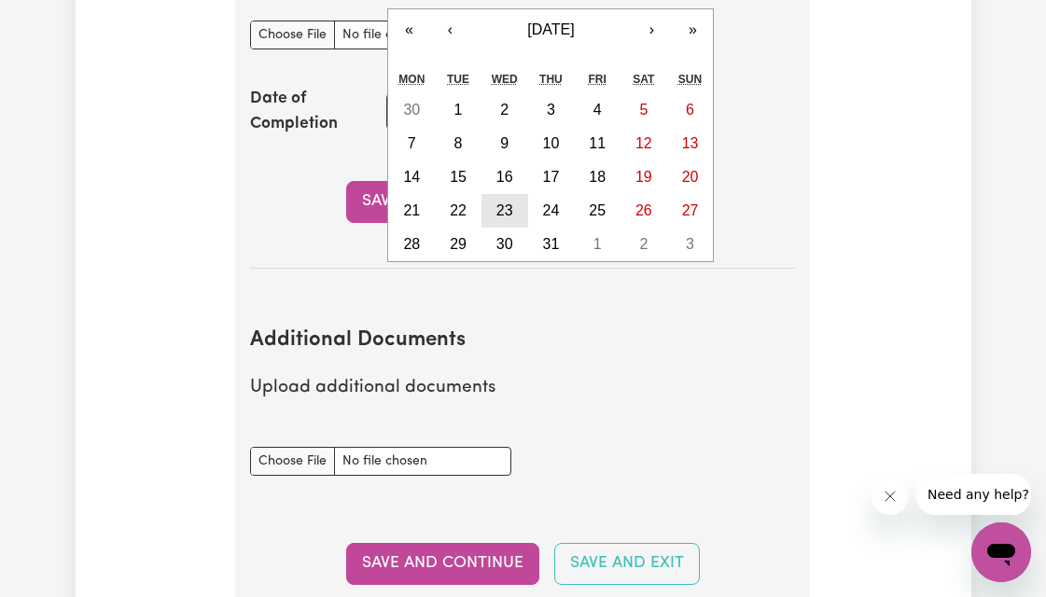
click at [505, 213] on abbr "23" at bounding box center [505, 211] width 17 height 16
type input "2025-07-23"
type input "23"
type input "7"
type input "2025"
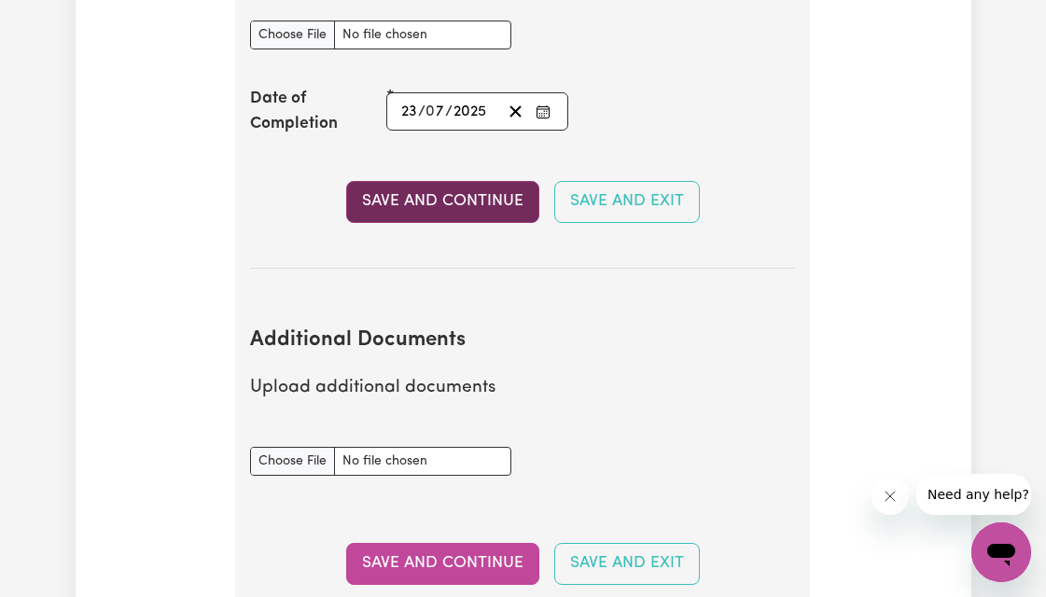
click at [501, 197] on button "Save and Continue" at bounding box center [442, 201] width 193 height 41
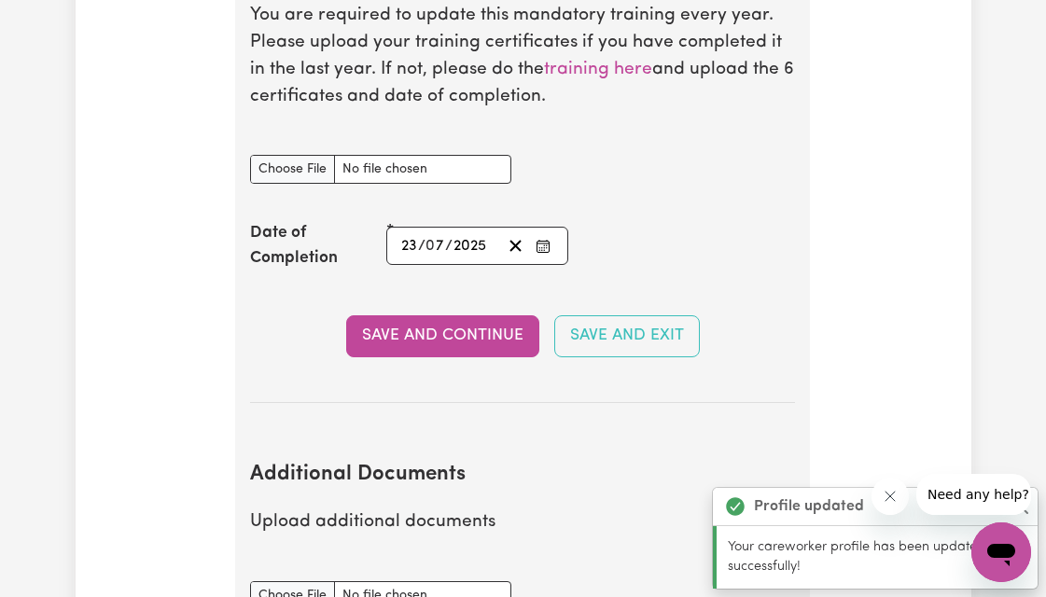
scroll to position [3250, 0]
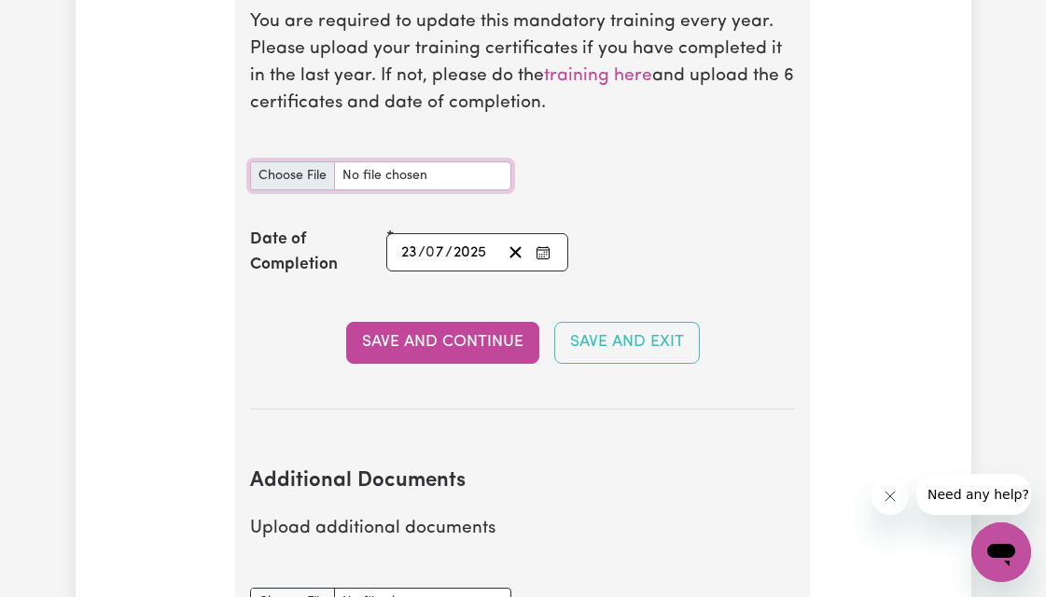
click at [296, 176] on input "Infection Prevention and Control Training document" at bounding box center [380, 175] width 261 height 29
type input "C:\fakepath\Infection Control Certificate .pdf"
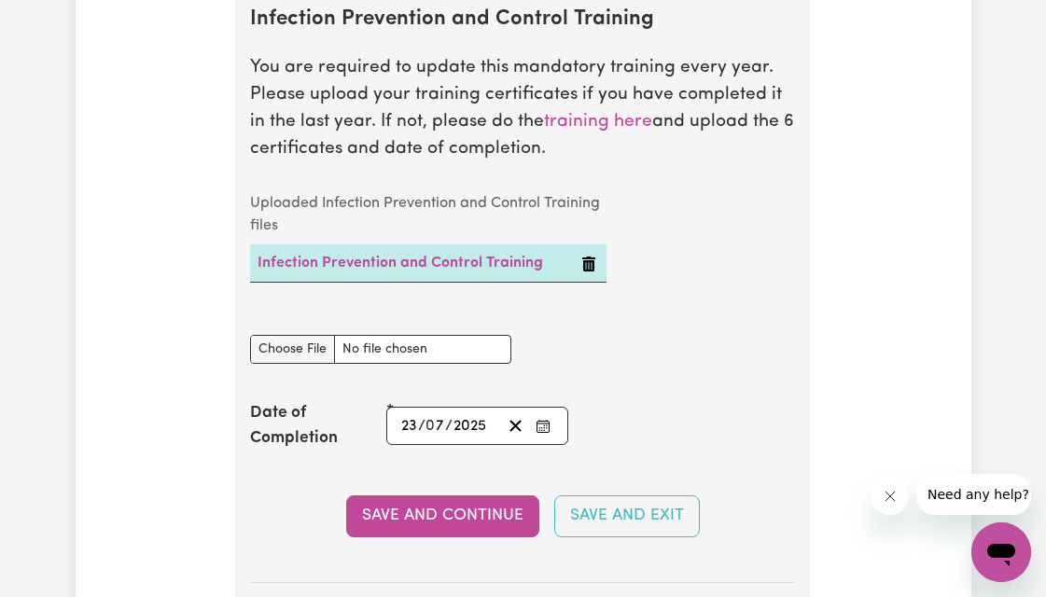
scroll to position [3294, 0]
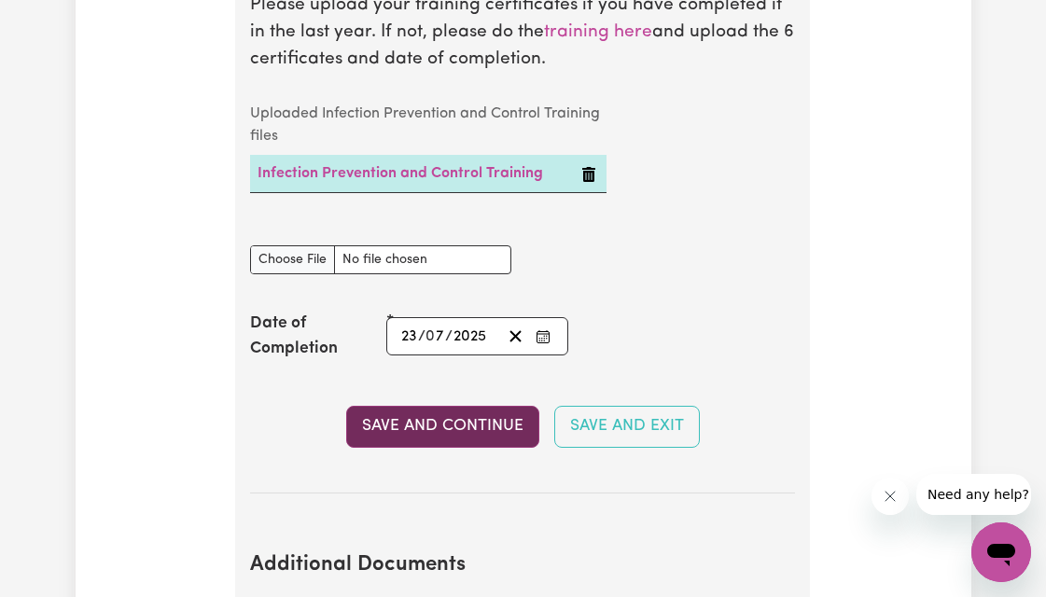
click at [453, 423] on button "Save and Continue" at bounding box center [442, 426] width 193 height 41
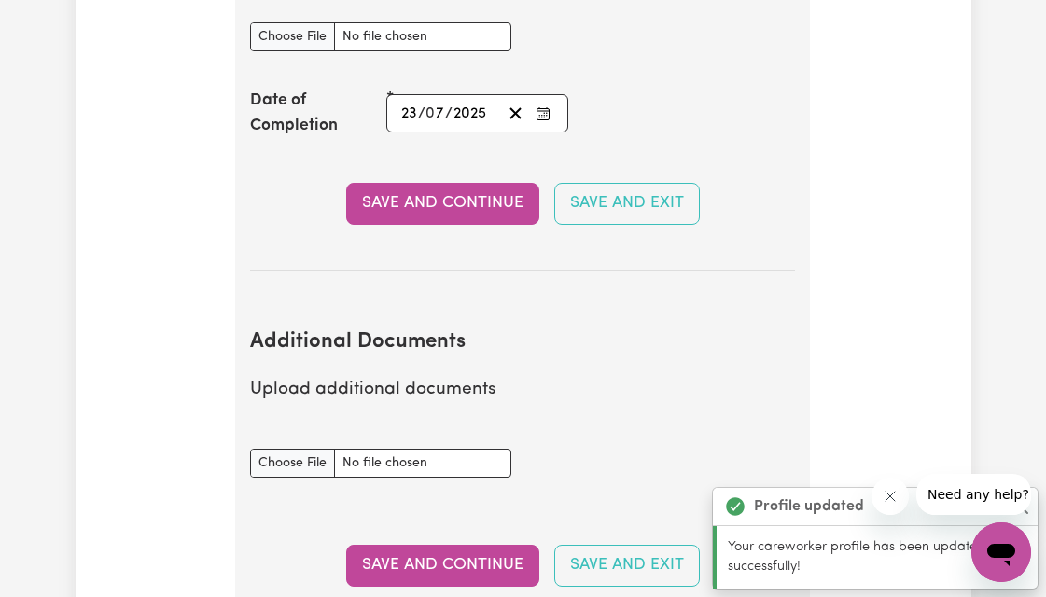
scroll to position [3472, 0]
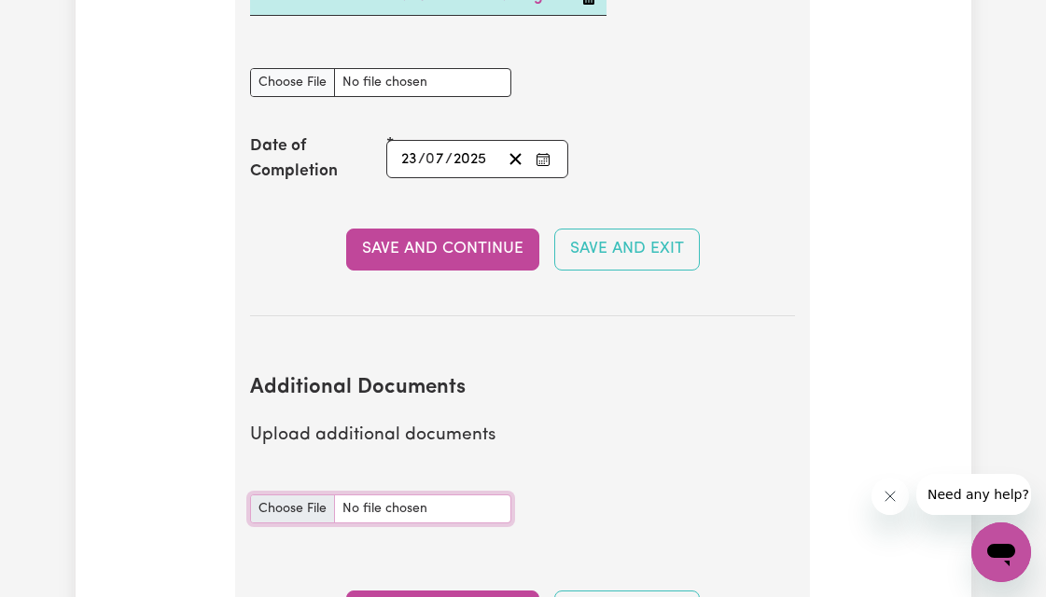
click at [305, 513] on input "Additional Documents document" at bounding box center [380, 509] width 261 height 29
type input "C:\fakepath\Certificate IV in Disabilities_Korawan Saehan.pdf"
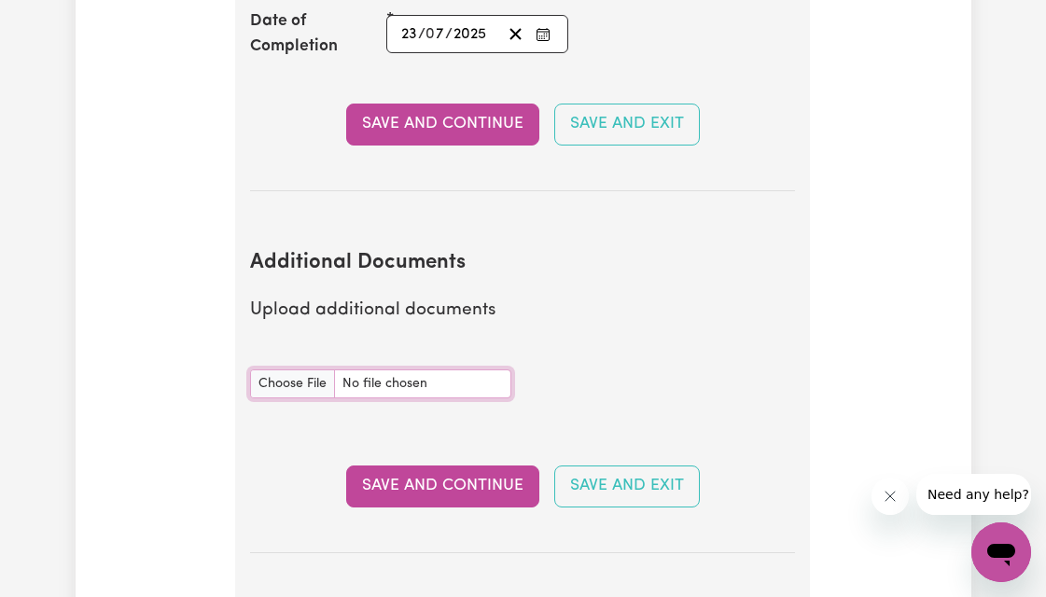
scroll to position [3640, 0]
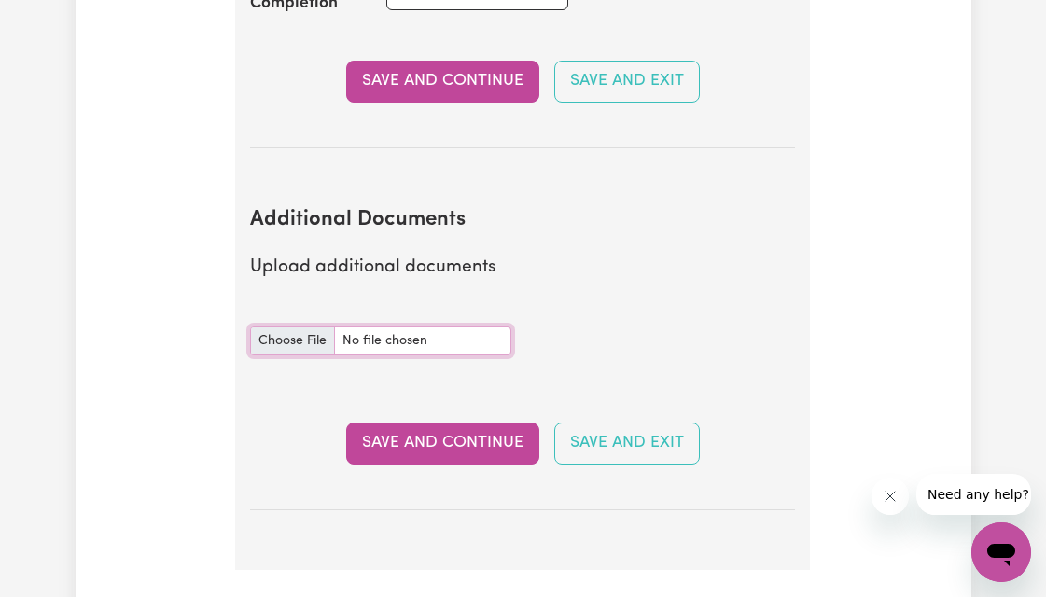
click at [304, 343] on input "Additional Documents document" at bounding box center [380, 341] width 261 height 29
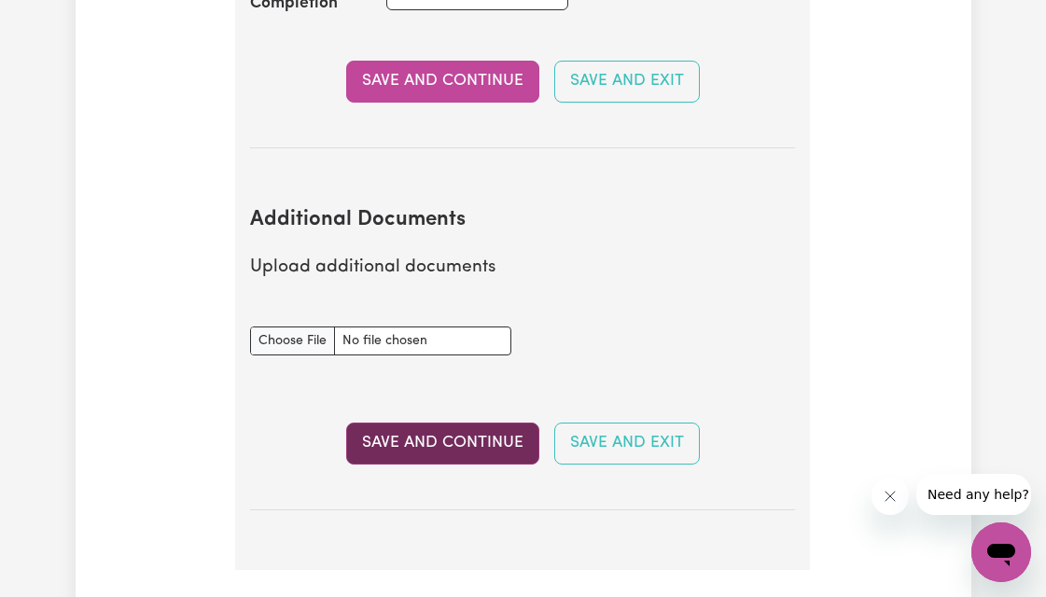
click at [498, 449] on button "Save and Continue" at bounding box center [442, 443] width 193 height 41
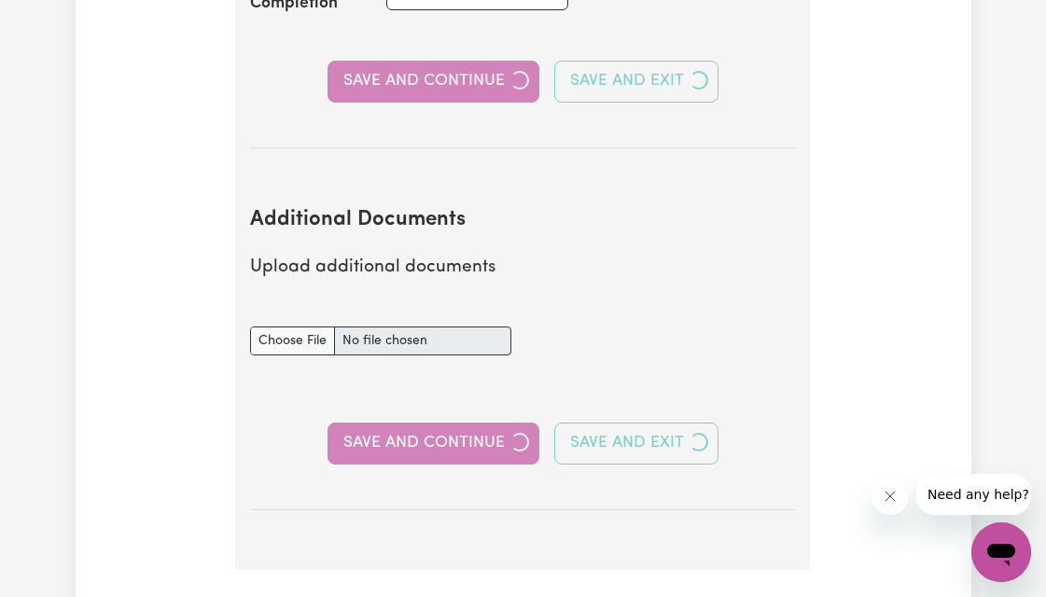
select select "Certificate III (Individual Support)"
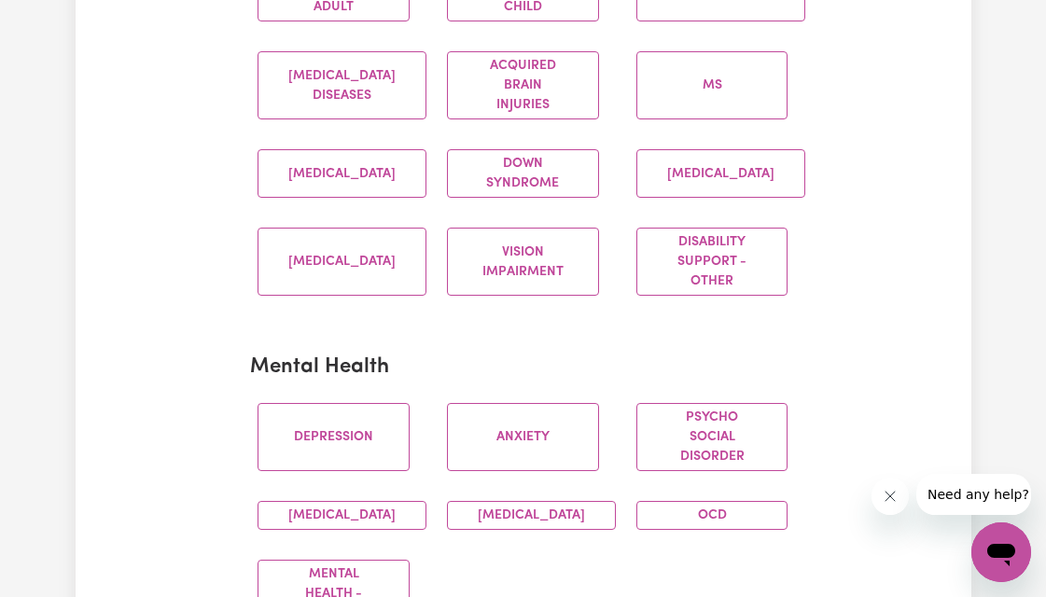
scroll to position [914, 0]
